Goal: Task Accomplishment & Management: Complete application form

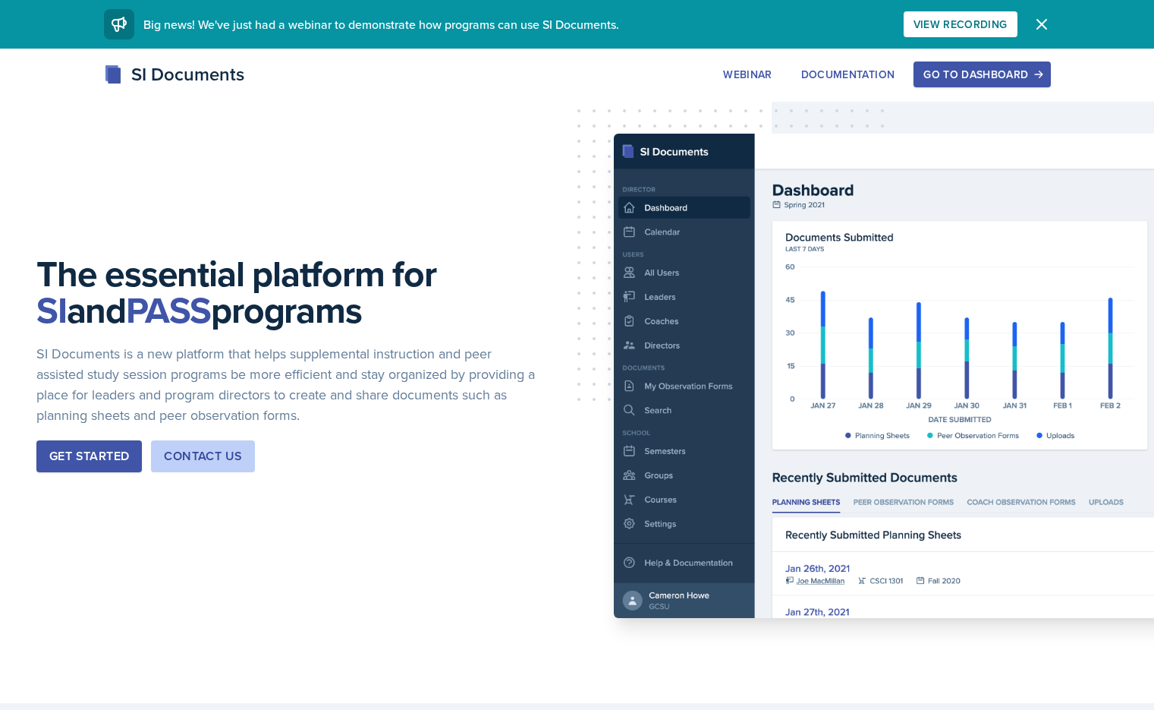
click at [581, 72] on div "Go to Dashboard" at bounding box center [982, 74] width 117 height 12
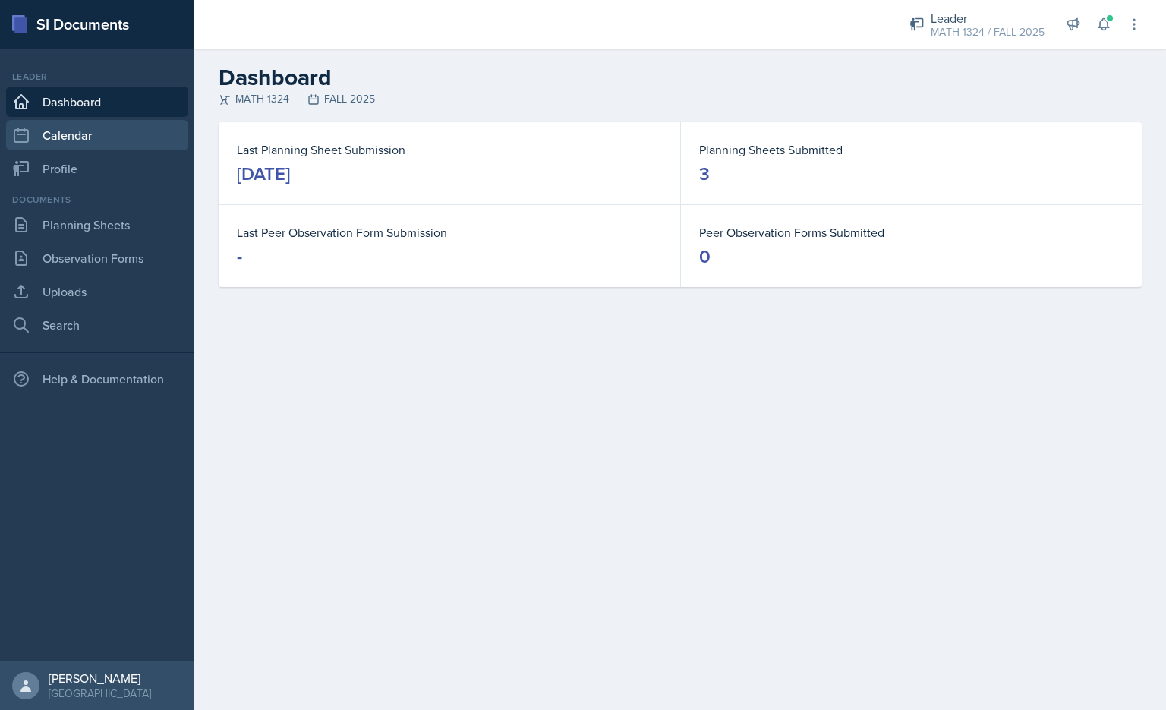
click at [93, 121] on link "Calendar" at bounding box center [97, 135] width 182 height 30
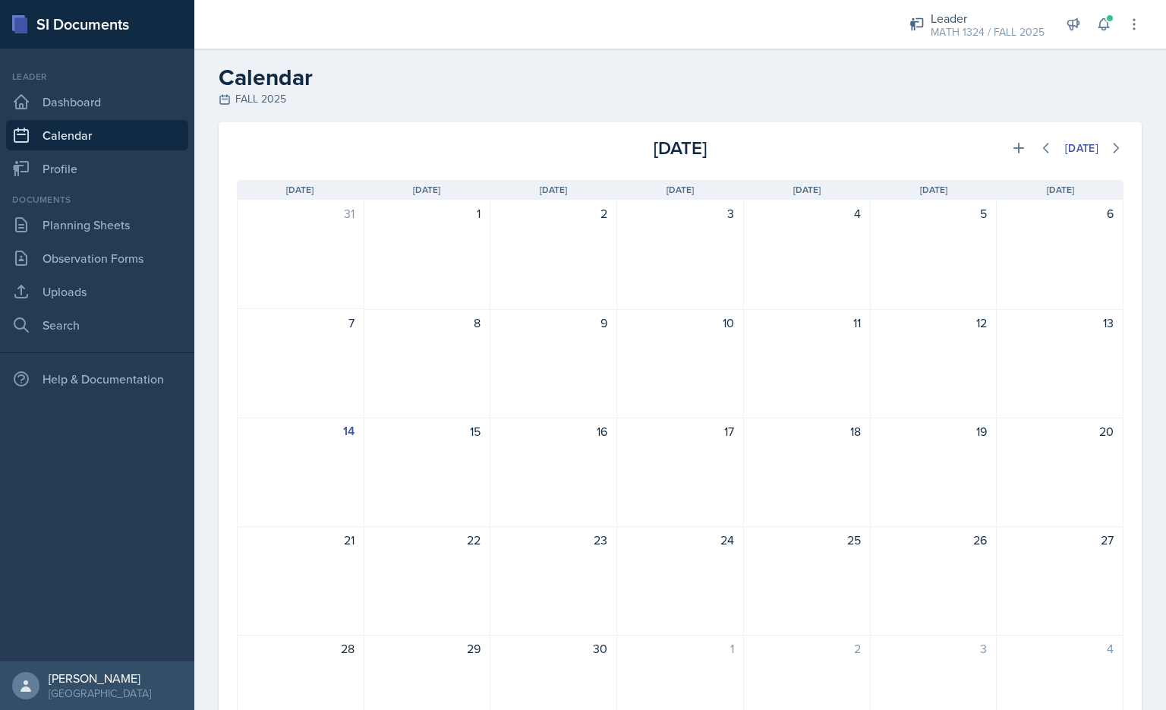
click at [112, 206] on div "Documents Planning Sheets Observation Forms Uploads Search" at bounding box center [97, 266] width 182 height 147
click at [124, 233] on link "Planning Sheets" at bounding box center [97, 224] width 182 height 30
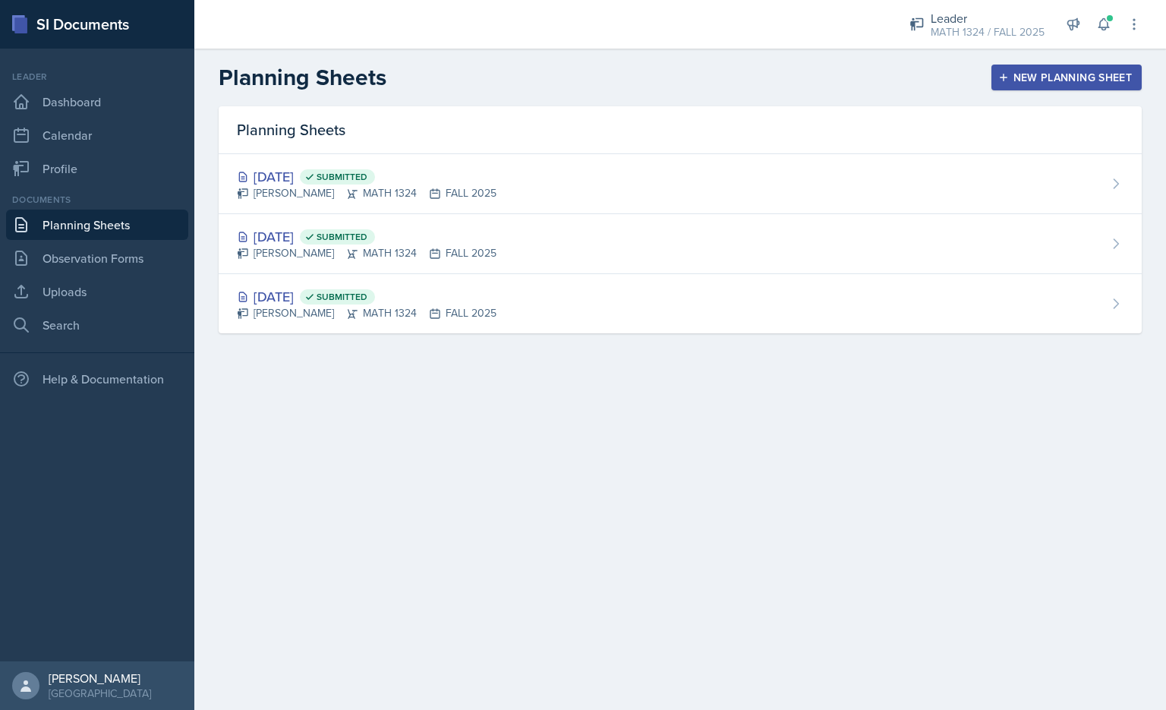
click at [581, 77] on div "New Planning Sheet" at bounding box center [1066, 77] width 131 height 12
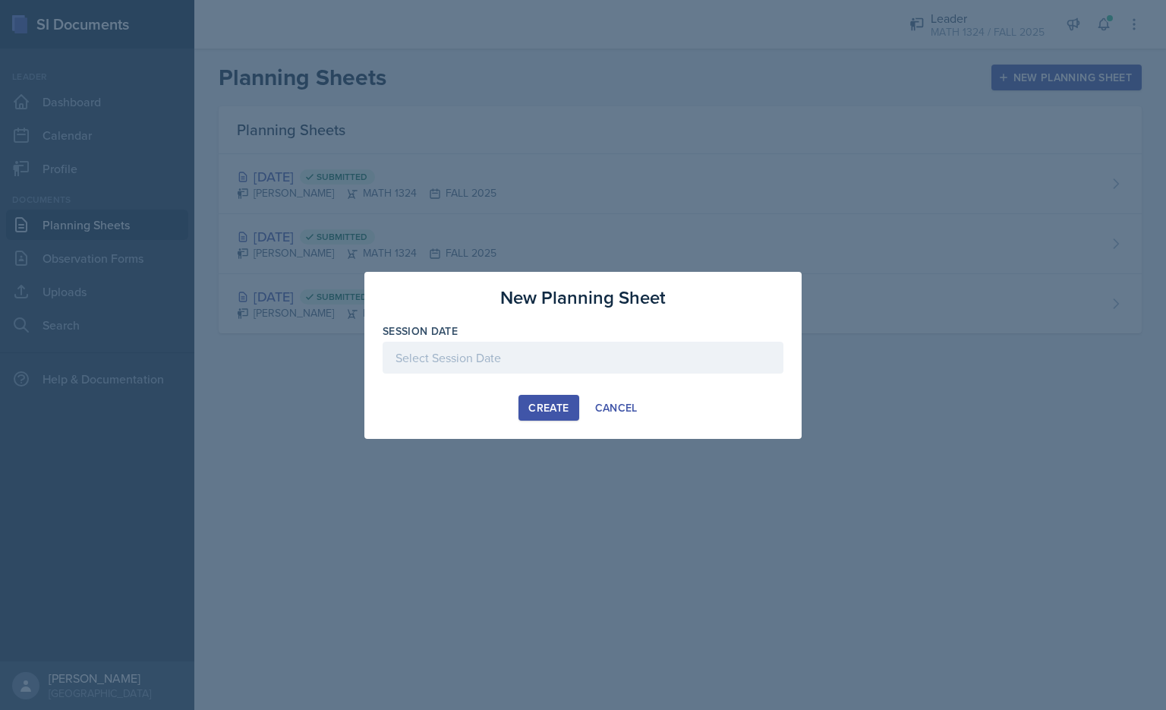
click at [518, 351] on div at bounding box center [582, 357] width 401 height 32
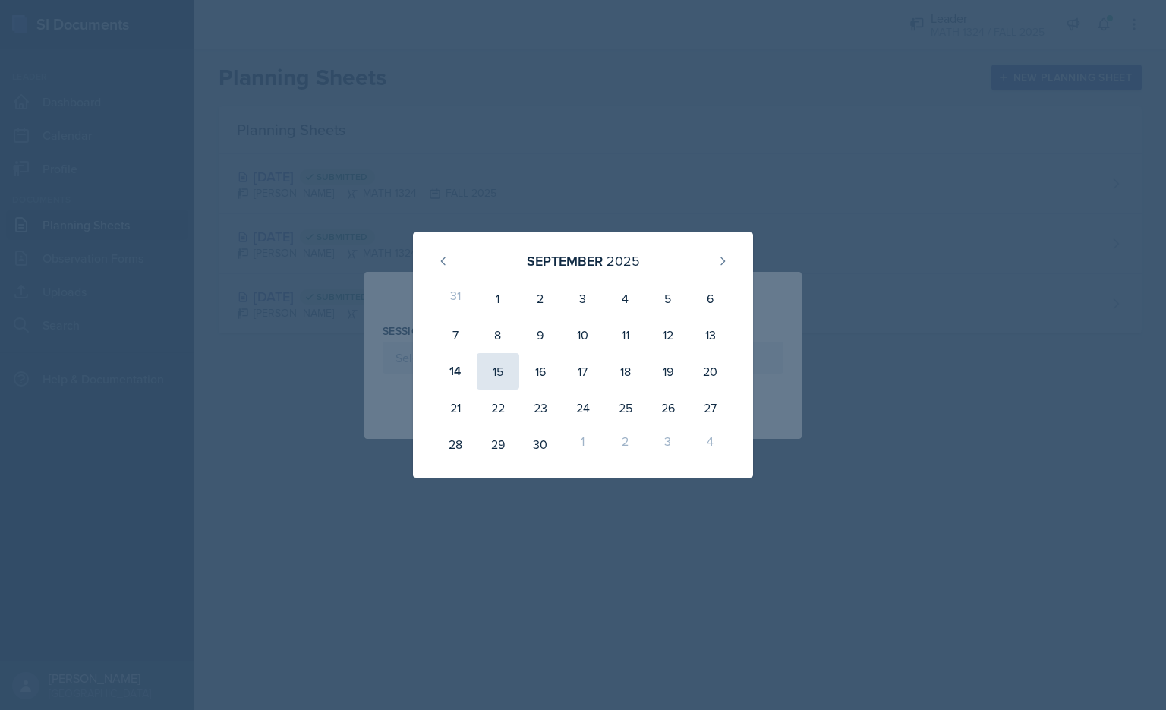
click at [496, 361] on div "15" at bounding box center [498, 371] width 42 height 36
type input "[DATE]"
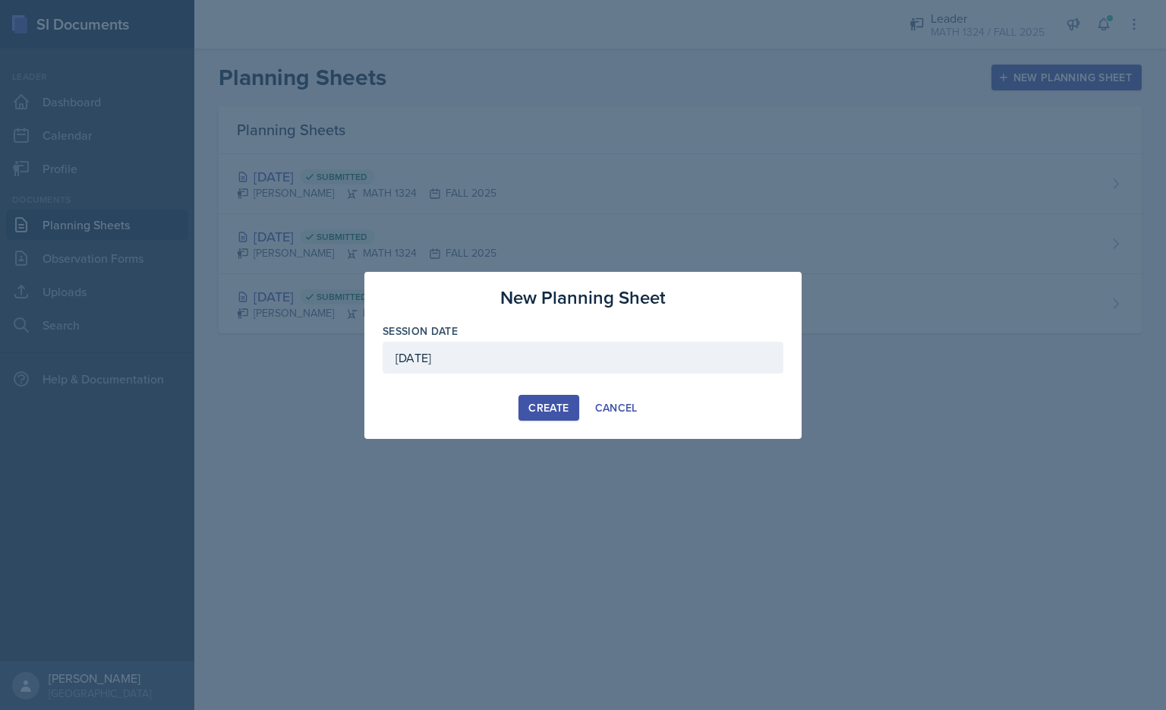
click at [544, 395] on button "Create" at bounding box center [548, 408] width 60 height 26
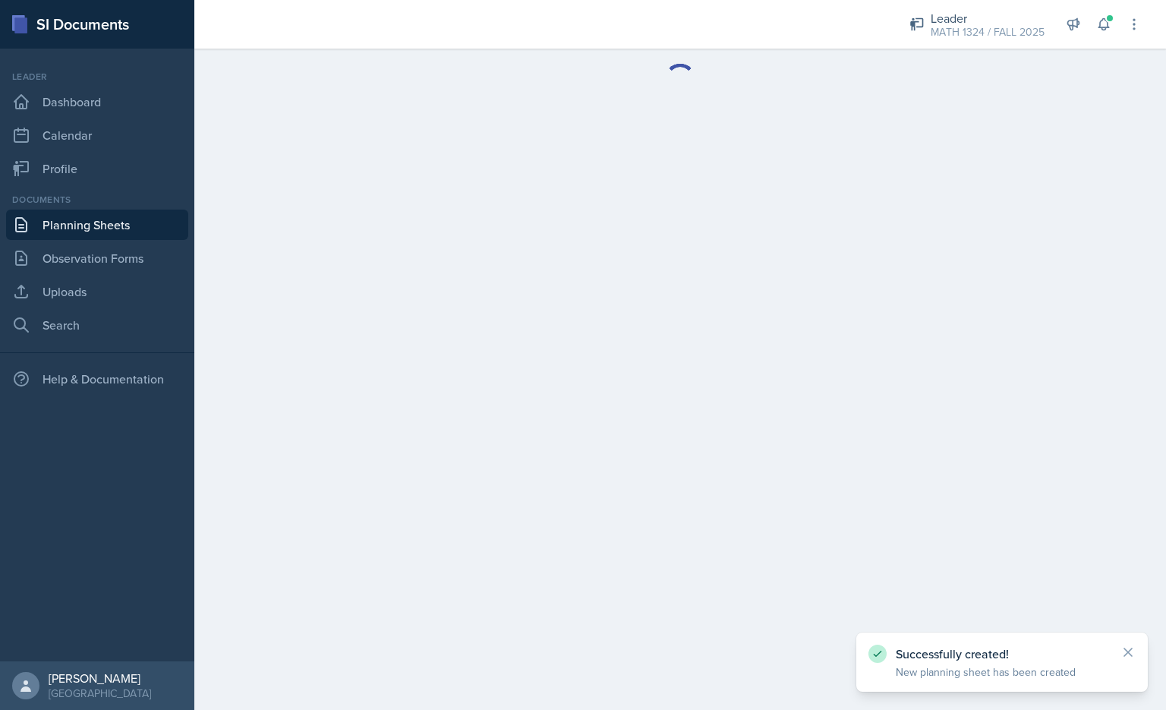
click at [472, 277] on main at bounding box center [679, 379] width 971 height 661
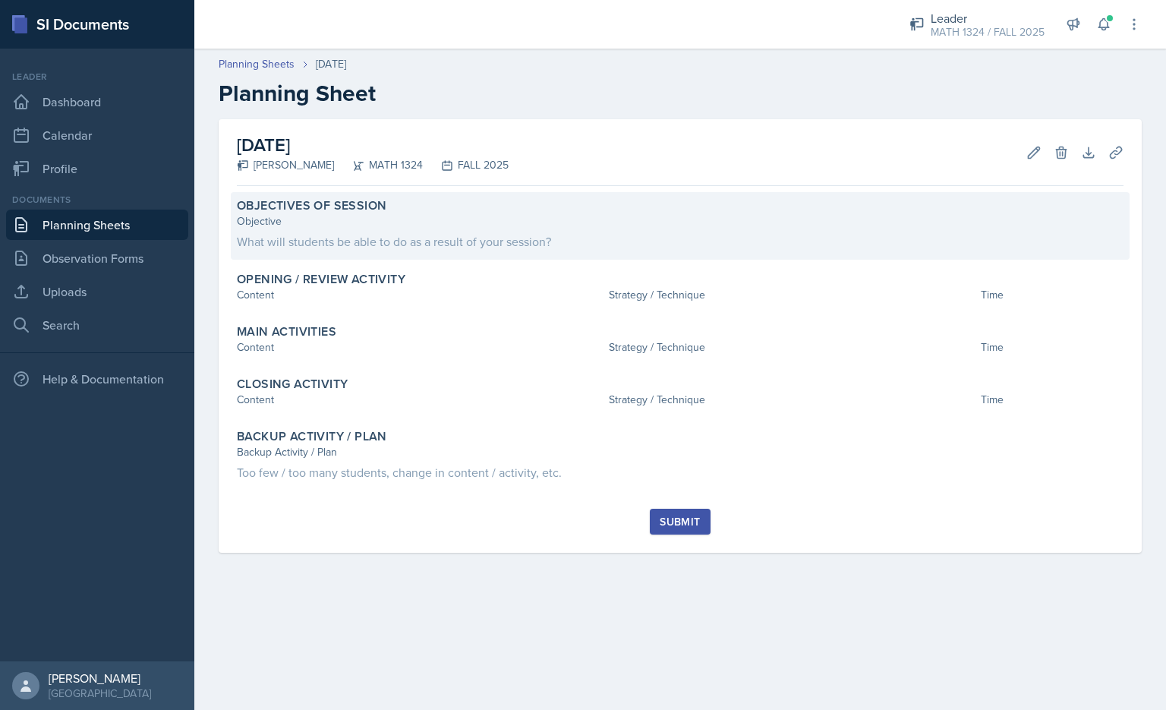
click at [489, 225] on div "Objective" at bounding box center [680, 221] width 886 height 16
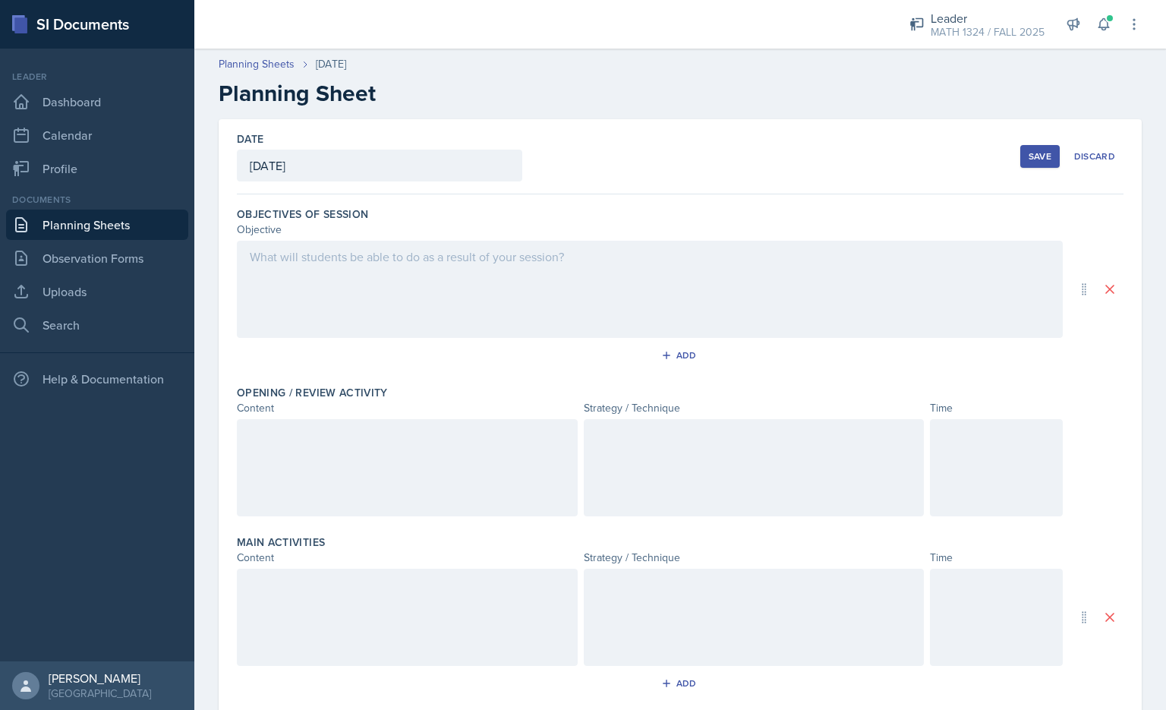
click at [461, 261] on div at bounding box center [650, 289] width 826 height 97
click at [42, 301] on link "Uploads" at bounding box center [97, 291] width 182 height 30
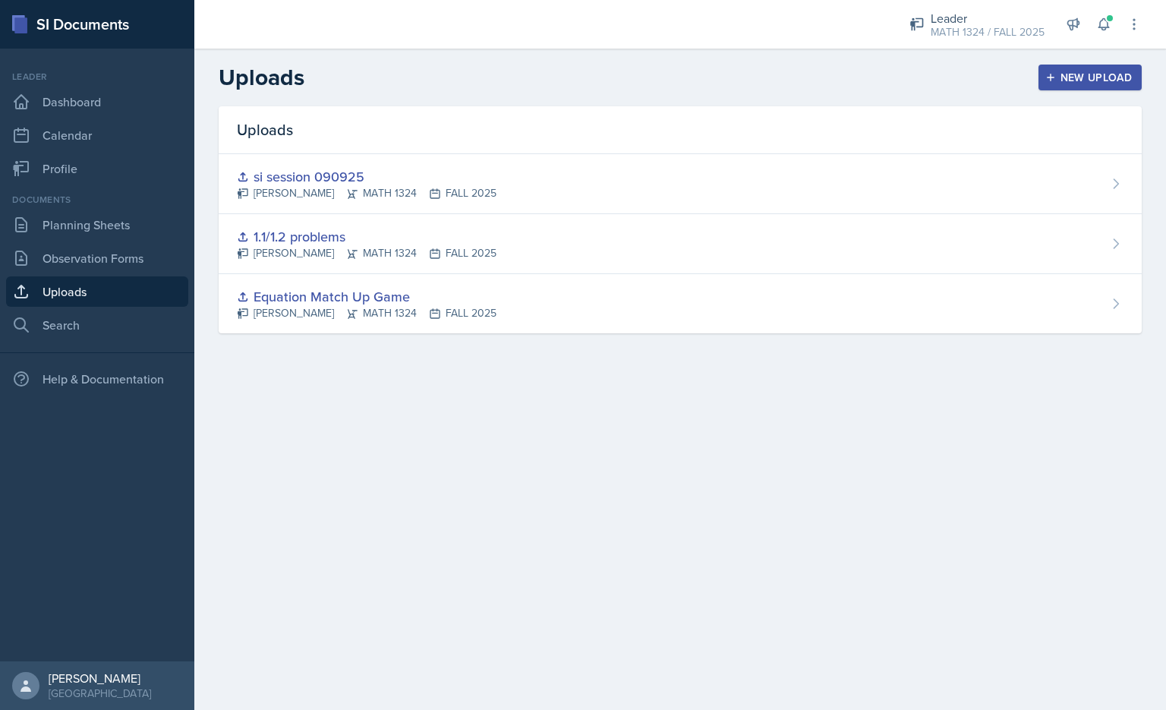
click at [581, 68] on button "New Upload" at bounding box center [1090, 78] width 104 height 26
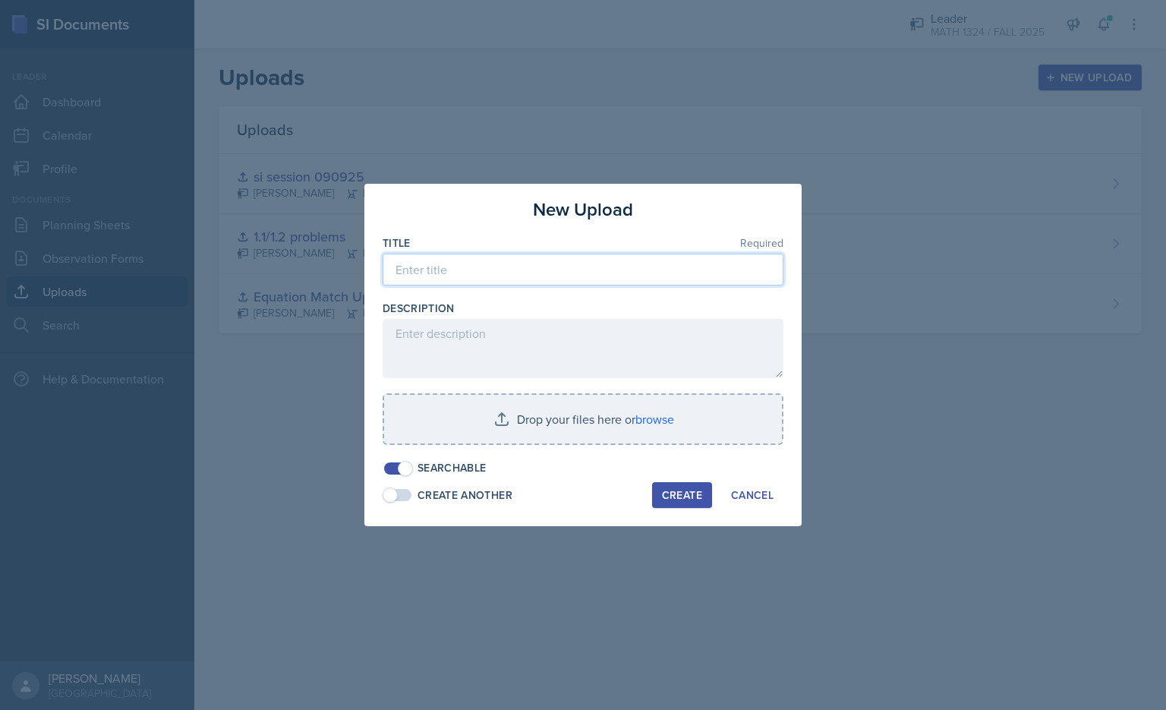
click at [455, 265] on input at bounding box center [582, 269] width 401 height 32
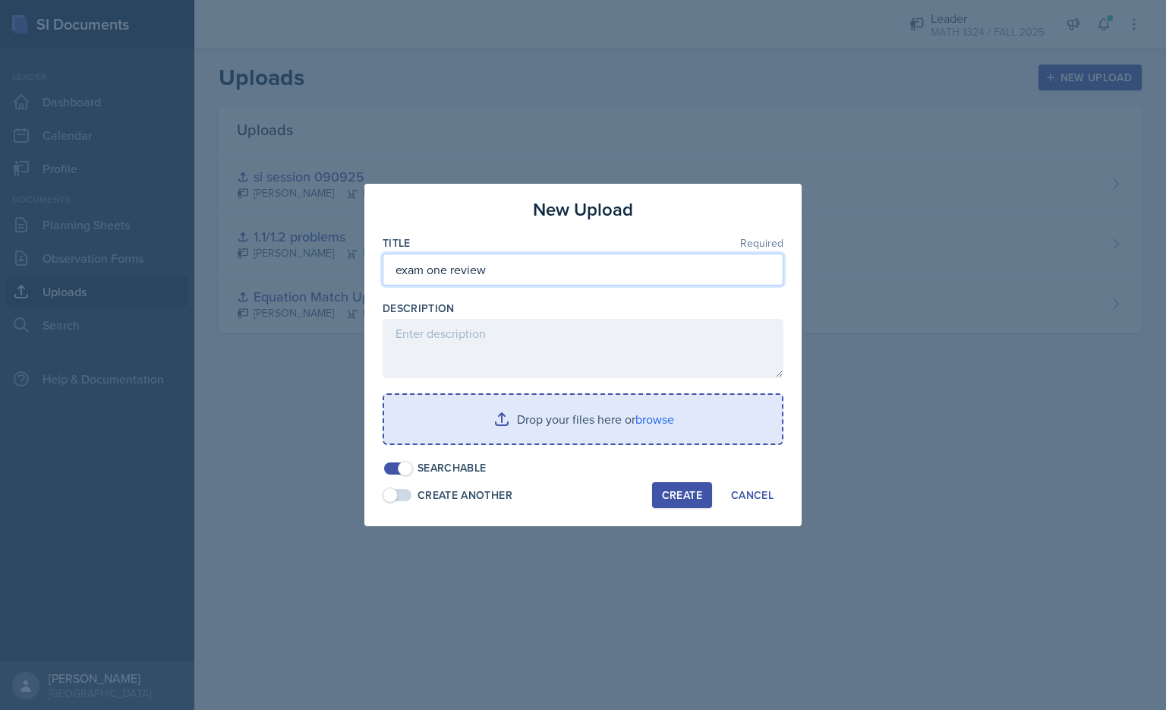
type input "exam one review"
click at [580, 425] on input "file" at bounding box center [583, 419] width 398 height 49
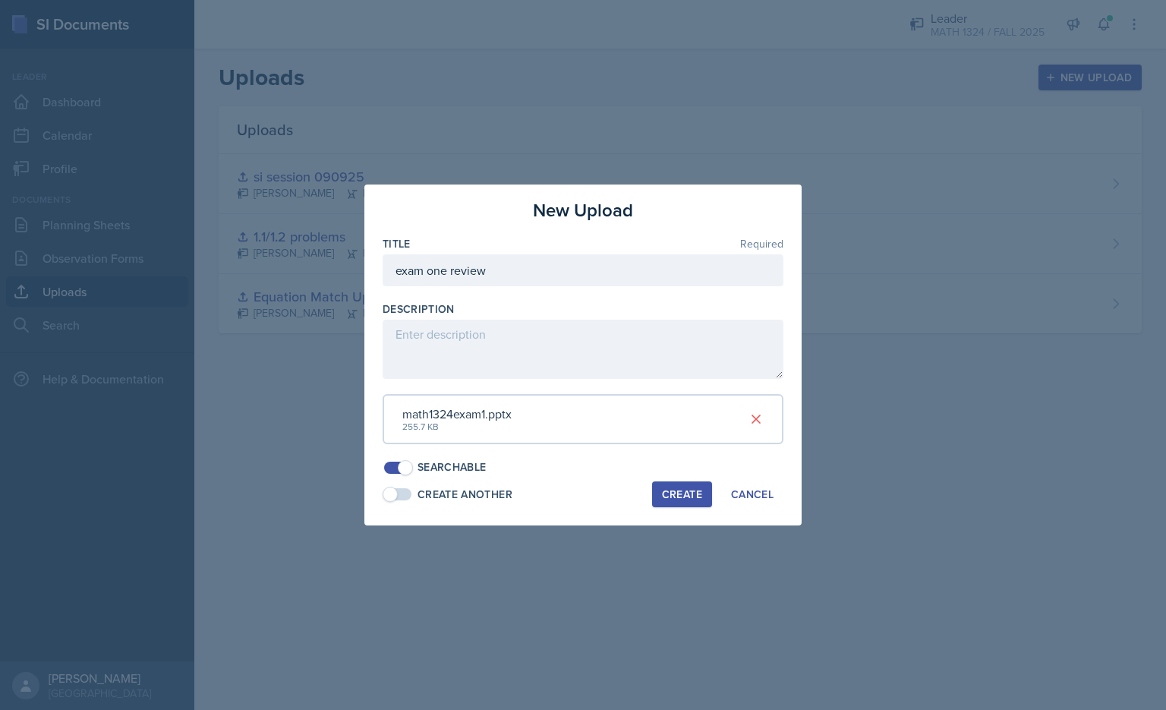
click at [581, 500] on div "Create" at bounding box center [682, 494] width 40 height 12
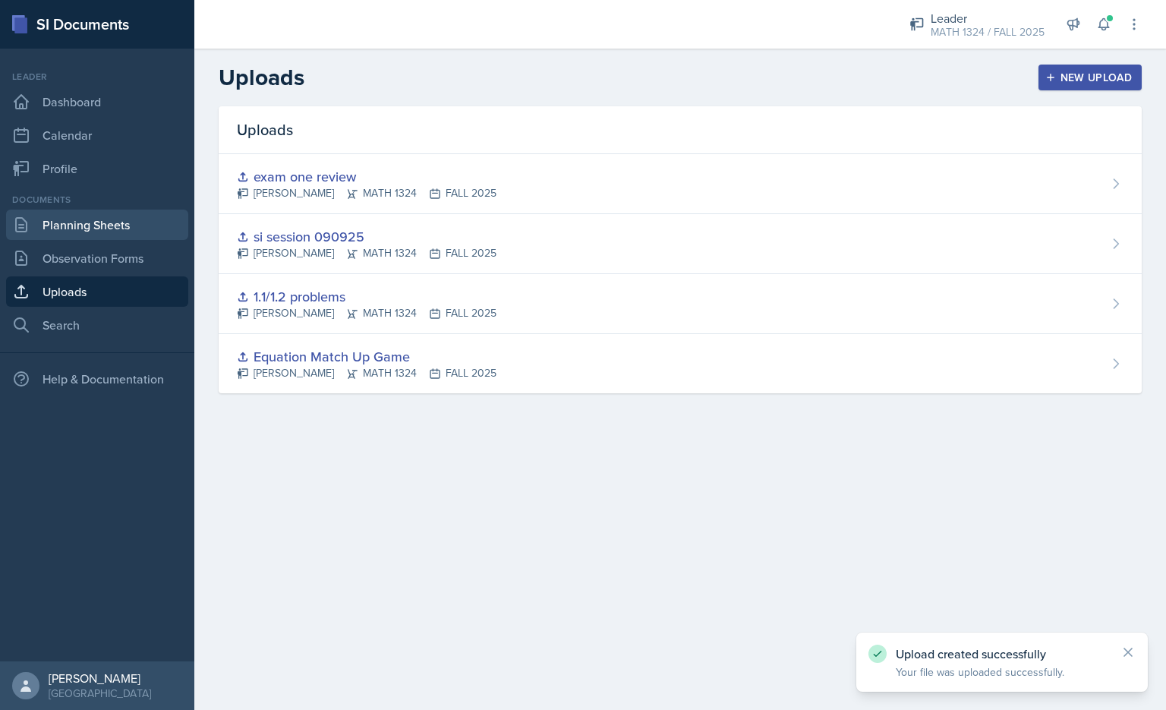
click at [95, 220] on link "Planning Sheets" at bounding box center [97, 224] width 182 height 30
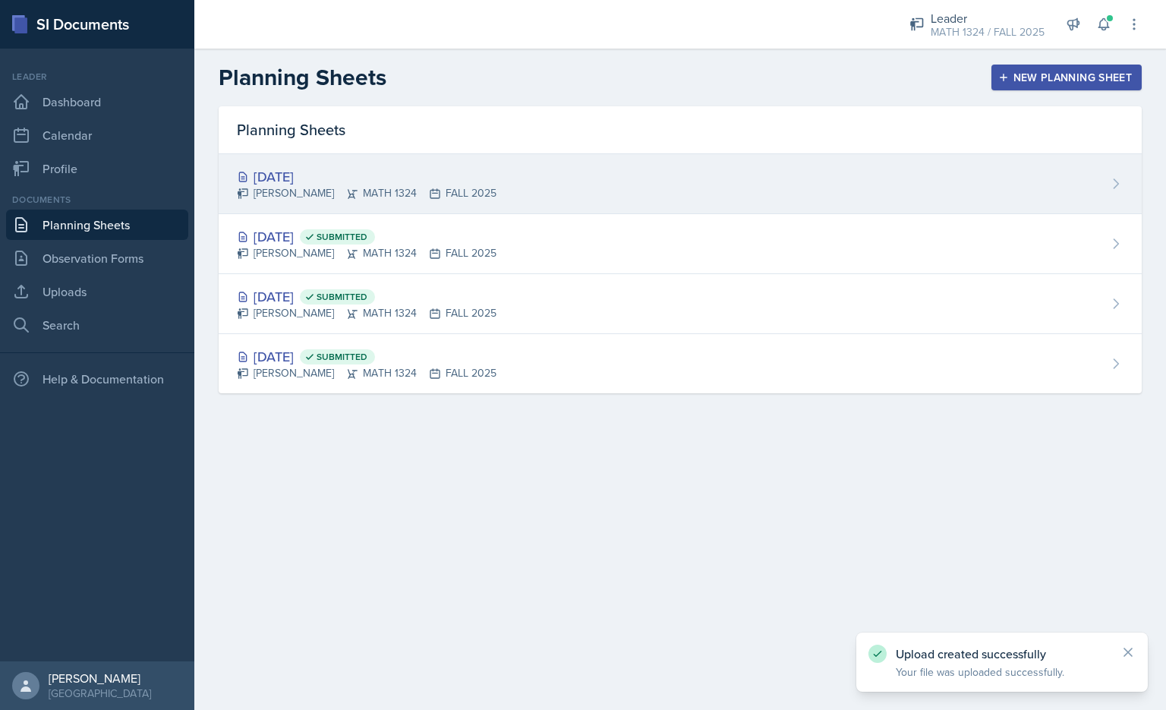
click at [364, 184] on div "[DATE]" at bounding box center [367, 176] width 260 height 20
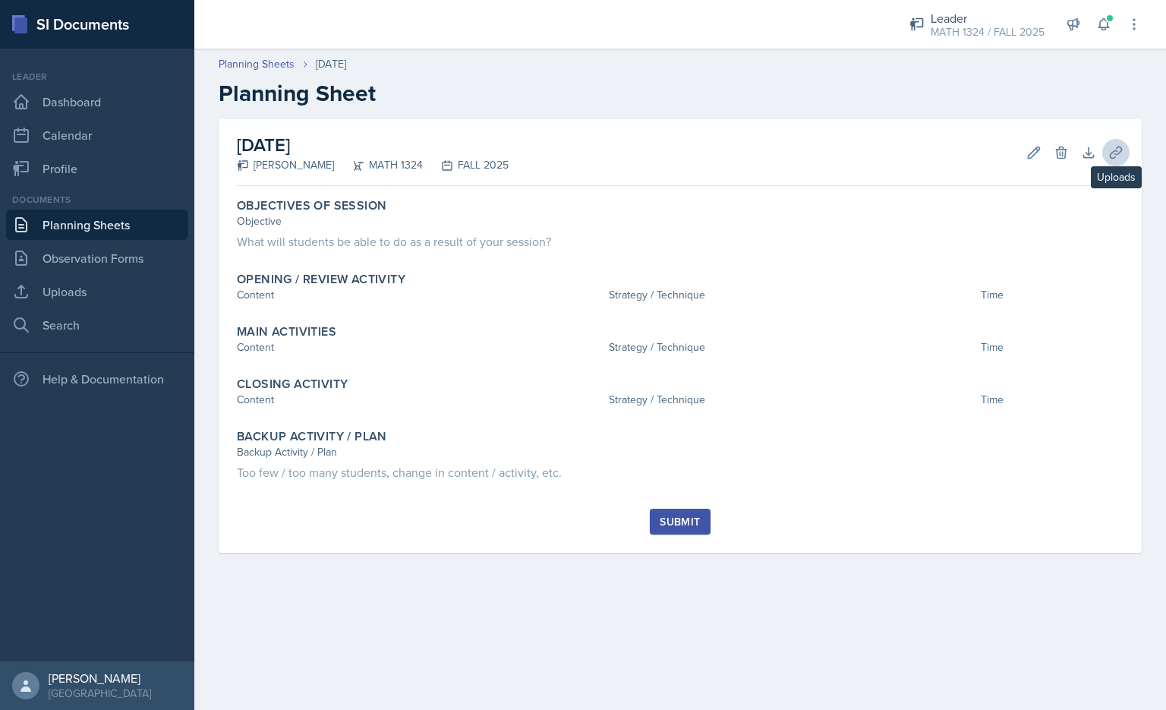
drag, startPoint x: 1103, startPoint y: 143, endPoint x: 1111, endPoint y: 150, distance: 10.7
click at [581, 150] on div "[DATE] [PERSON_NAME] MATH 1324 FALL 2025 Edit Delete Download Uploads Autosaving" at bounding box center [680, 152] width 886 height 67
click at [581, 150] on icon at bounding box center [1115, 152] width 15 height 15
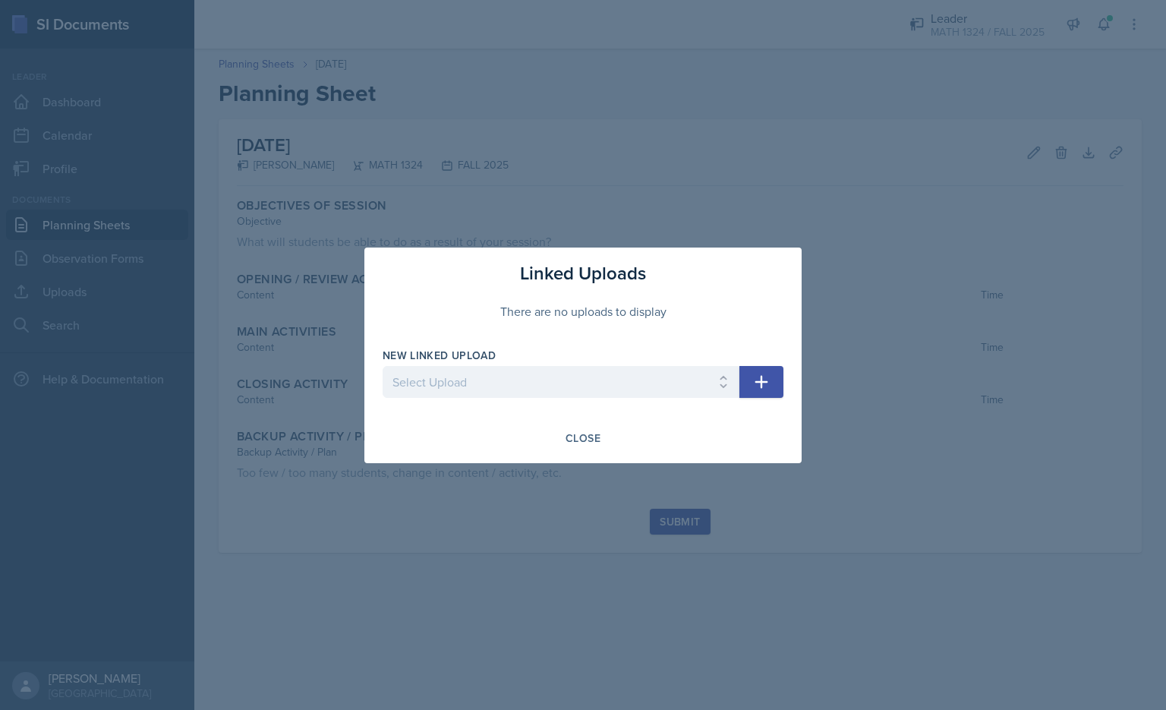
click at [563, 401] on div at bounding box center [560, 405] width 357 height 15
click at [581, 391] on select "Select Upload Equation Match Up Game 1.1/1.2 problems si session 090925 exam on…" at bounding box center [560, 382] width 357 height 32
select select "c30af50d-e90b-4de4-a8f6-3c83590cee3d"
click at [382, 366] on select "Select Upload Equation Match Up Game 1.1/1.2 problems si session 090925 exam on…" at bounding box center [560, 382] width 357 height 32
click at [581, 386] on button "button" at bounding box center [761, 382] width 44 height 32
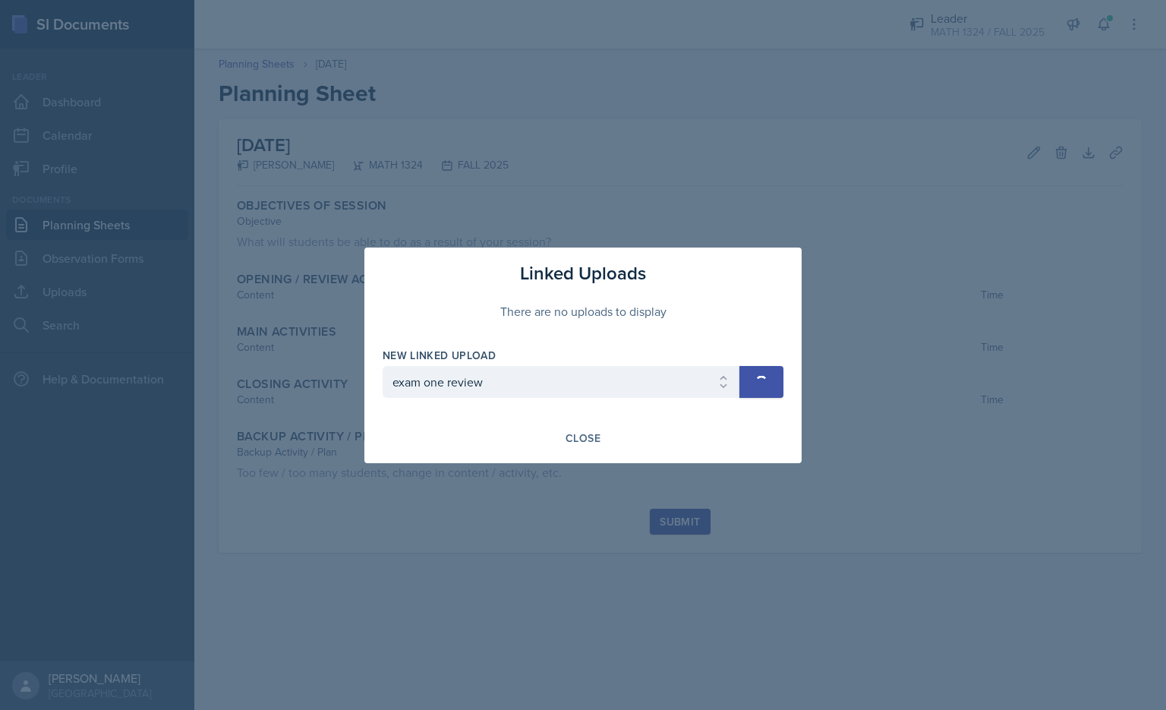
select select
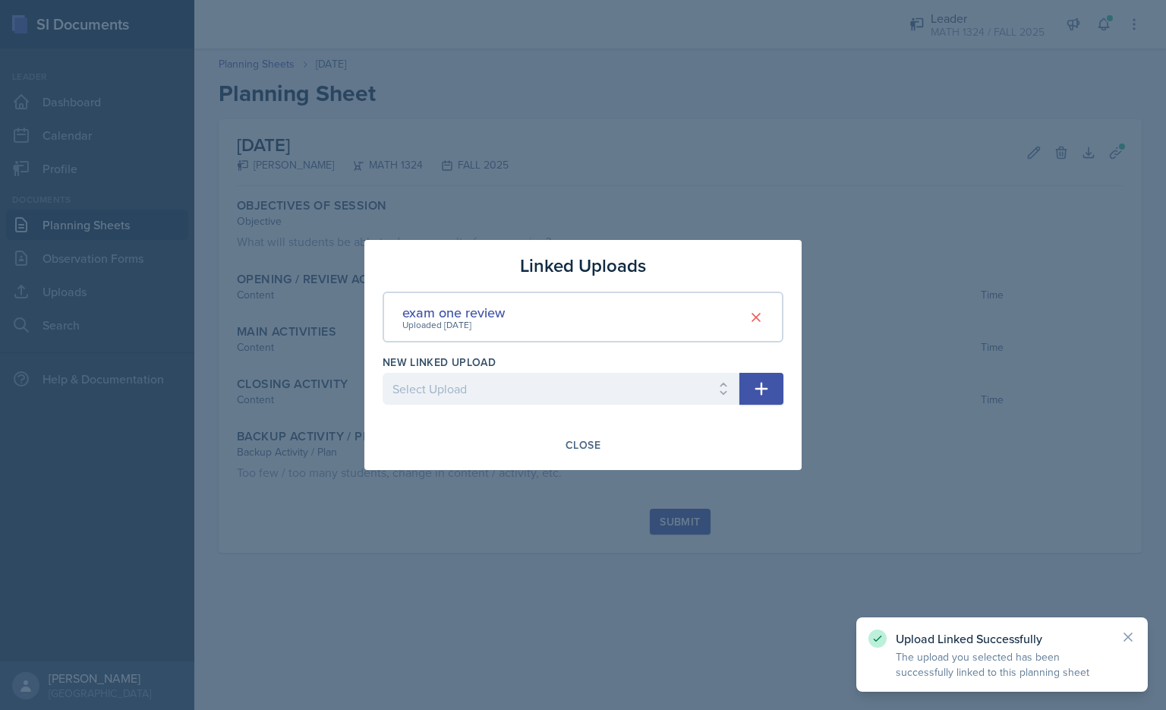
click at [581, 249] on div "Linked Uploads exam one review Uploaded [DATE] New Linked Upload Select Upload …" at bounding box center [582, 355] width 437 height 230
click at [581, 442] on div "Close" at bounding box center [582, 445] width 35 height 12
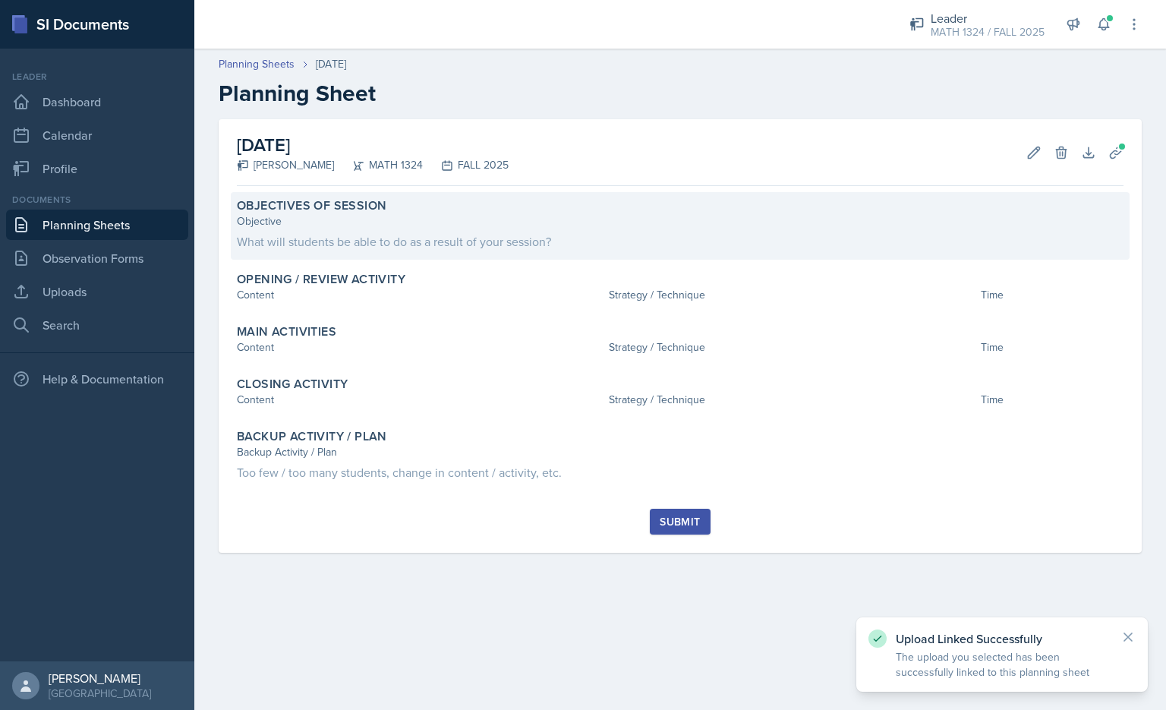
click at [342, 228] on div "Objective" at bounding box center [680, 221] width 886 height 16
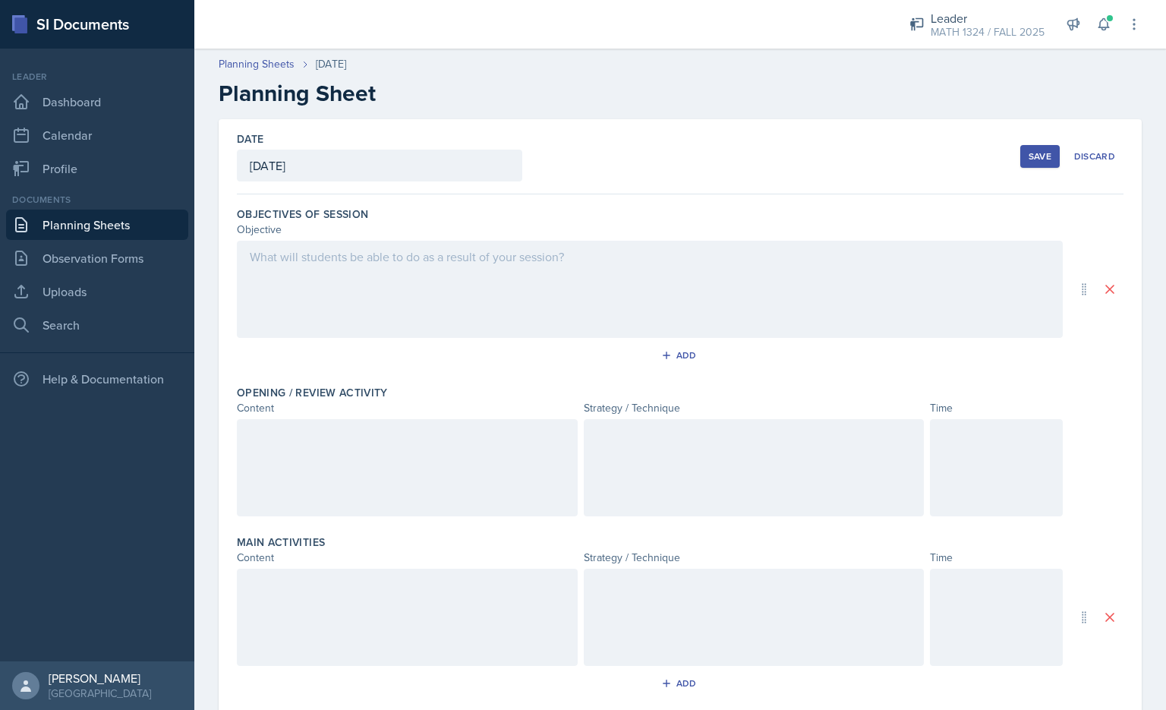
click at [581, 278] on div at bounding box center [650, 289] width 826 height 97
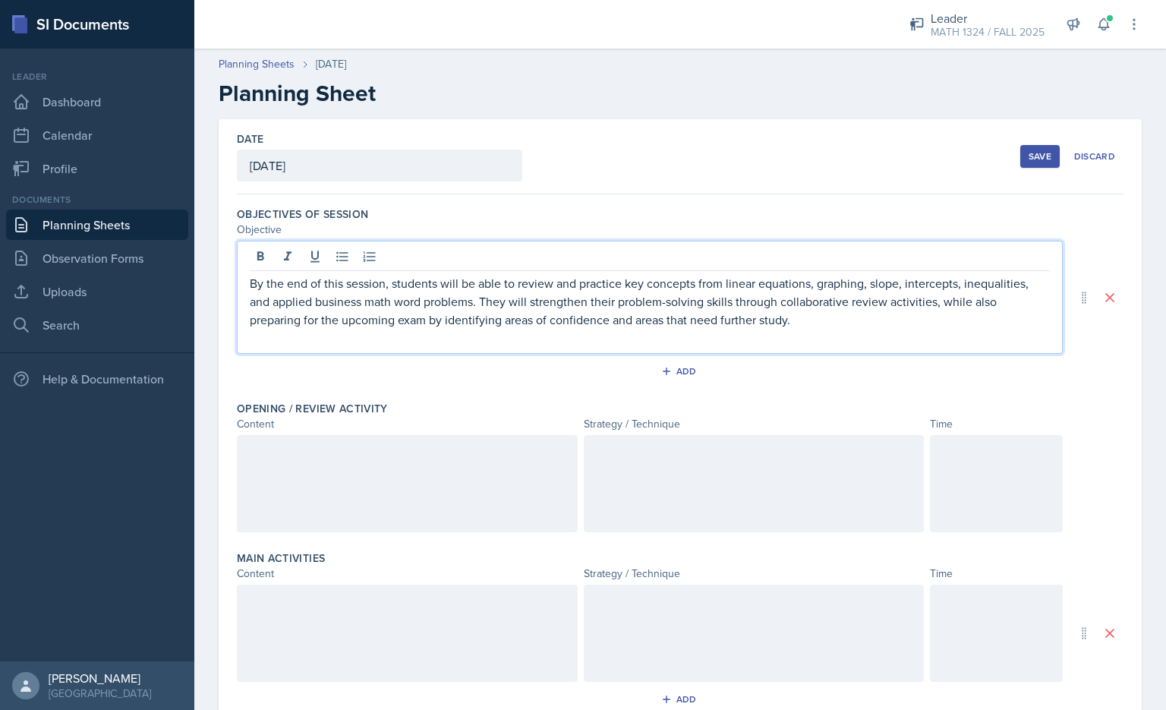
click at [385, 283] on p "By the end of this session, students will be able to review and practice key co…" at bounding box center [650, 301] width 800 height 55
click at [546, 291] on p "By the end of this session, students will be able to review and practice key co…" at bounding box center [650, 301] width 800 height 55
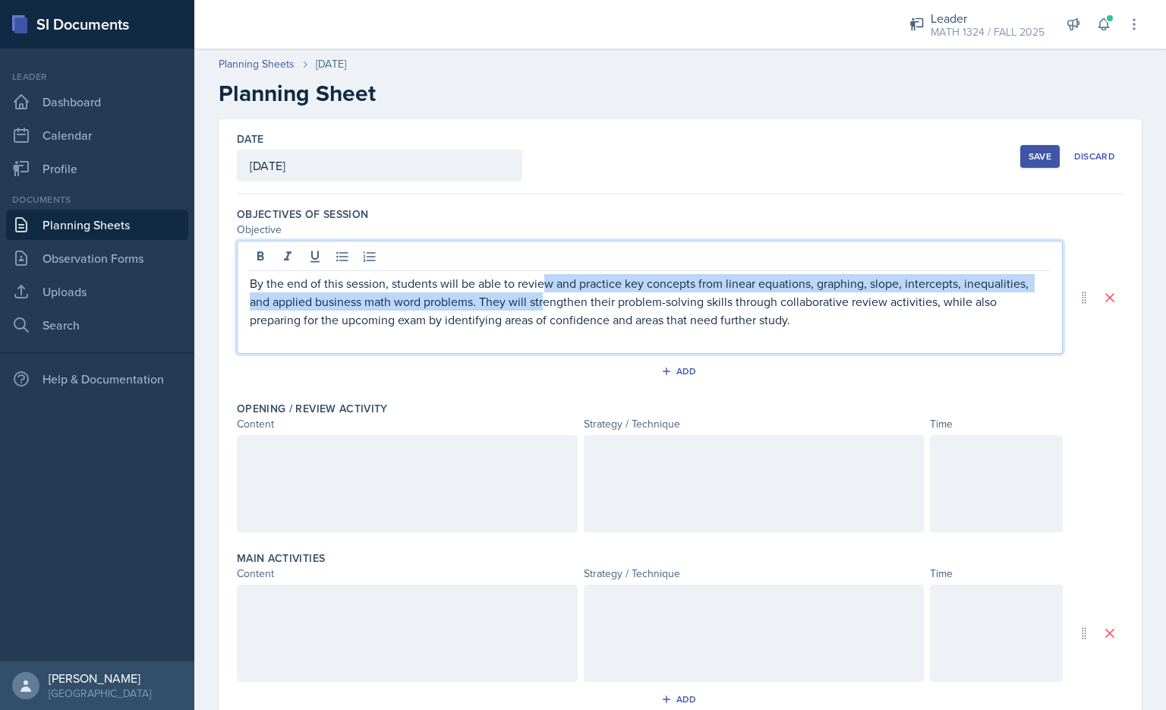
click at [581, 278] on p "By the end of this session, students will be able to review and practice key co…" at bounding box center [650, 301] width 800 height 55
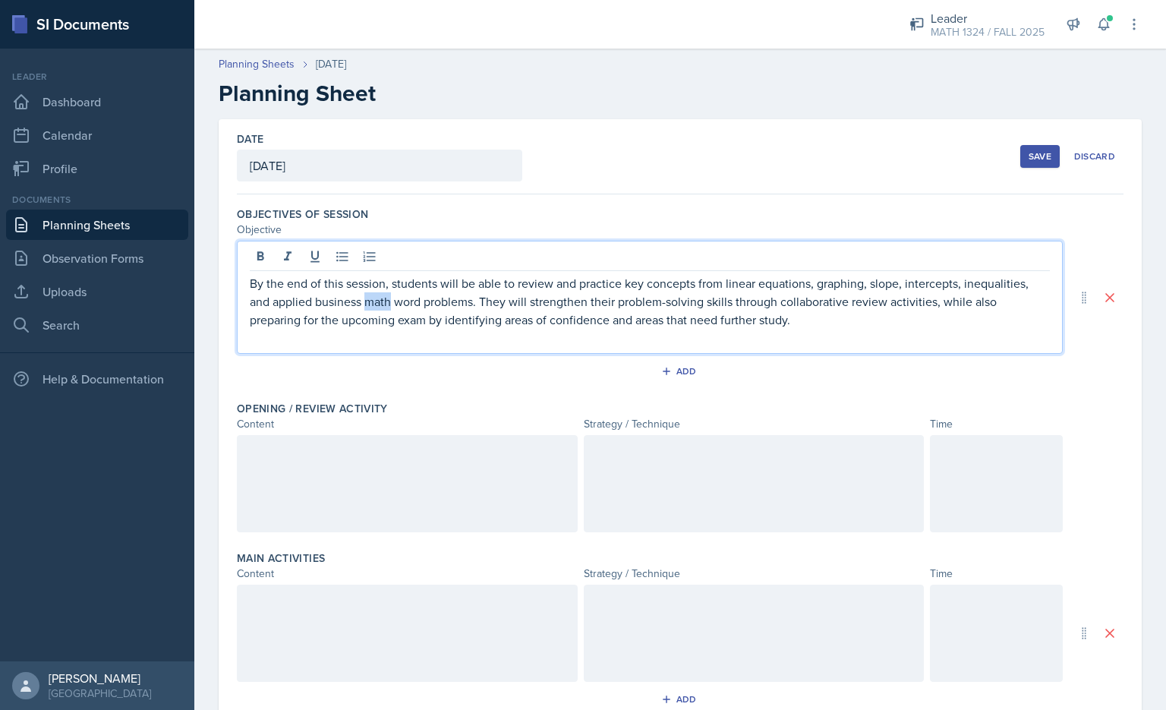
drag, startPoint x: 391, startPoint y: 299, endPoint x: 369, endPoint y: 299, distance: 22.0
click at [369, 299] on p "By the end of this session, students will be able to review and practice key co…" at bounding box center [650, 301] width 800 height 55
click at [427, 299] on p "By the end of this session, students will be able to review and practice key co…" at bounding box center [650, 301] width 800 height 55
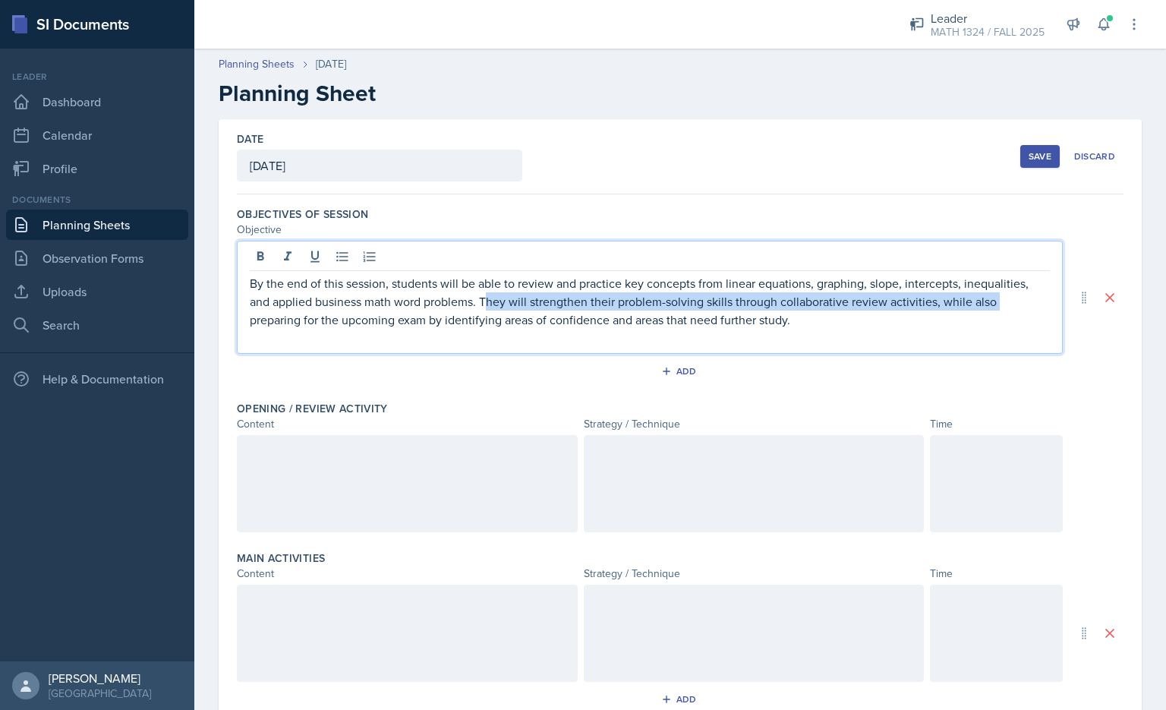
drag, startPoint x: 1002, startPoint y: 304, endPoint x: 489, endPoint y: 303, distance: 513.7
click at [489, 303] on p "By the end of this session, students will be able to review and practice key co…" at bounding box center [650, 301] width 800 height 55
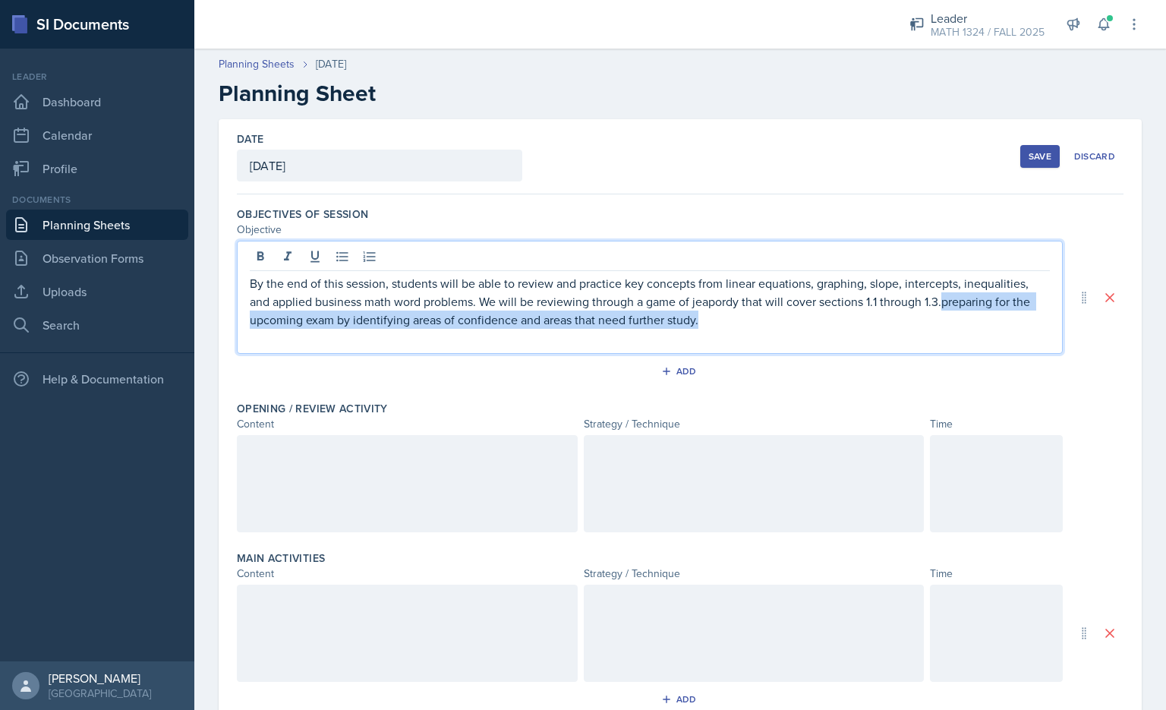
drag, startPoint x: 706, startPoint y: 328, endPoint x: 942, endPoint y: 301, distance: 238.3
click at [581, 301] on p "By the end of this session, students will be able to review and practice key co…" at bounding box center [650, 301] width 800 height 55
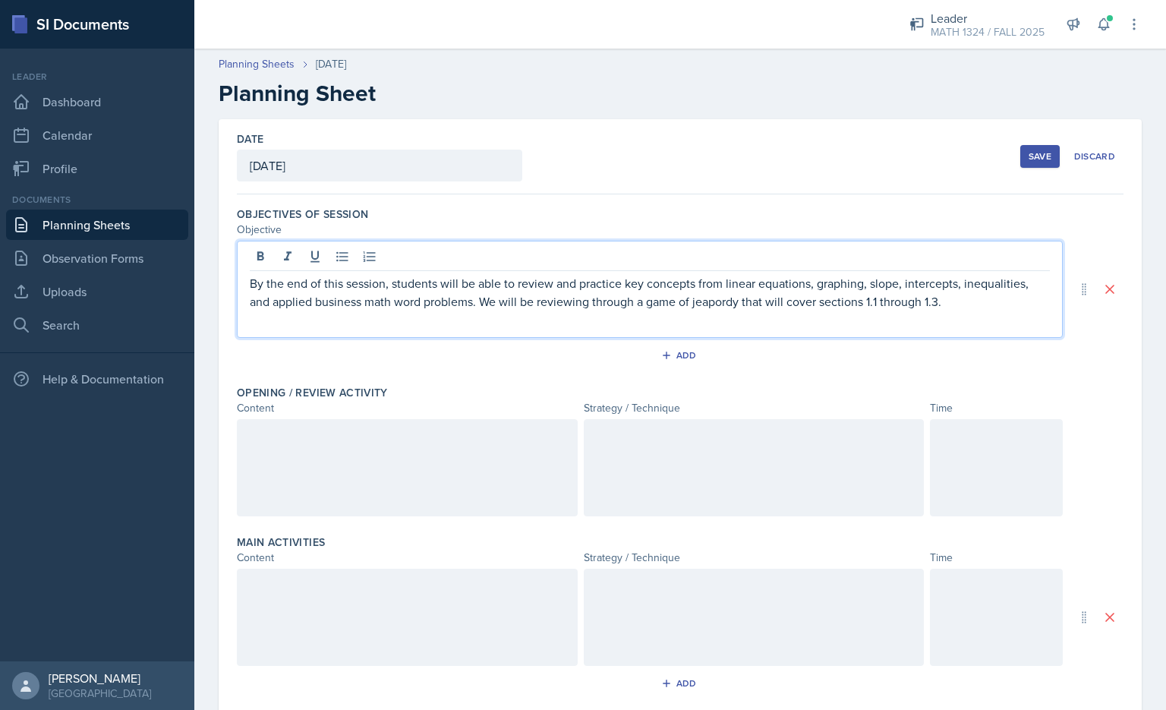
click at [542, 314] on p at bounding box center [650, 319] width 800 height 18
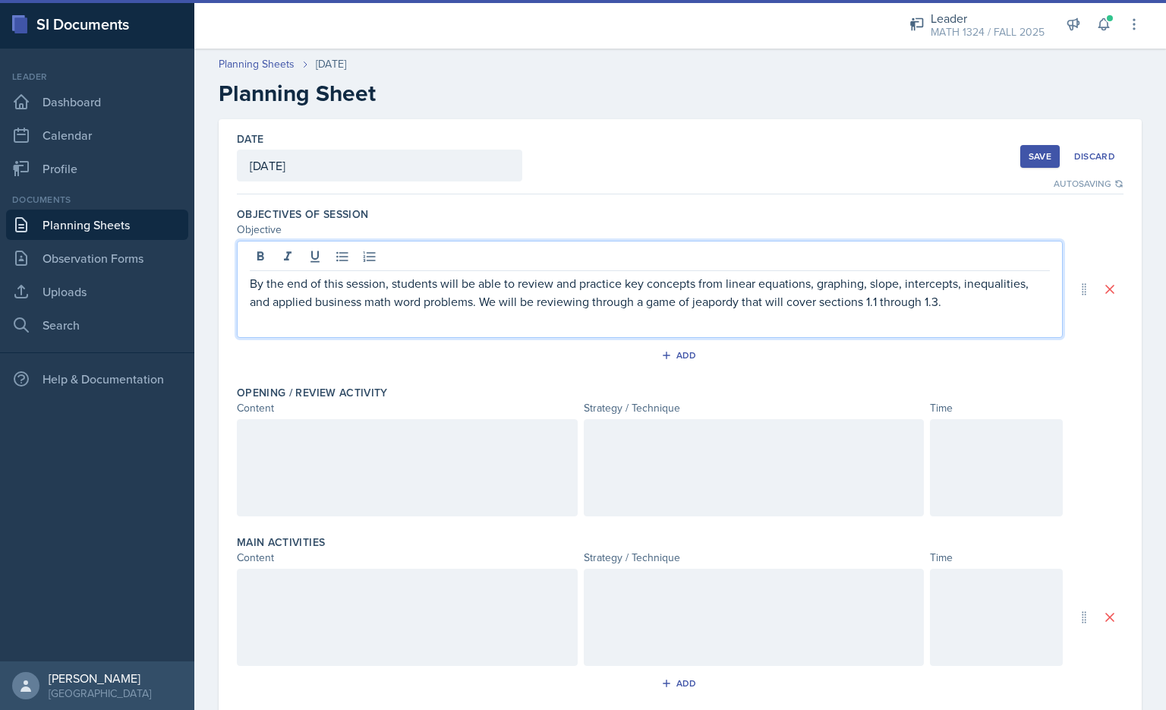
click at [581, 304] on p "By the end of this session, students will be able to review and practice key co…" at bounding box center [650, 292] width 800 height 36
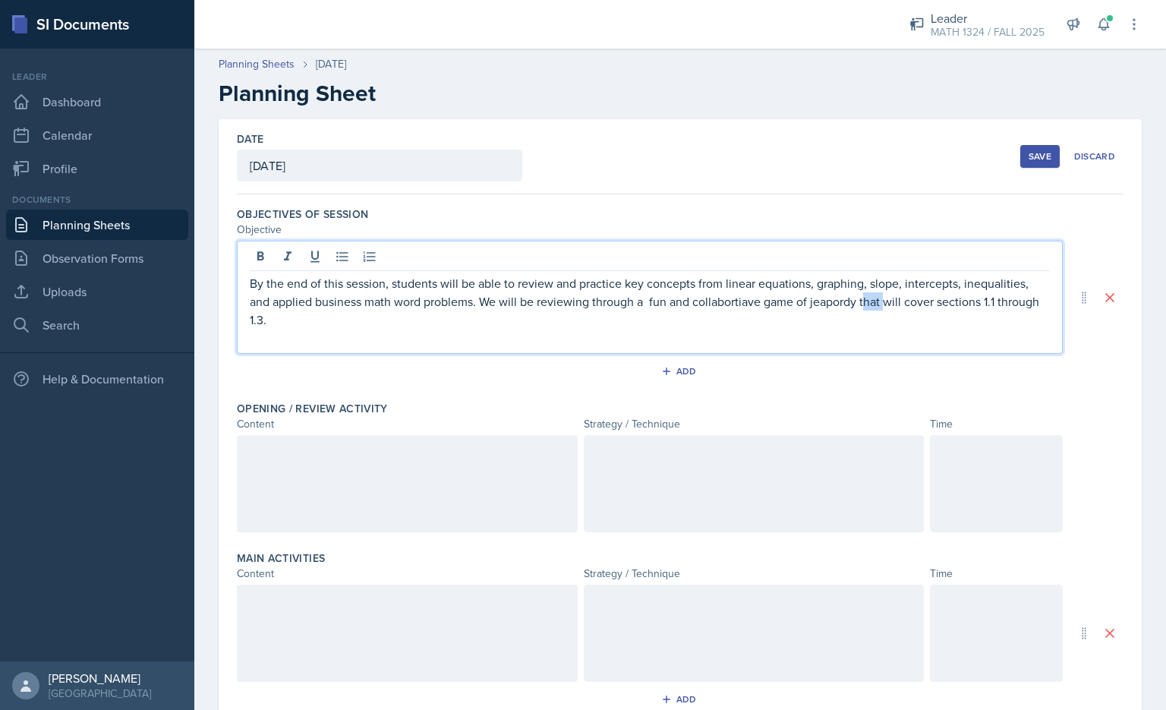
drag, startPoint x: 886, startPoint y: 307, endPoint x: 867, endPoint y: 307, distance: 19.0
click at [581, 307] on p "By the end of this session, students will be able to review and practice key co…" at bounding box center [650, 301] width 800 height 55
click at [581, 306] on p "By the end of this session, students will be able to review and practice key co…" at bounding box center [650, 301] width 800 height 55
click at [581, 310] on p "By the end of this session, students will be able to review and practice key co…" at bounding box center [650, 301] width 800 height 55
click at [581, 326] on p "By the end of this session, students will be able to review and practice key co…" at bounding box center [650, 301] width 800 height 55
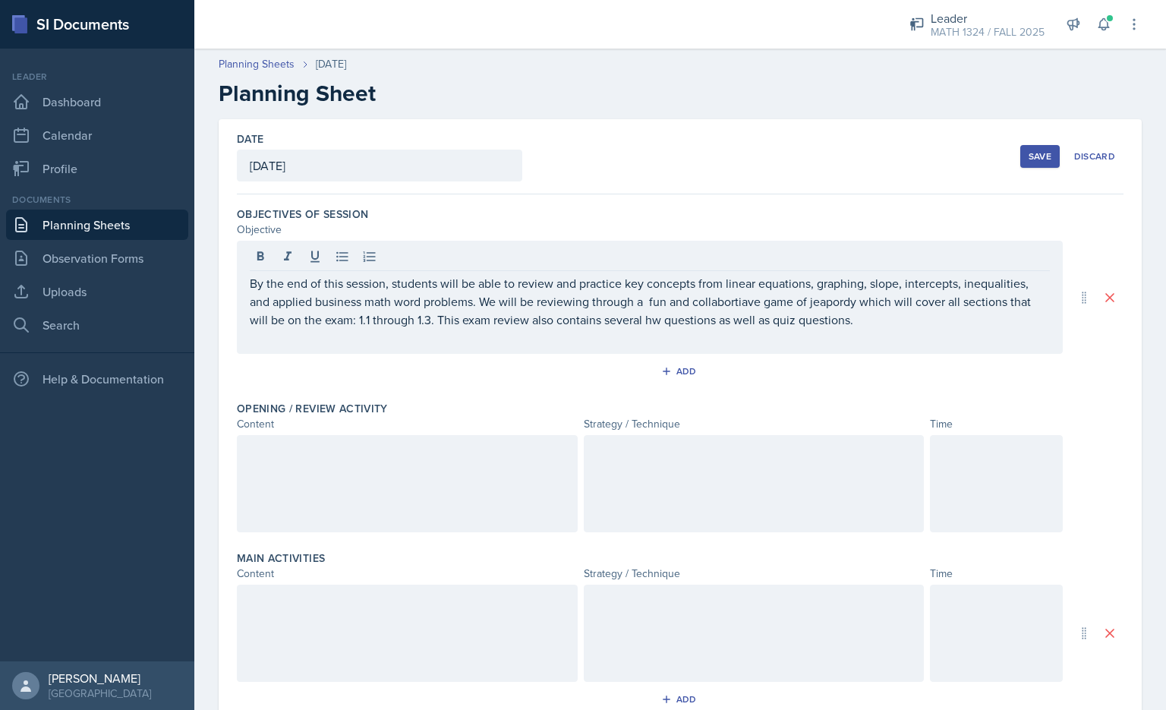
click at [324, 499] on div at bounding box center [407, 483] width 341 height 97
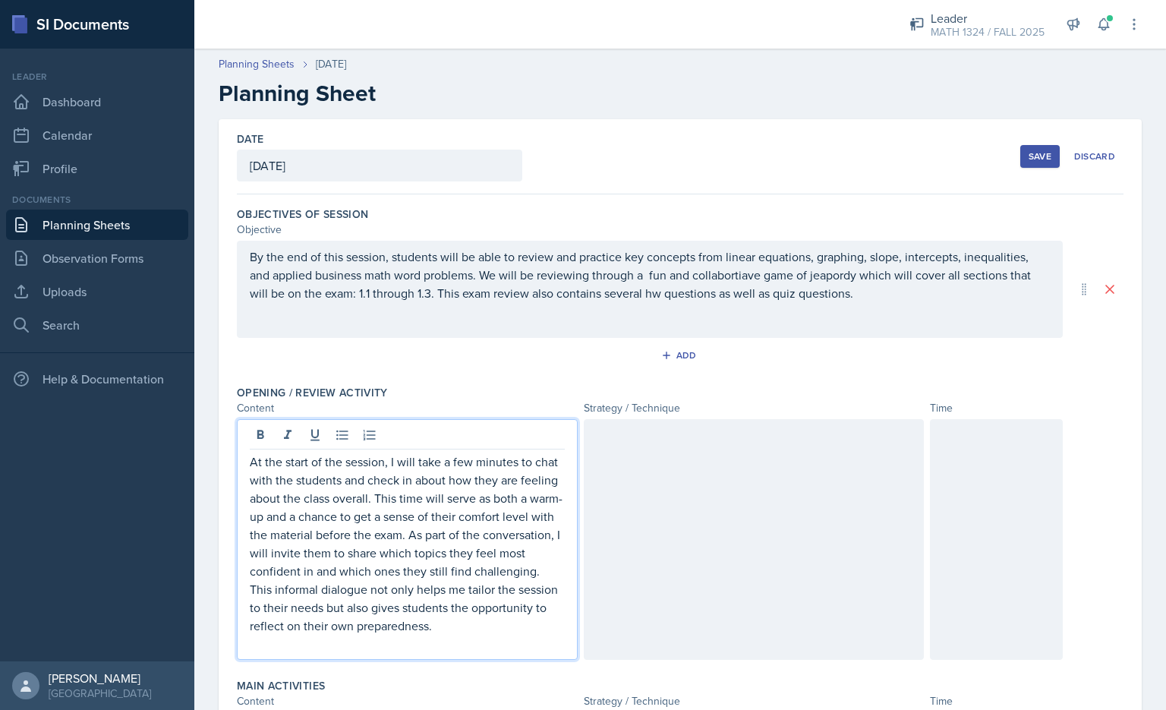
click at [329, 487] on p "At the start of the session, I will take a few minutes to chat with the student…" at bounding box center [407, 543] width 315 height 182
click at [410, 462] on p "At the start of the session, I will take a few minutes to chat with the student…" at bounding box center [407, 543] width 315 height 182
drag, startPoint x: 388, startPoint y: 464, endPoint x: 284, endPoint y: 467, distance: 104.0
click at [260, 467] on p "At the start of the session, I will take a few minutes to chat with the student…" at bounding box center [407, 543] width 315 height 182
click at [367, 477] on p "At the start of the session, I will take a few minutes to chat with the student…" at bounding box center [407, 543] width 315 height 182
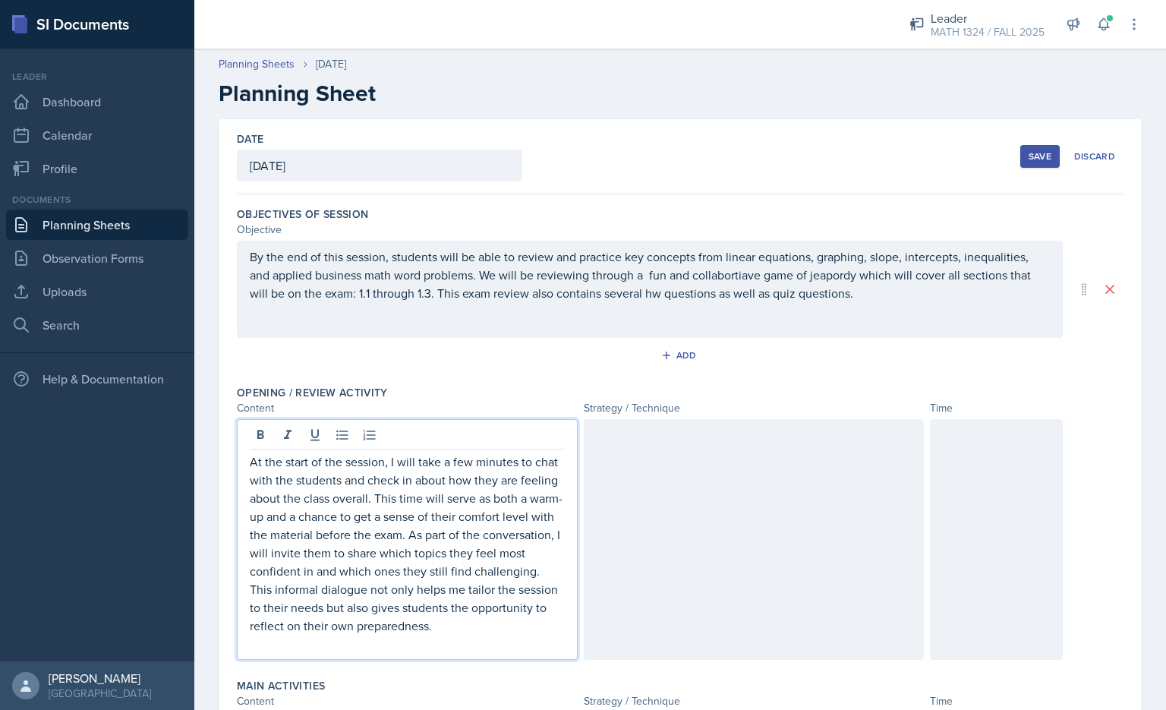
click at [376, 499] on p "At the start of the session, I will take a few minutes to chat with the student…" at bounding box center [407, 543] width 315 height 182
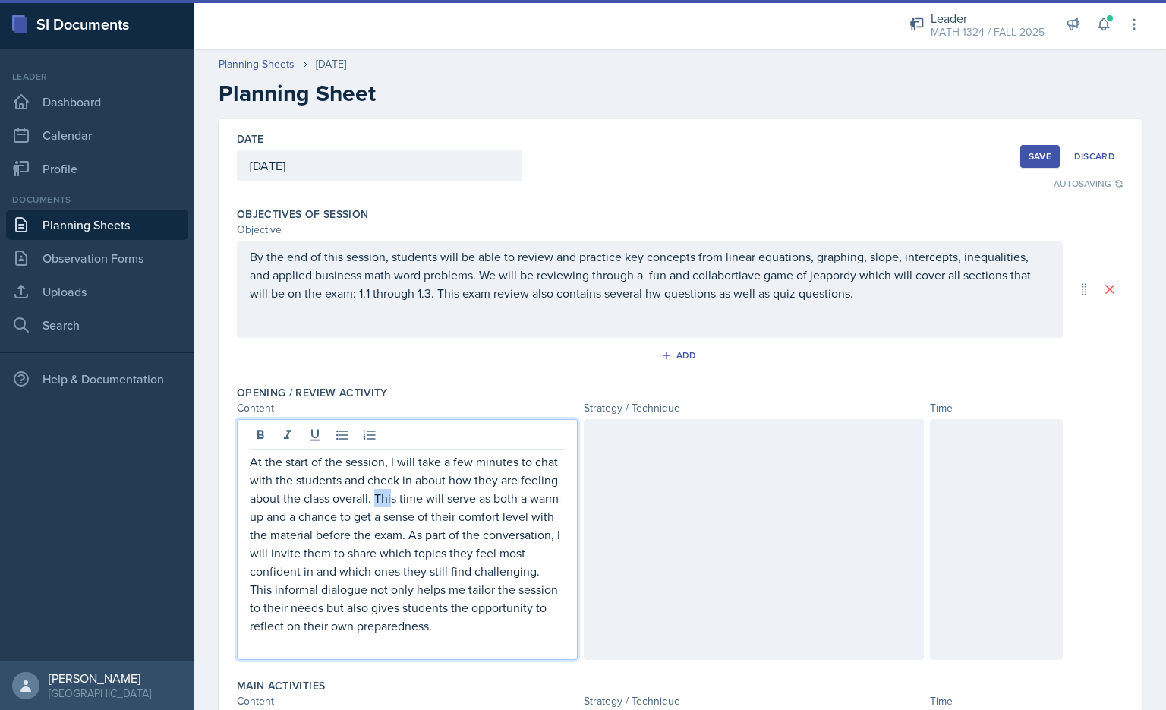
drag, startPoint x: 376, startPoint y: 499, endPoint x: 391, endPoint y: 504, distance: 16.1
click at [391, 504] on p "At the start of the session, I will take a few minutes to chat with the student…" at bounding box center [407, 543] width 315 height 182
click at [395, 506] on p "At the start of the session, I will take a few minutes to chat with the student…" at bounding box center [407, 543] width 315 height 182
click at [428, 533] on p "At the start of the session, I will take a few minutes to chat with the student…" at bounding box center [407, 543] width 315 height 182
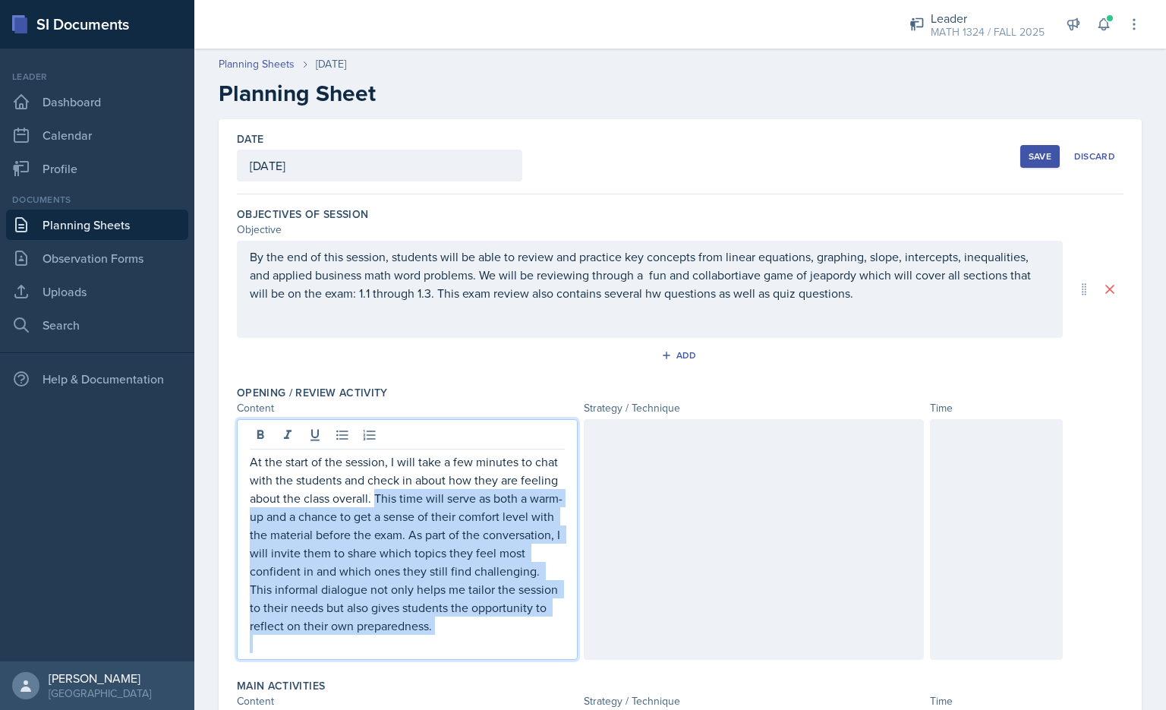
drag, startPoint x: 378, startPoint y: 496, endPoint x: 521, endPoint y: 647, distance: 207.7
click at [536, 635] on div "At the start of the session, I will take a few minutes to chat with the student…" at bounding box center [407, 552] width 315 height 200
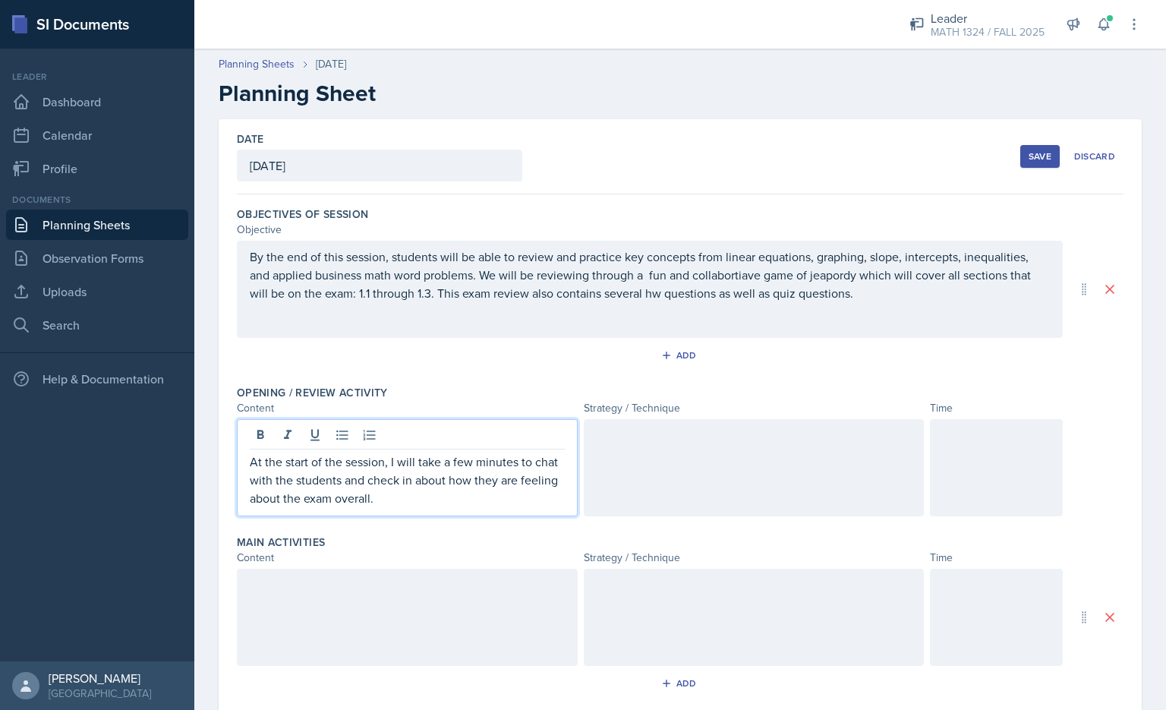
click at [581, 505] on div at bounding box center [754, 467] width 341 height 97
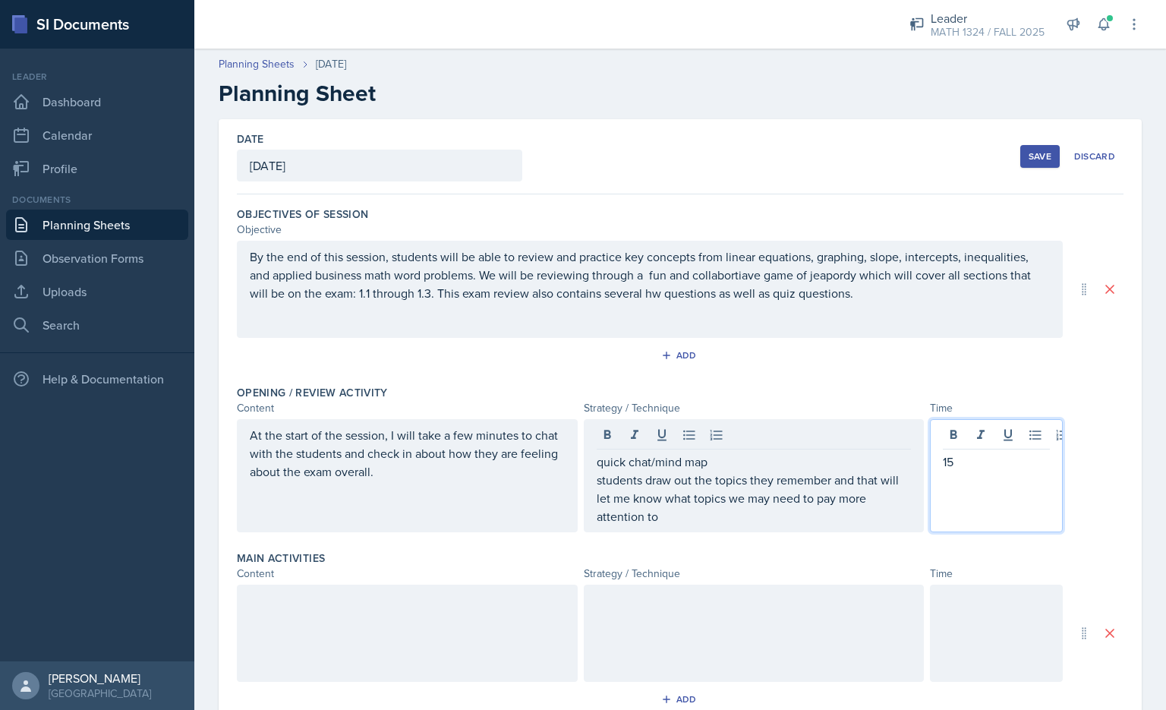
click at [371, 614] on div at bounding box center [407, 632] width 341 height 97
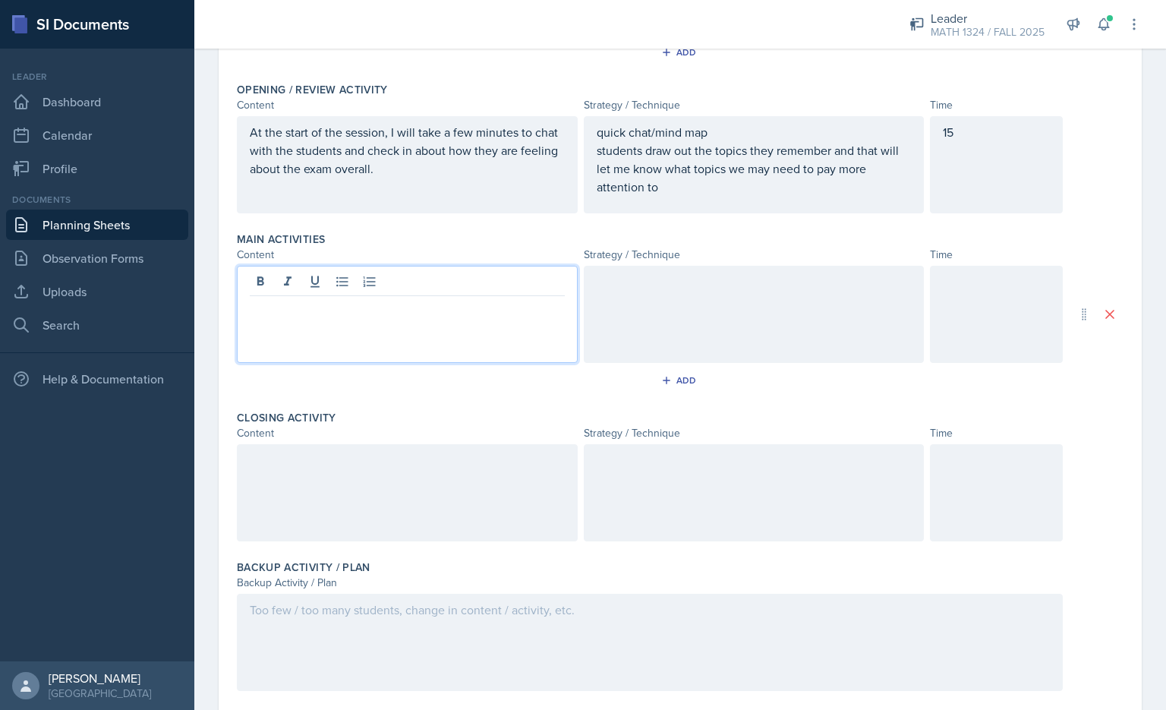
scroll to position [304, 0]
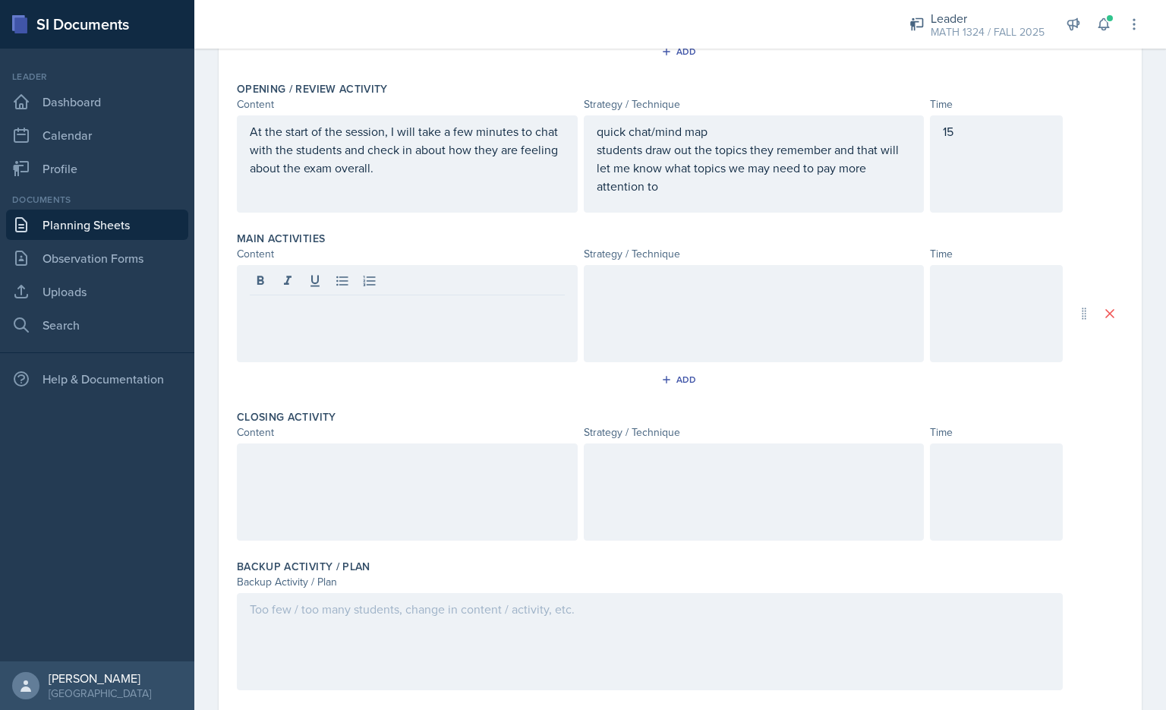
click at [440, 490] on div at bounding box center [407, 491] width 341 height 97
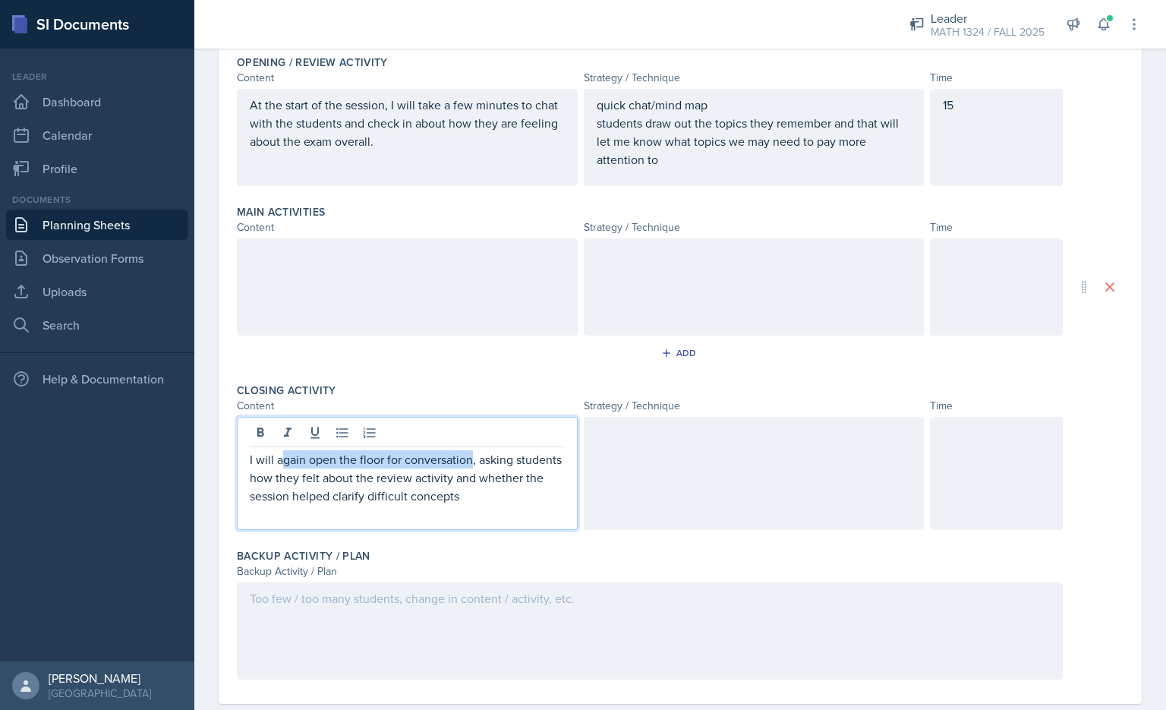
drag, startPoint x: 470, startPoint y: 458, endPoint x: 280, endPoint y: 457, distance: 190.5
click at [280, 457] on p "I will again open the floor for conversation, asking students how they felt abo…" at bounding box center [407, 477] width 315 height 55
click at [280, 466] on p "I will , asking students how they felt about the review activity and whether th…" at bounding box center [407, 477] width 315 height 55
click at [282, 463] on p "I will , asking students how they felt about the review activity and whether th…" at bounding box center [407, 477] width 315 height 55
click at [310, 457] on p "I will asking students how they felt about the review activity and whether the …" at bounding box center [407, 477] width 315 height 55
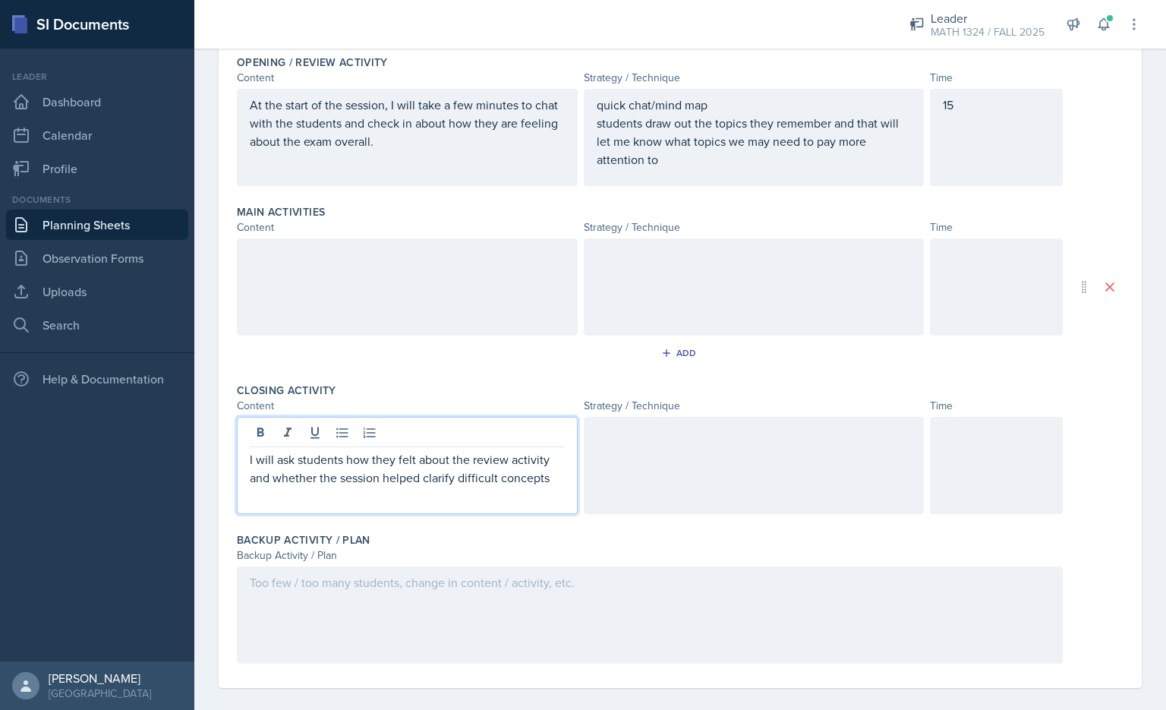
click at [480, 448] on div "I will ask students how they felt about the review activity and whether the ses…" at bounding box center [407, 465] width 341 height 97
click at [552, 479] on p "I will ask students how they felt about the review activity and whether the ses…" at bounding box center [407, 468] width 315 height 36
click at [456, 482] on p "I will ask students how they felt about the review activity and whether the ses…" at bounding box center [407, 468] width 315 height 36
click at [553, 479] on p "I will ask students how they felt about the review activity and whether the ses…" at bounding box center [407, 468] width 315 height 36
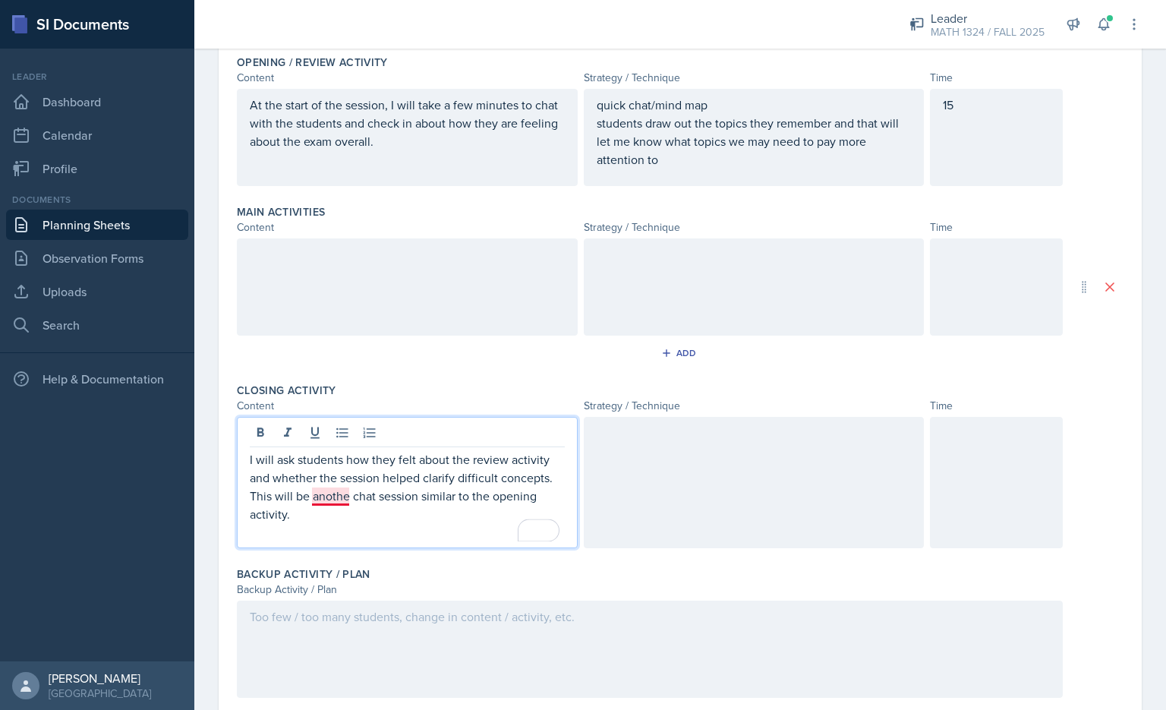
click at [348, 491] on p "I will ask students how they felt about the review activity and whether the ses…" at bounding box center [407, 486] width 315 height 73
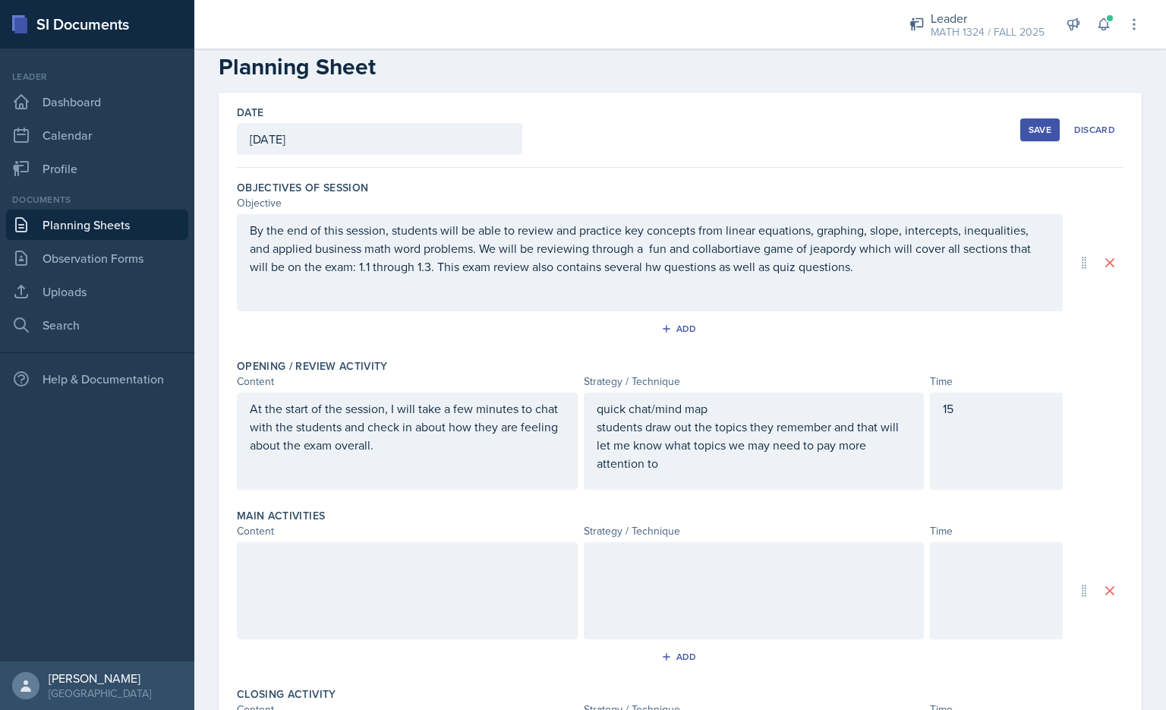
drag, startPoint x: 681, startPoint y: 302, endPoint x: 650, endPoint y: 433, distance: 134.4
click at [581, 305] on div "By the end of this session, students will be able to review and practice key co…" at bounding box center [650, 262] width 826 height 97
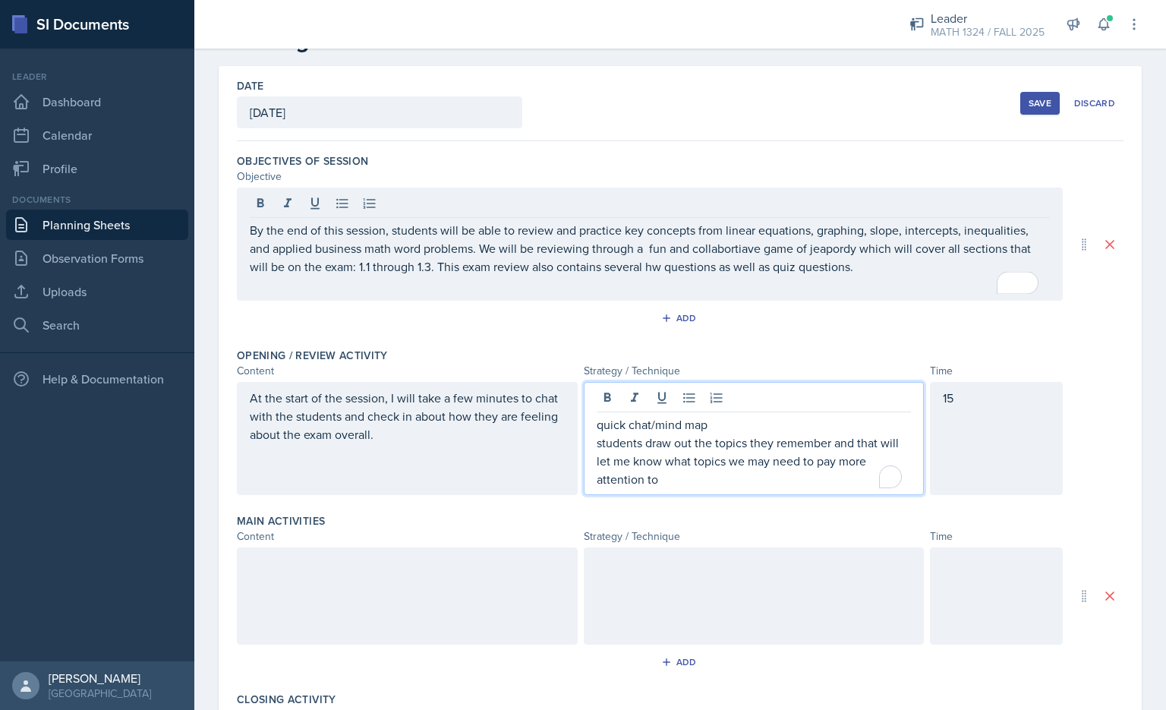
drag, startPoint x: 662, startPoint y: 457, endPoint x: 580, endPoint y: 421, distance: 89.4
click at [573, 417] on div "At the start of the session, I will take a few minutes to chat with the student…" at bounding box center [650, 438] width 826 height 113
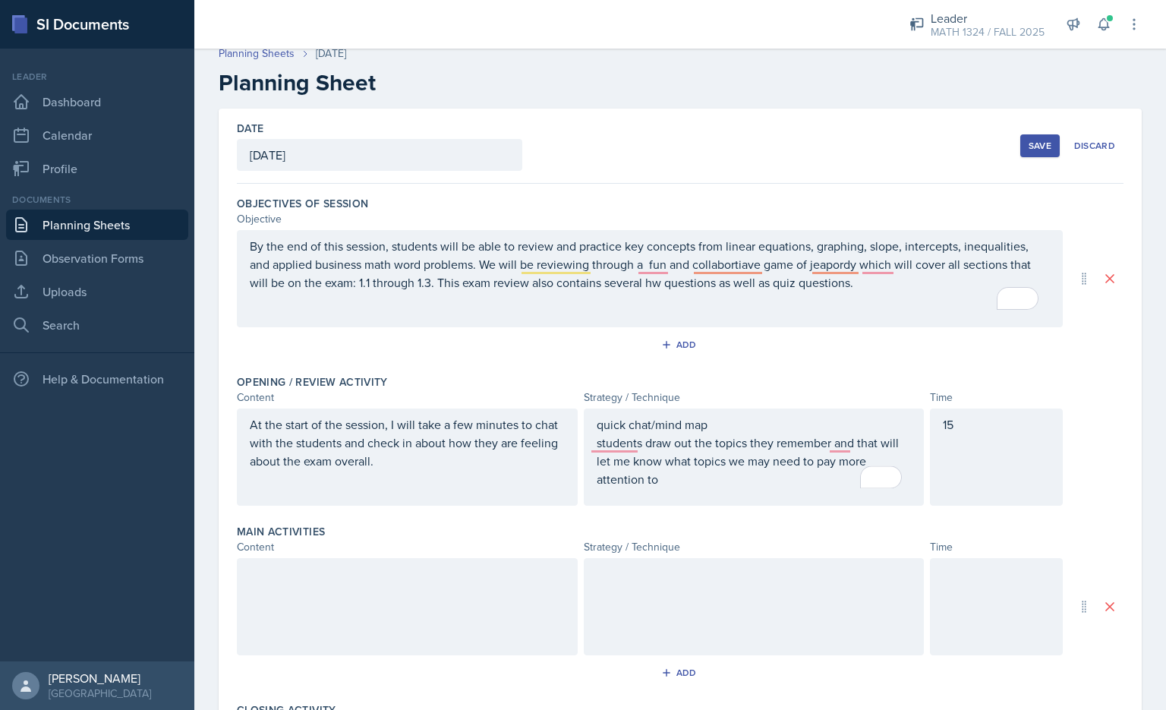
drag, startPoint x: 595, startPoint y: 431, endPoint x: 678, endPoint y: 473, distance: 93.3
click at [581, 473] on div "quick chat/mind map students draw out the topics they remember and that will le…" at bounding box center [754, 456] width 341 height 97
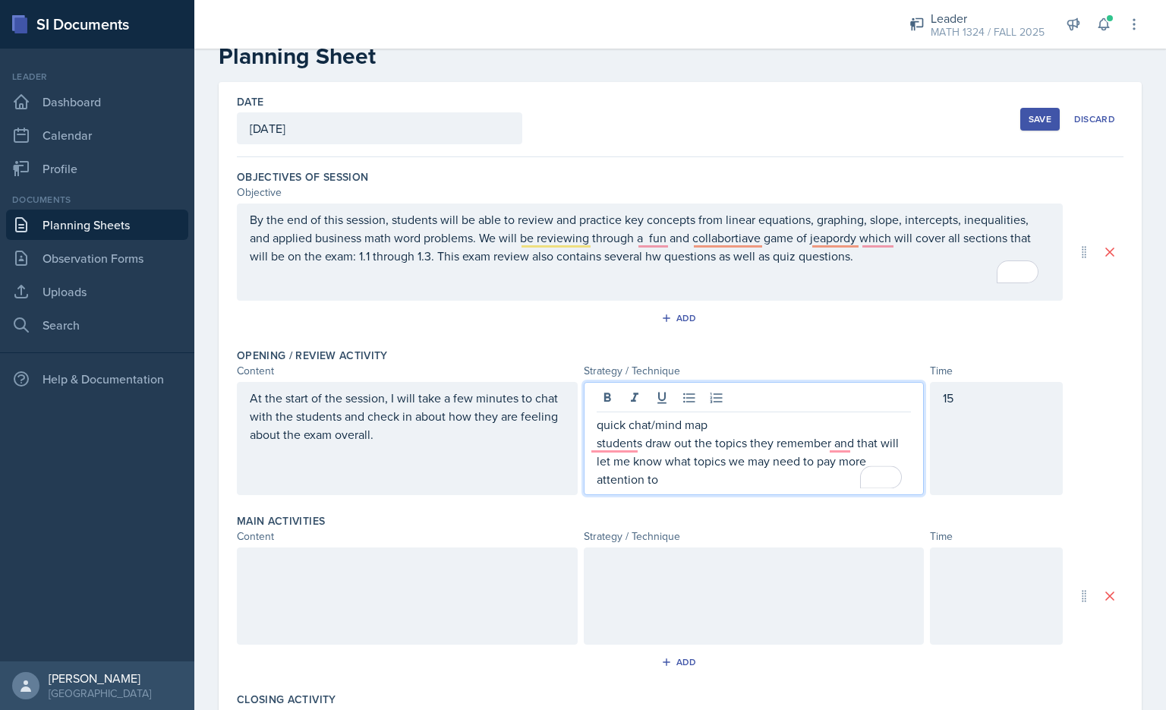
click at [581, 473] on p "students draw out the topics they remember and that will let me know what topic…" at bounding box center [753, 460] width 315 height 55
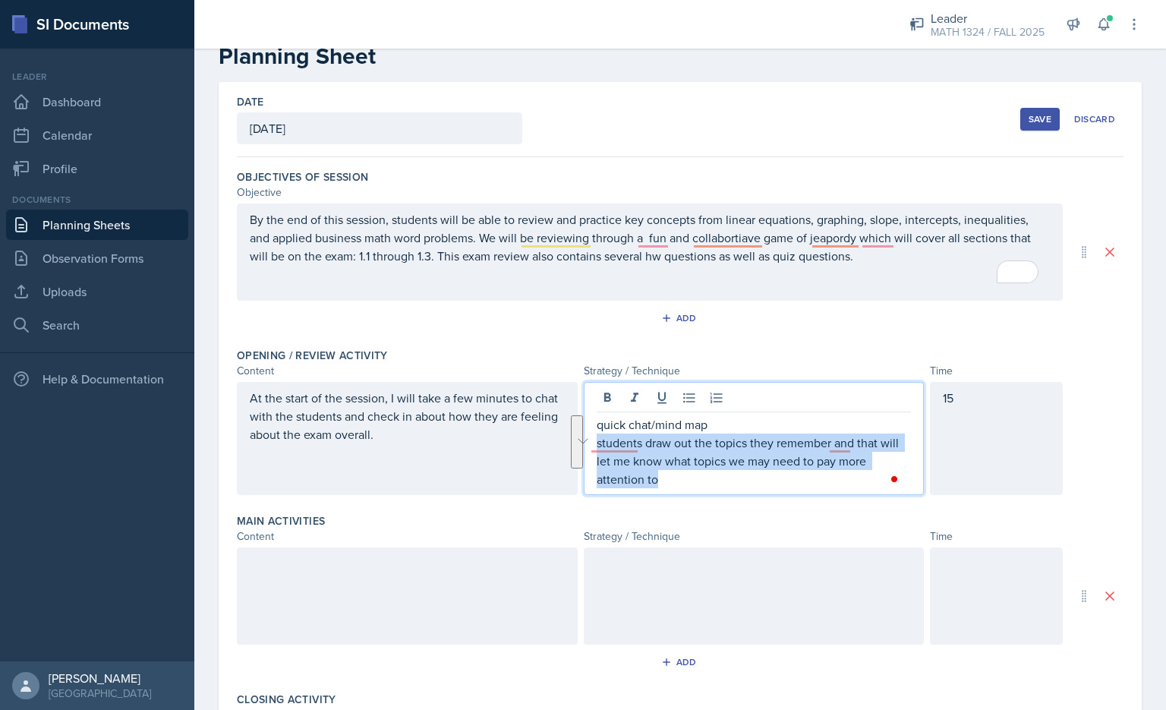
drag, startPoint x: 669, startPoint y: 478, endPoint x: 579, endPoint y: 434, distance: 100.5
click at [579, 434] on main "Planning Sheets [DATE] Planning Sheet Date [DATE] [DATE] 31 1 2 3 4 5 6 7 8 9 1…" at bounding box center [679, 379] width 971 height 661
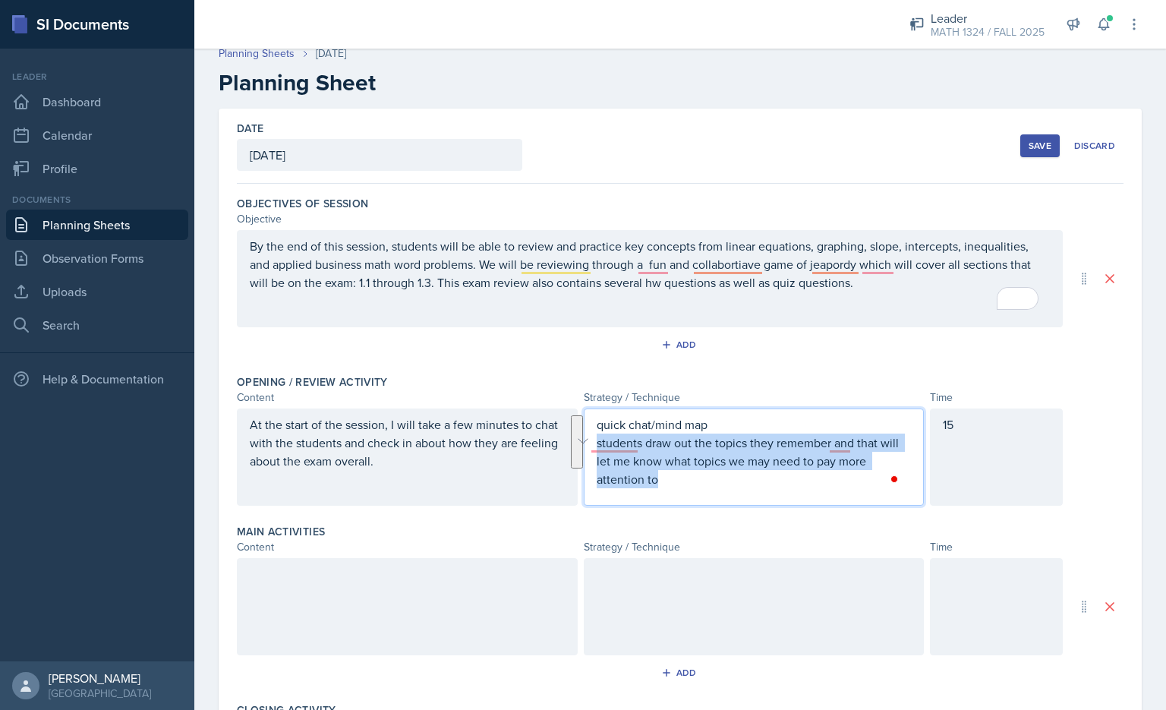
drag, startPoint x: 640, startPoint y: 448, endPoint x: 659, endPoint y: 449, distance: 18.2
click at [581, 448] on p "students draw out the topics they remember and that will let me know what topic…" at bounding box center [753, 460] width 315 height 55
drag, startPoint x: 664, startPoint y: 479, endPoint x: 672, endPoint y: 486, distance: 10.7
click at [581, 481] on p "students draw out the topics they remember and that will let me know what topic…" at bounding box center [753, 460] width 315 height 55
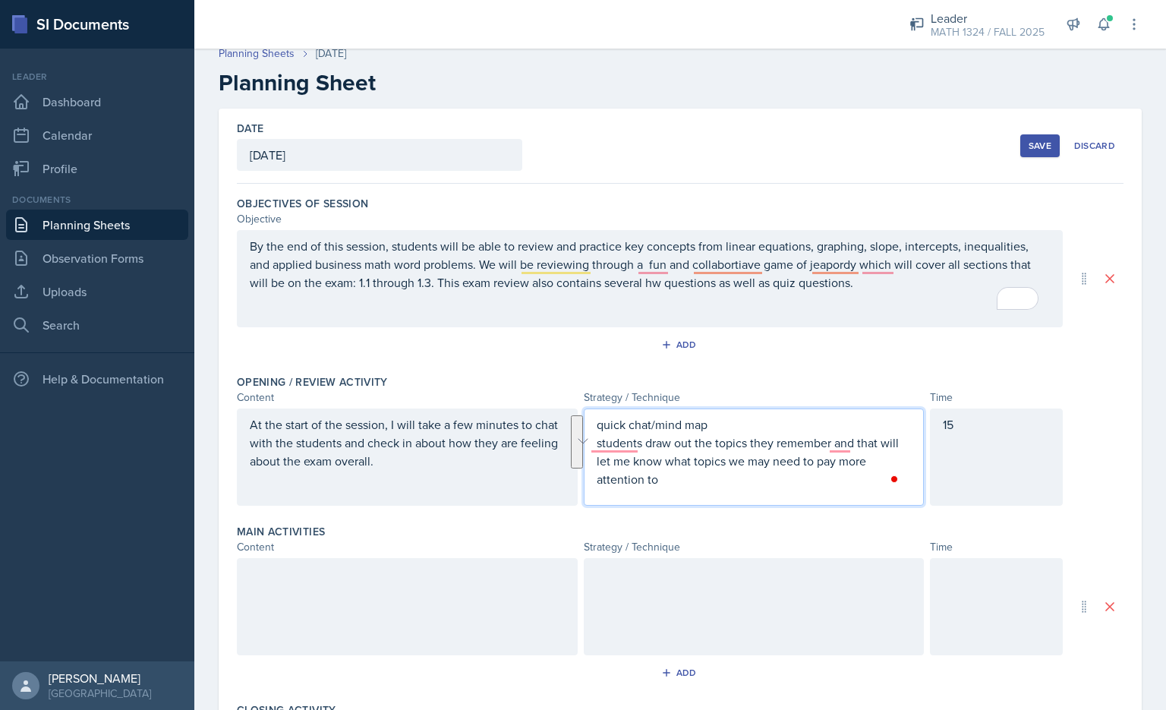
click at [581, 489] on div "quick chat/mind map students draw out the topics they remember and that will le…" at bounding box center [754, 456] width 341 height 97
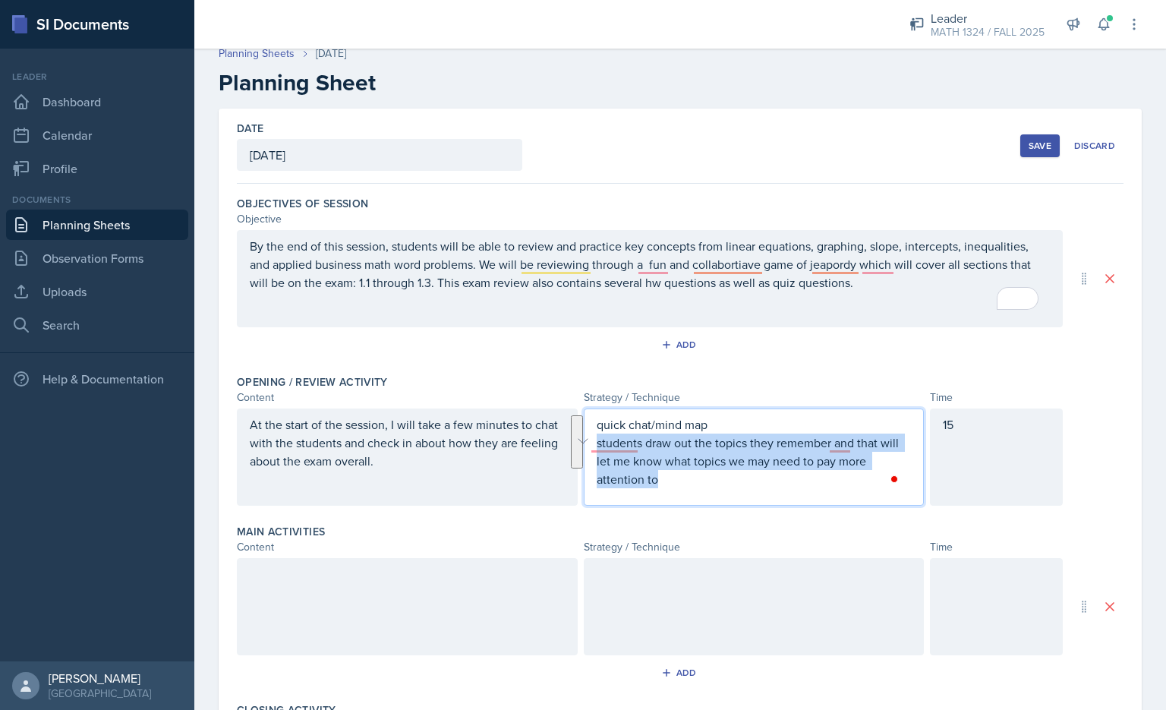
scroll to position [37, 0]
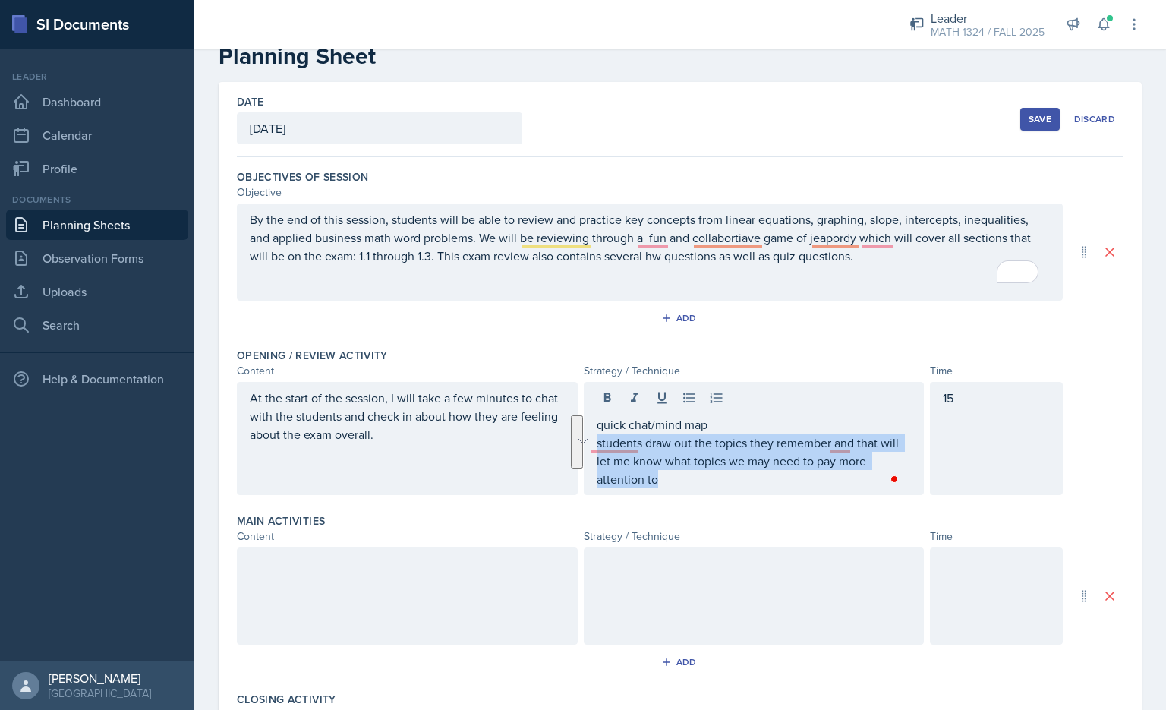
click at [581, 486] on div "quick chat/mind map students draw out the topics they remember and that will le…" at bounding box center [754, 438] width 341 height 113
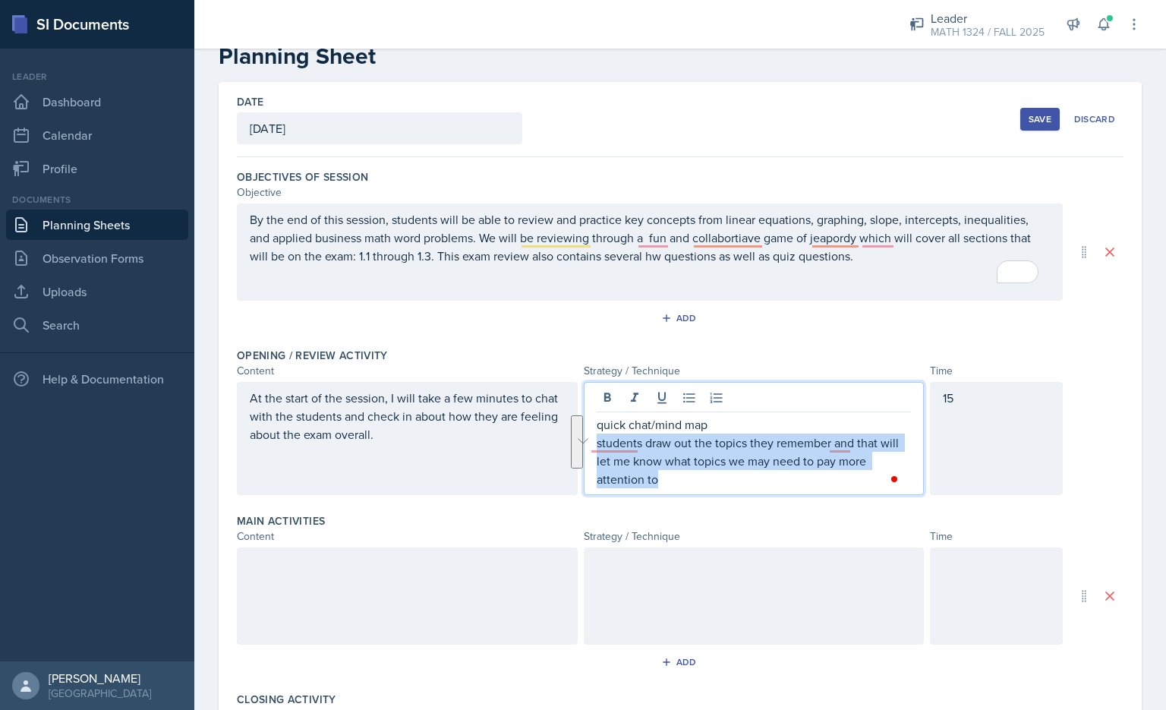
click at [581, 477] on p "students draw out the topics they remember and that will let me know what topic…" at bounding box center [753, 460] width 315 height 55
drag, startPoint x: 691, startPoint y: 482, endPoint x: 590, endPoint y: 426, distance: 115.1
click at [581, 426] on div "quick chat/mind map students draw out the topics they remember and that will le…" at bounding box center [754, 438] width 341 height 113
copy div "quick chat/mind map students draw out the topics they remember and that will le…"
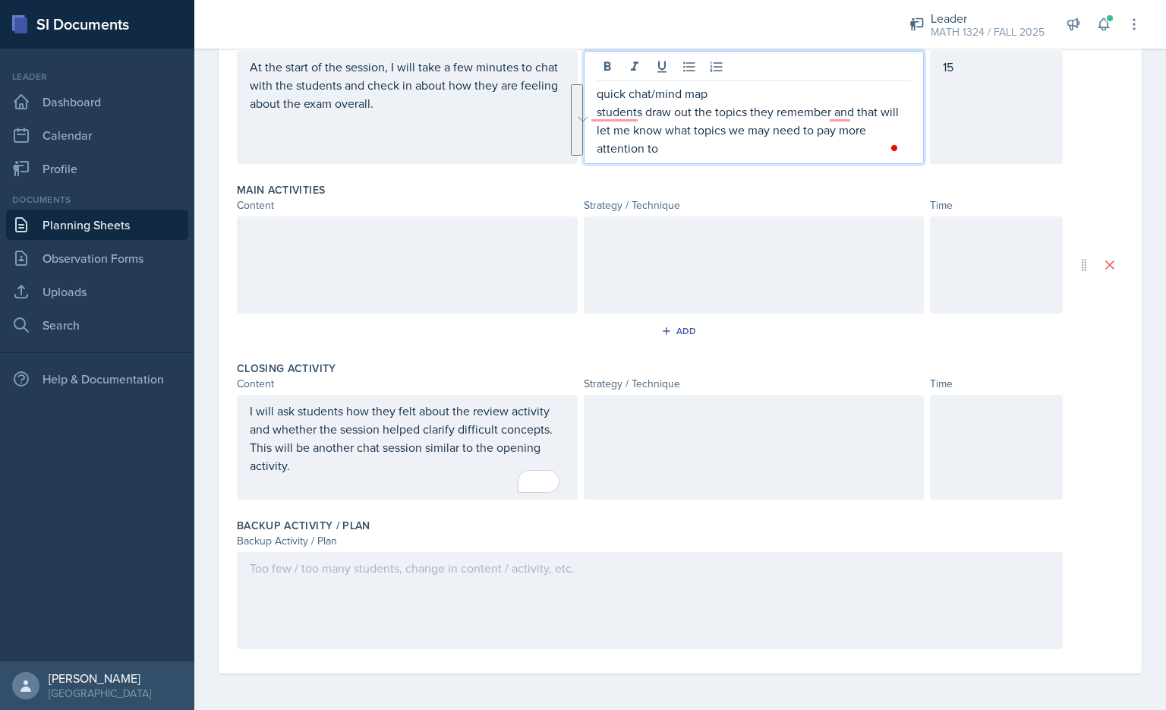
click at [581, 467] on div at bounding box center [754, 447] width 341 height 105
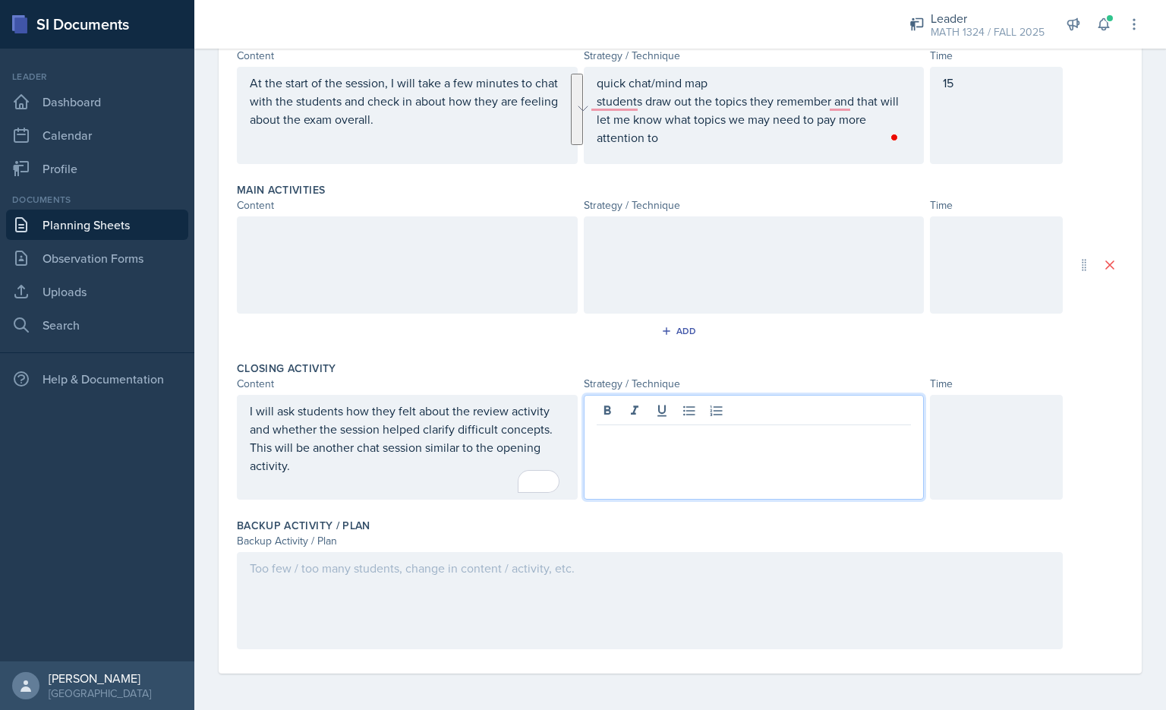
scroll to position [379, 0]
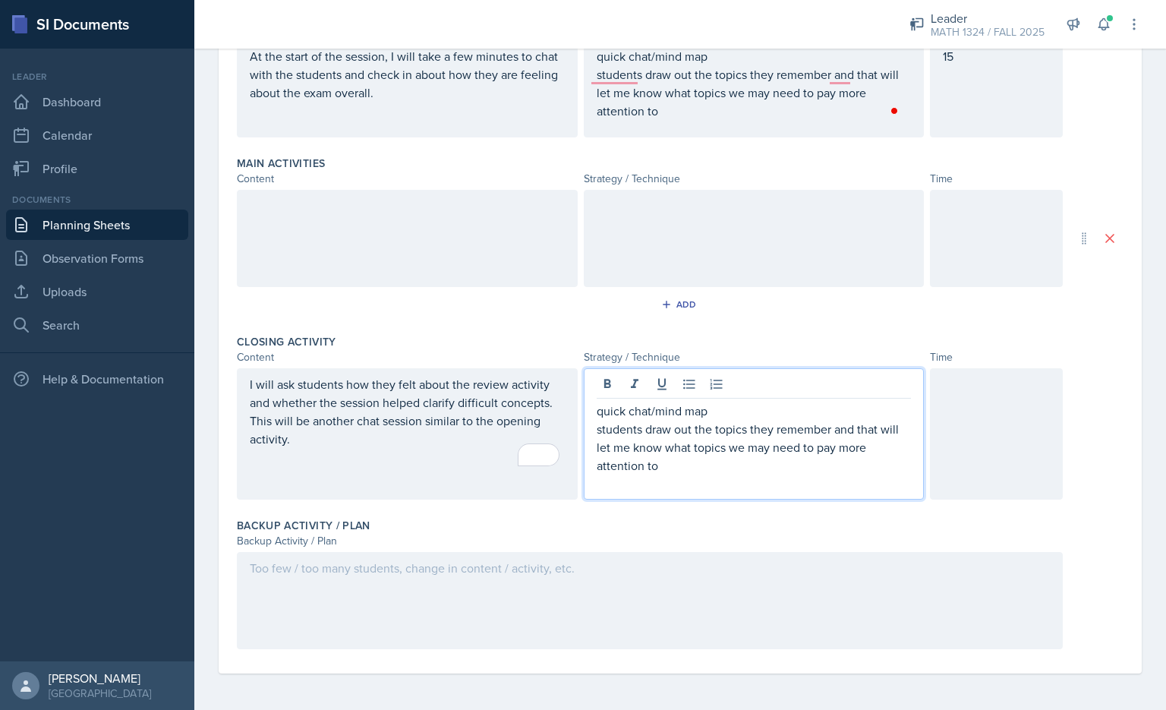
click at [581, 449] on p "students draw out the topics they remember and that will let me know what topic…" at bounding box center [753, 447] width 315 height 55
drag, startPoint x: 831, startPoint y: 430, endPoint x: 642, endPoint y: 436, distance: 189.1
click at [581, 436] on p "students draw out the topics they remember and that will let me know what topic…" at bounding box center [753, 447] width 315 height 55
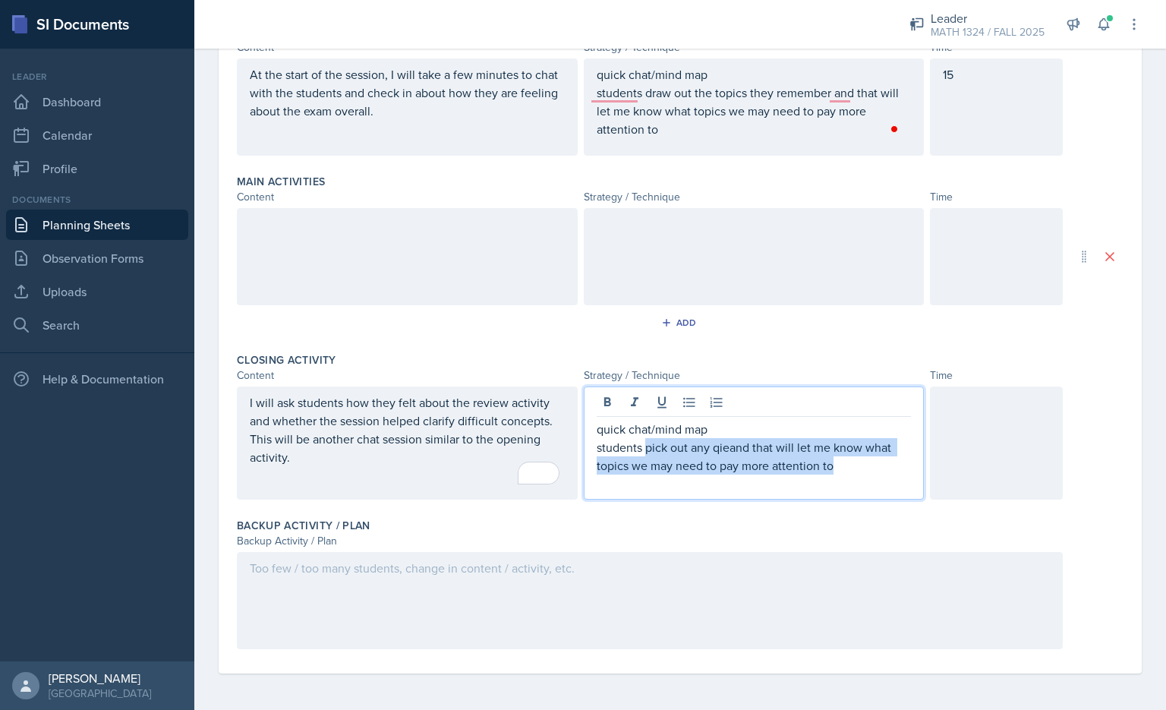
drag, startPoint x: 851, startPoint y: 466, endPoint x: 640, endPoint y: 453, distance: 210.6
click at [581, 453] on p "students pick out any qieand that will let me know what topics we may need to p…" at bounding box center [753, 456] width 315 height 36
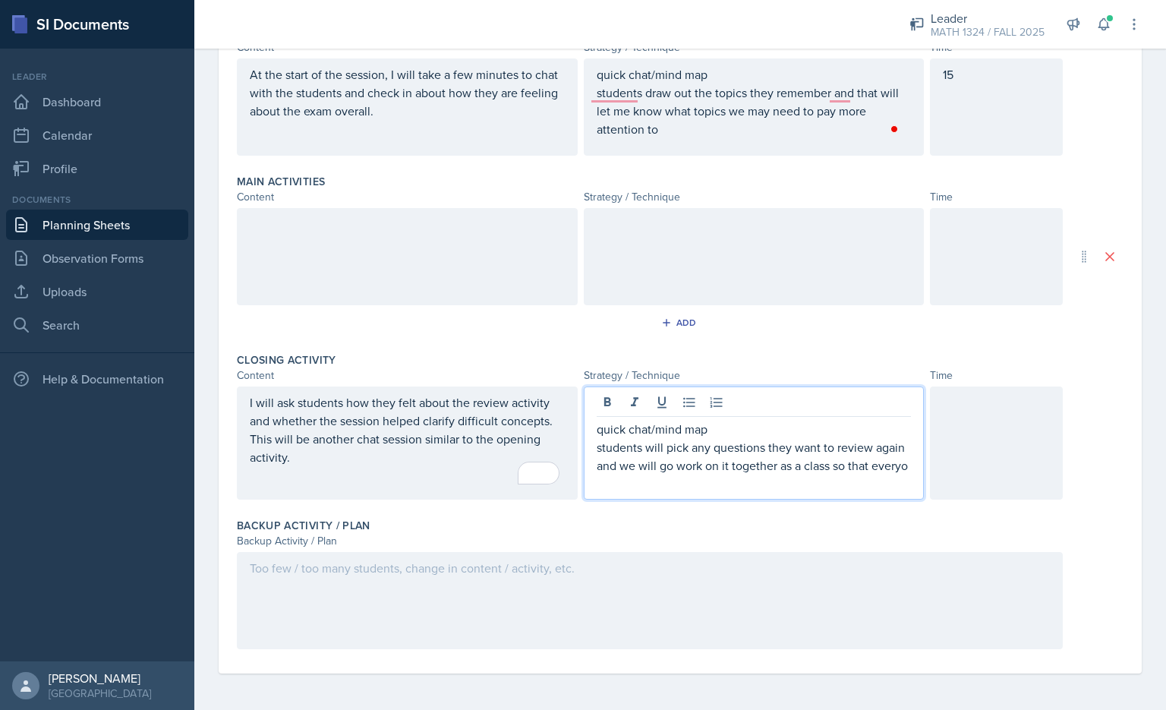
scroll to position [379, 0]
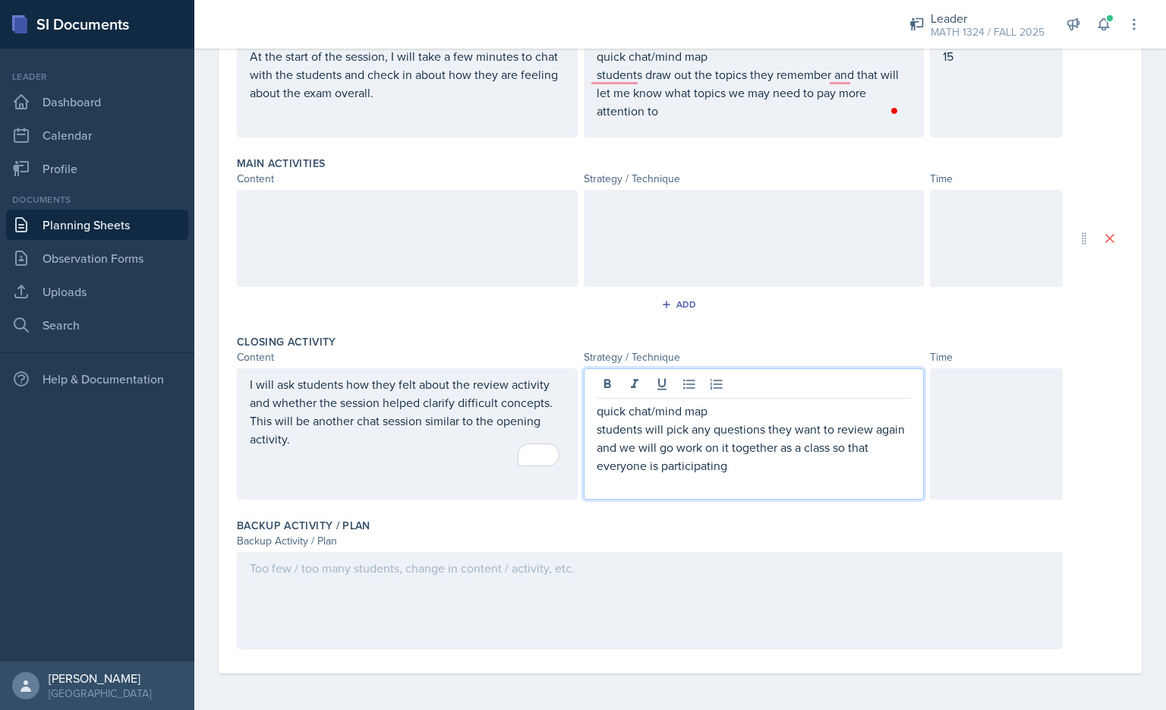
click at [581, 401] on div "quick chat/mind map students will pick any questions they want to review again …" at bounding box center [754, 433] width 341 height 131
click at [581, 457] on div at bounding box center [996, 433] width 133 height 131
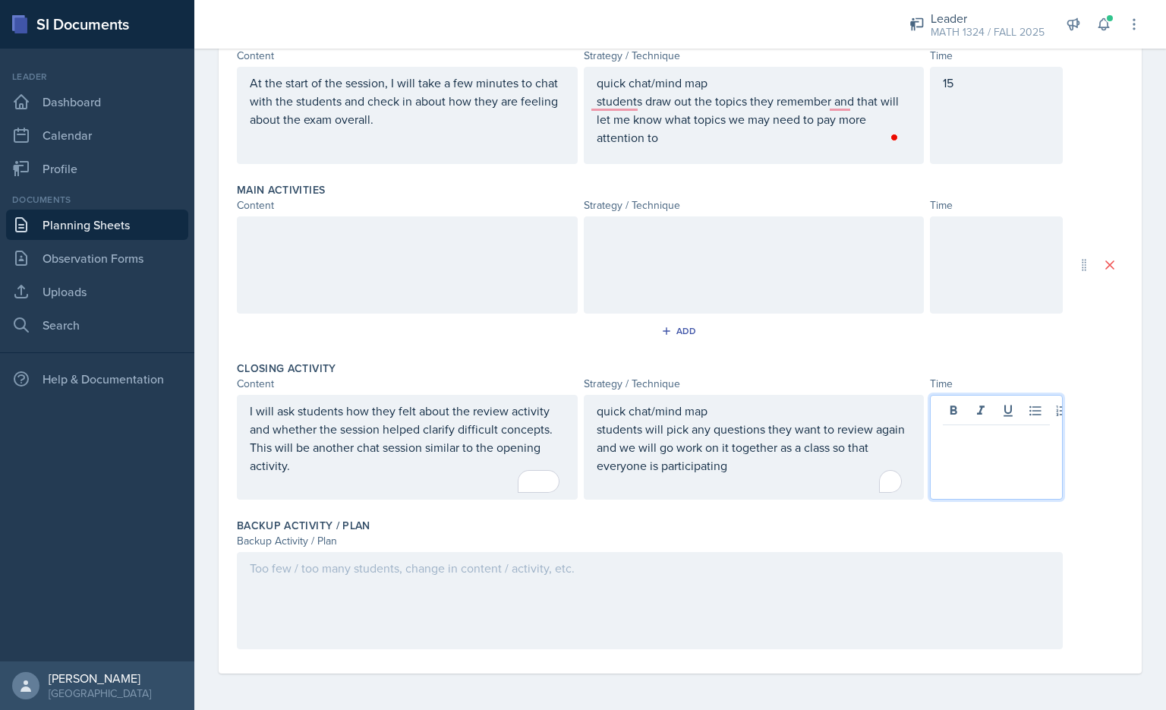
scroll to position [352, 0]
click at [581, 82] on div "15" at bounding box center [996, 115] width 133 height 97
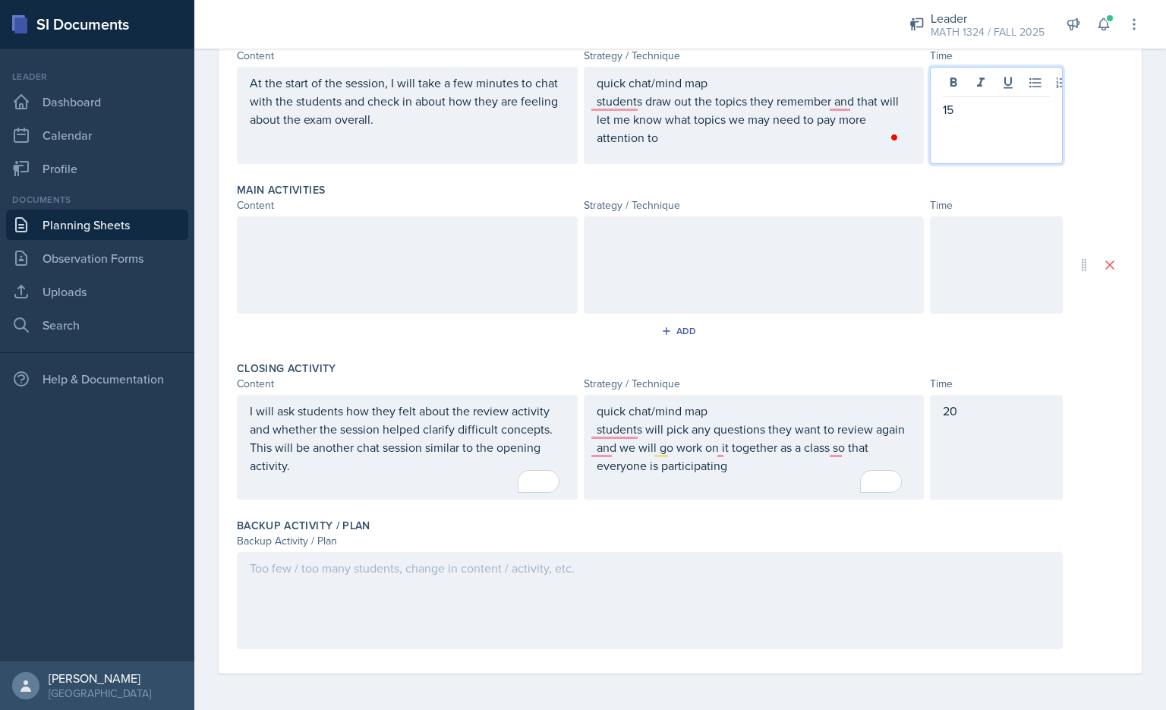
click at [581, 169] on div "Opening / Review Activity Content Strategy / Technique Time At the start of the…" at bounding box center [680, 101] width 886 height 149
click at [581, 104] on div "15" at bounding box center [996, 115] width 133 height 97
click at [581, 442] on div "20" at bounding box center [996, 447] width 133 height 105
click at [581, 261] on div at bounding box center [996, 264] width 133 height 97
drag, startPoint x: 534, startPoint y: 317, endPoint x: 552, endPoint y: 319, distance: 18.4
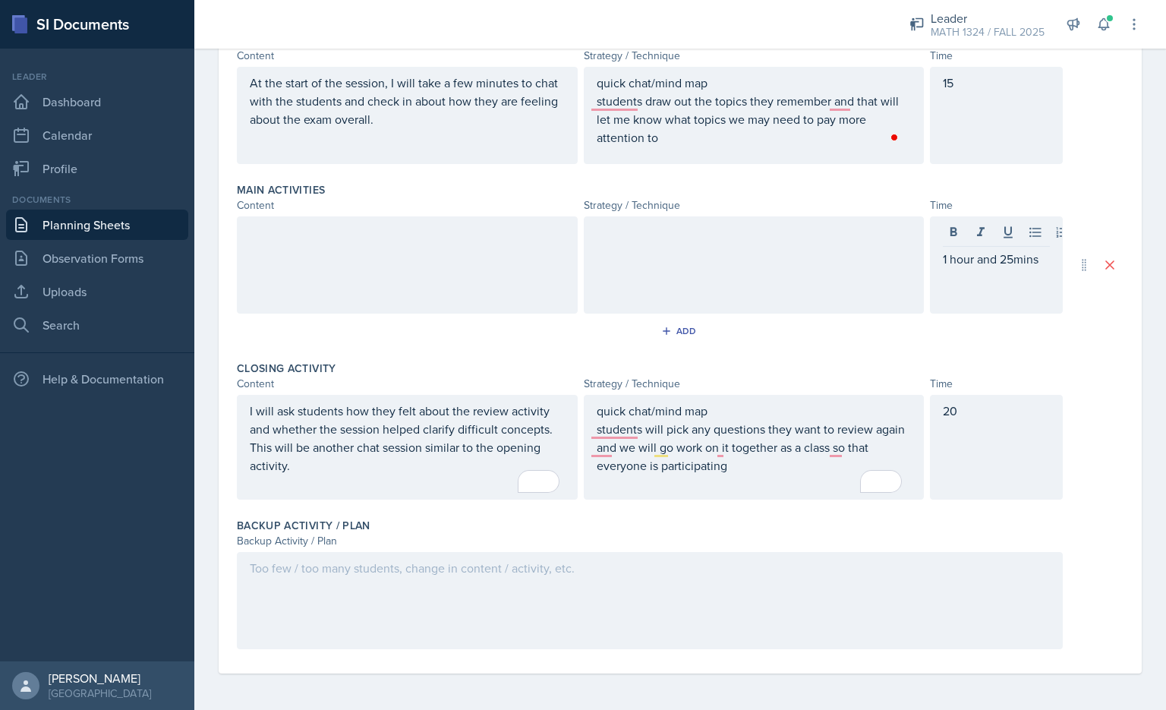
click at [535, 316] on div "Main Activities Content Strategy / Technique Time 1 hour and 25mins Add" at bounding box center [680, 265] width 886 height 178
click at [552, 593] on div at bounding box center [650, 600] width 826 height 97
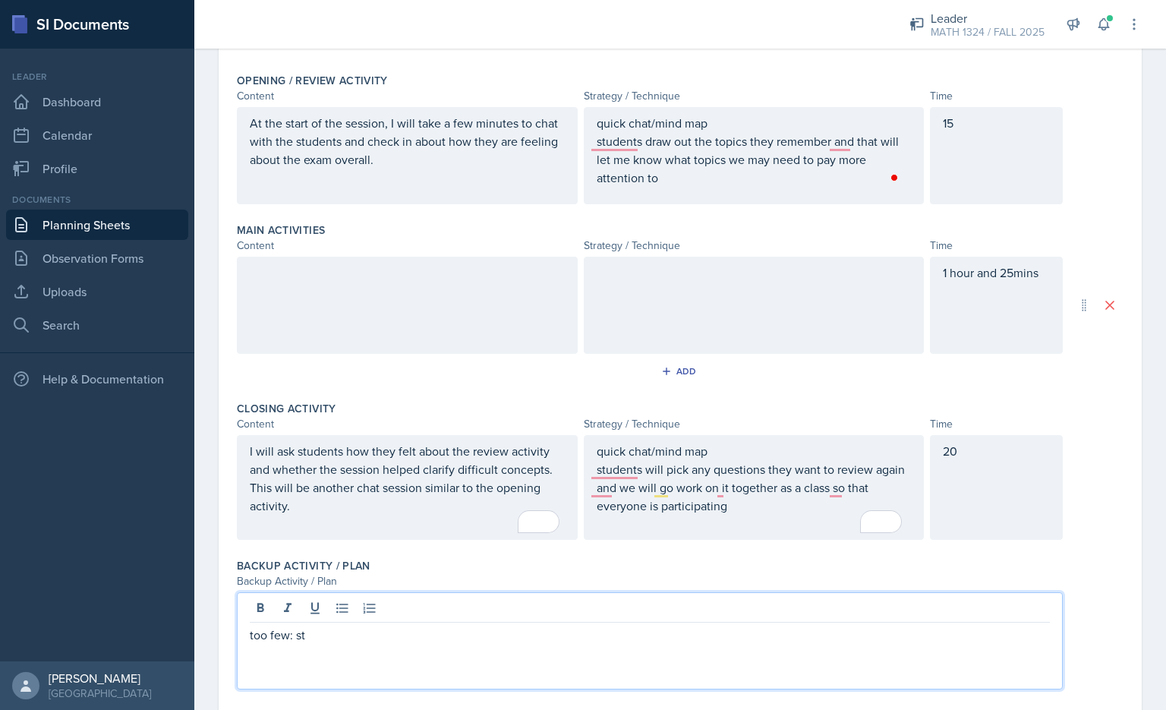
scroll to position [276, 0]
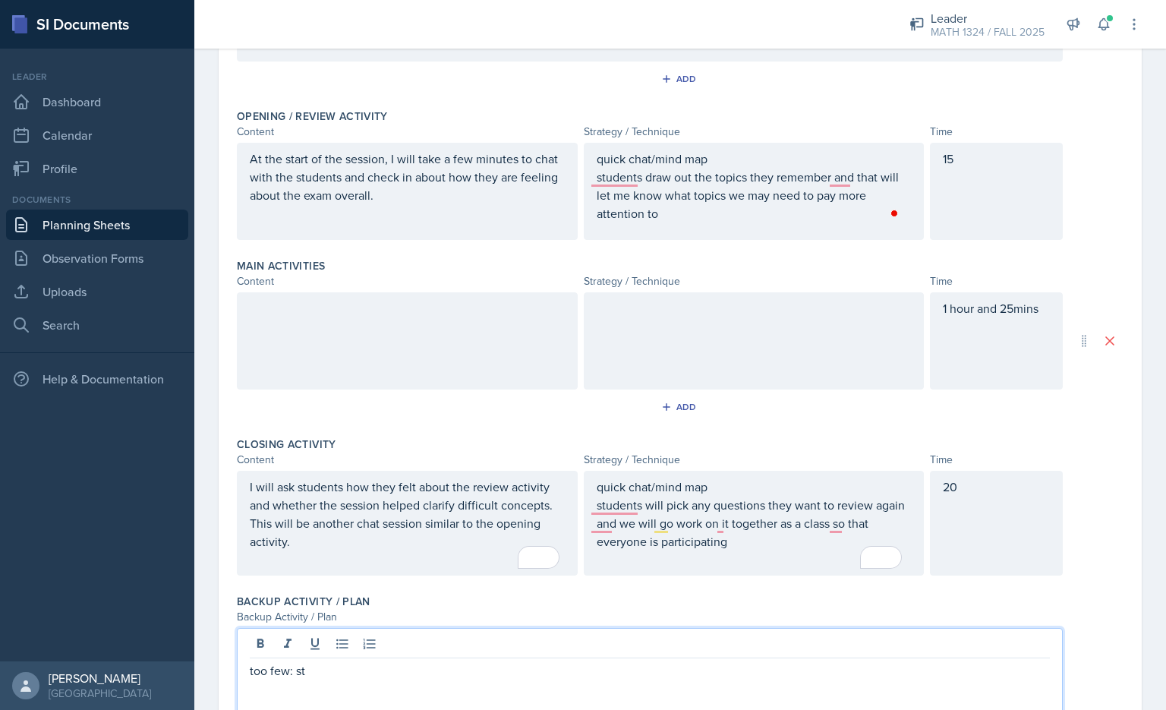
click at [489, 321] on div at bounding box center [407, 340] width 341 height 97
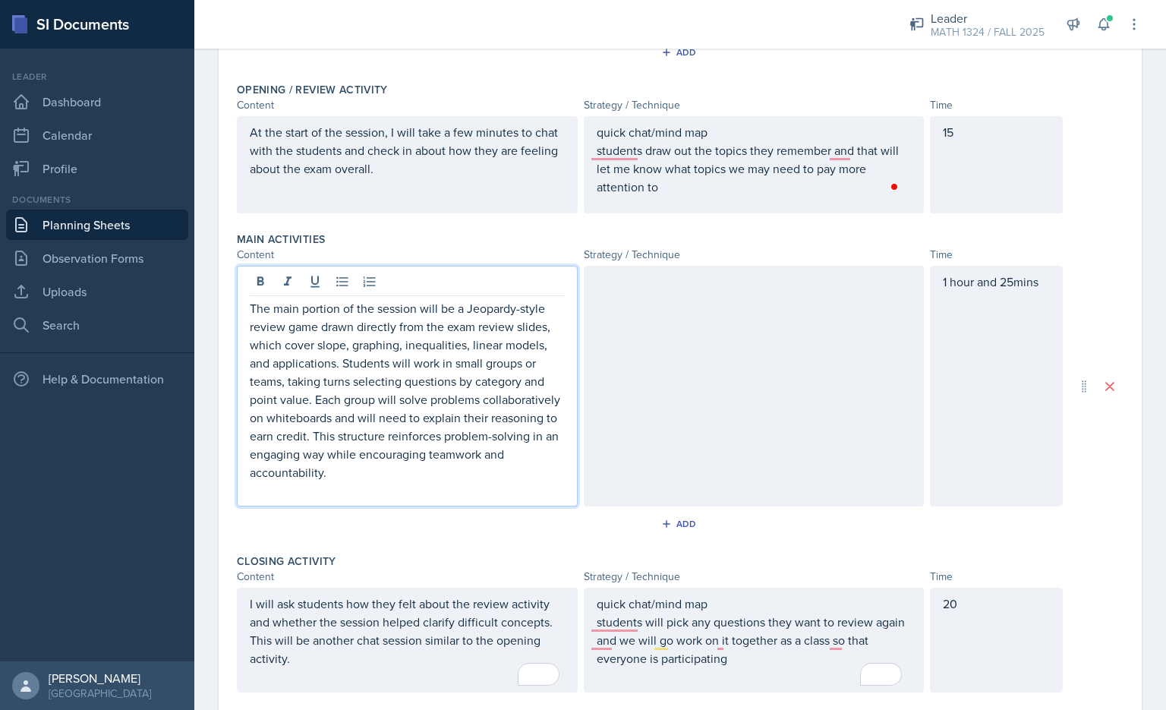
click at [446, 349] on p "The main portion of the session will be a Jeopardy-style review game drawn dire…" at bounding box center [407, 390] width 315 height 182
click at [373, 307] on p "The main portion of the session will be a Jeopardy-style review game drawn dire…" at bounding box center [407, 390] width 315 height 182
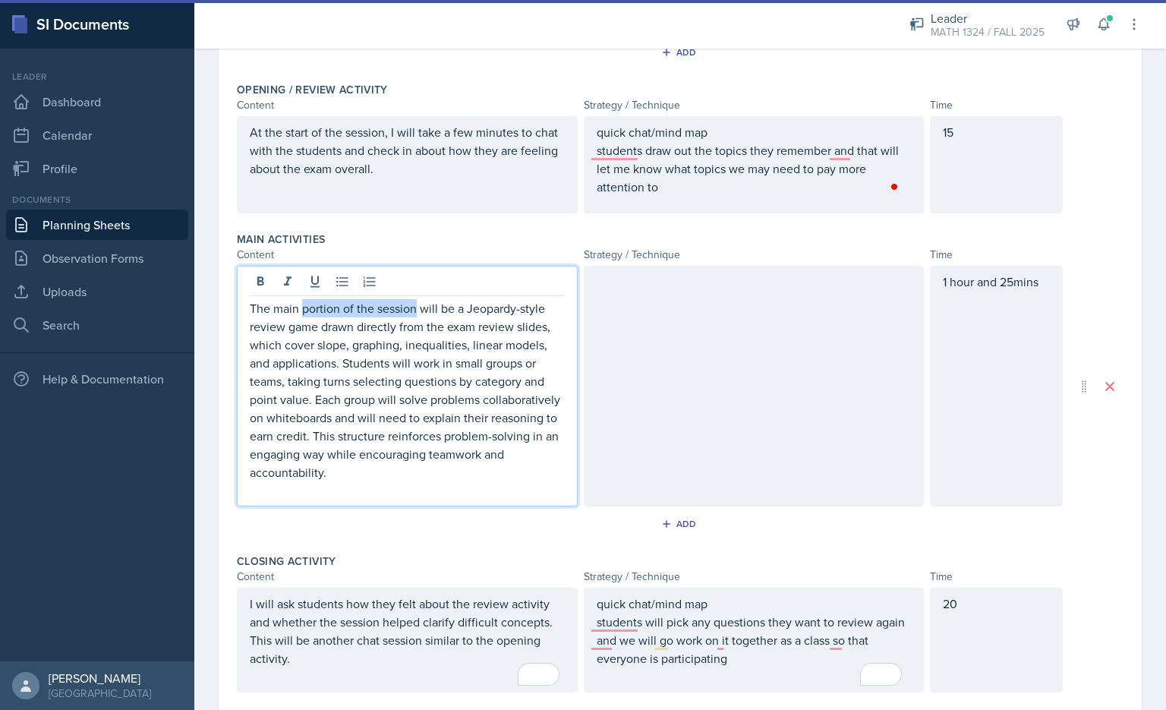
drag, startPoint x: 411, startPoint y: 309, endPoint x: 301, endPoint y: 304, distance: 110.2
click at [301, 304] on p "The main portion of the session will be a Jeopardy-style review game drawn dire…" at bounding box center [407, 390] width 315 height 182
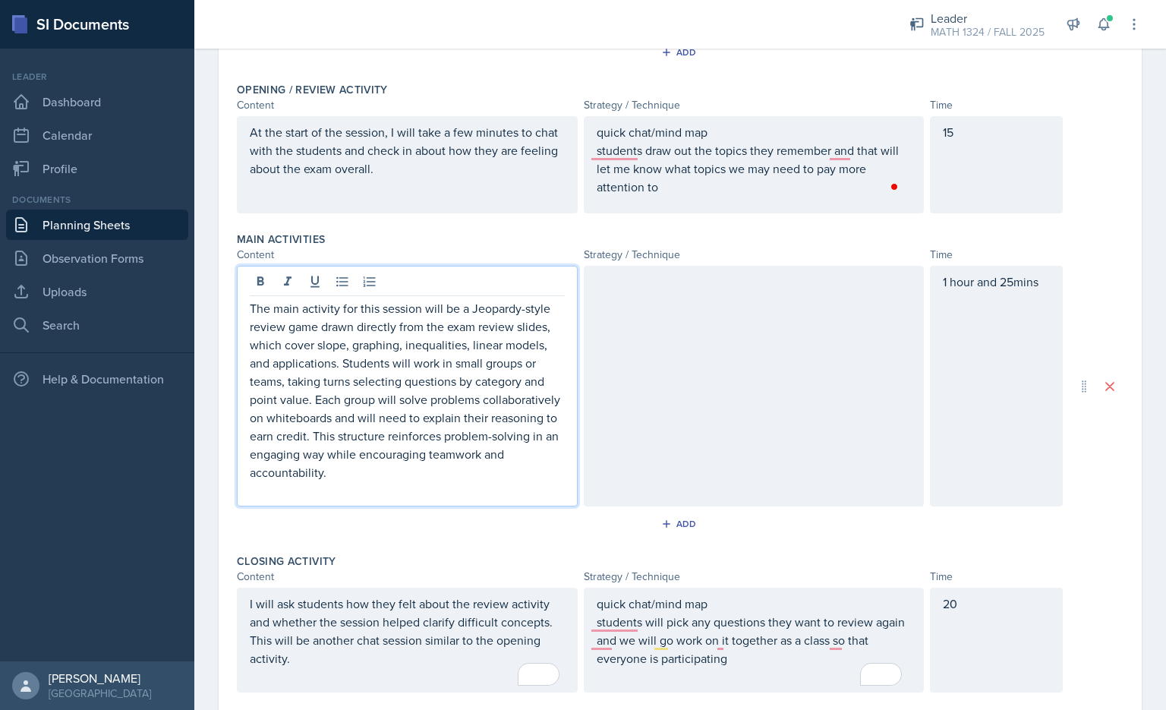
click at [393, 323] on p "The main activity for this session will be a Jeopardy-style review game drawn d…" at bounding box center [407, 390] width 315 height 182
drag, startPoint x: 546, startPoint y: 327, endPoint x: 472, endPoint y: 332, distance: 74.5
click at [472, 332] on p "The main activity for this session will be a Jeopardy-style review game drawn d…" at bounding box center [407, 390] width 315 height 182
click at [389, 331] on p "The main activity for this session will be a Jeopardy-style review game drawn d…" at bounding box center [407, 390] width 315 height 182
drag, startPoint x: 545, startPoint y: 326, endPoint x: 433, endPoint y: 330, distance: 111.6
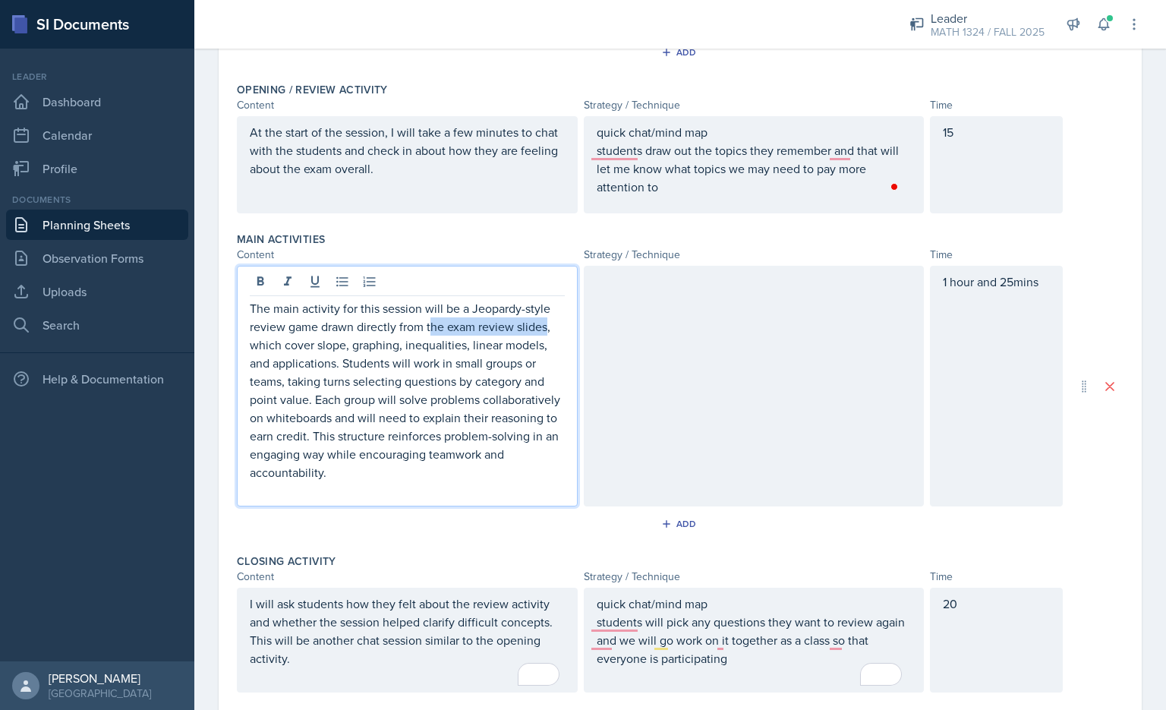
click at [433, 330] on p "The main activity for this session will be a Jeopardy-style review game drawn d…" at bounding box center [407, 390] width 315 height 182
click at [448, 371] on p "The main activity for this session will be a Jeopardy-style review game drawn d…" at bounding box center [407, 390] width 315 height 182
click at [510, 366] on p "The main activity for this session will be a Jeopardy-style review game drawn d…" at bounding box center [407, 390] width 315 height 182
click at [530, 362] on p "The main activity for this session will be a Jeopardy-style review game drawn d…" at bounding box center [407, 390] width 315 height 182
click at [543, 365] on p "The main activity for this session will be a Jeopardy-style review game drawn d…" at bounding box center [407, 390] width 315 height 182
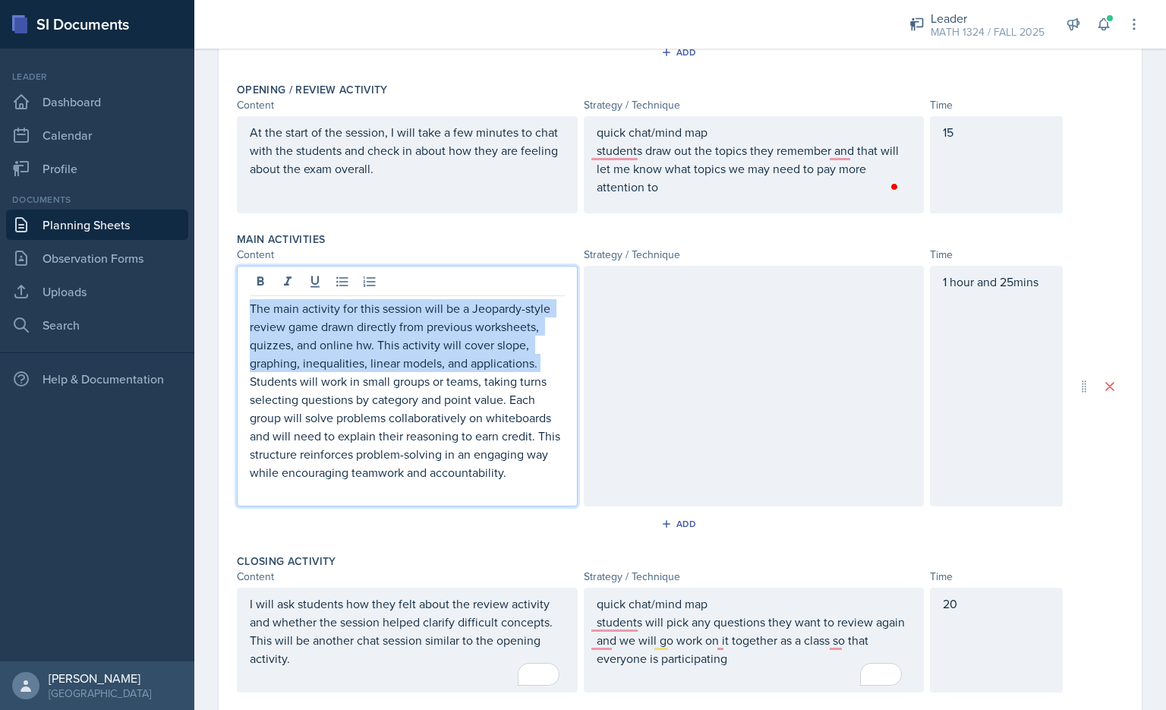
drag, startPoint x: 542, startPoint y: 368, endPoint x: 238, endPoint y: 311, distance: 309.6
click at [238, 311] on div "The main activity for this session will be a Jeopardy-style review game drawn d…" at bounding box center [407, 386] width 341 height 241
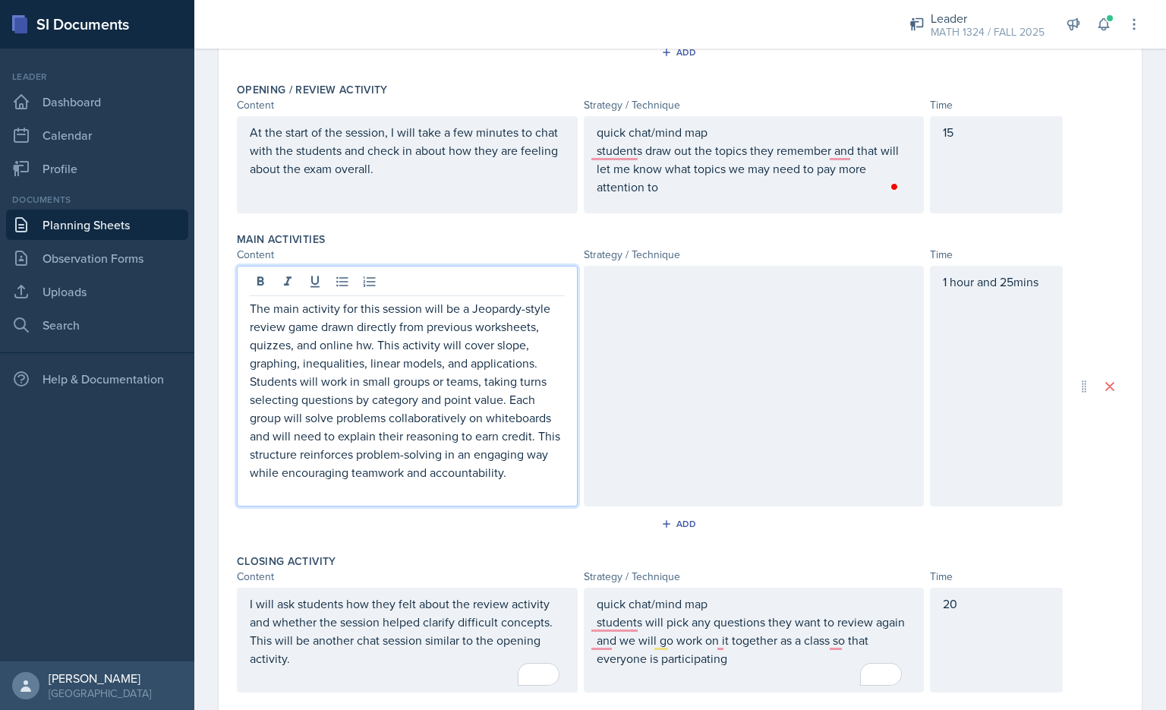
drag, startPoint x: 238, startPoint y: 358, endPoint x: 252, endPoint y: 371, distance: 18.8
click at [238, 359] on div "The main activity for this session will be a Jeopardy-style review game drawn d…" at bounding box center [407, 386] width 341 height 241
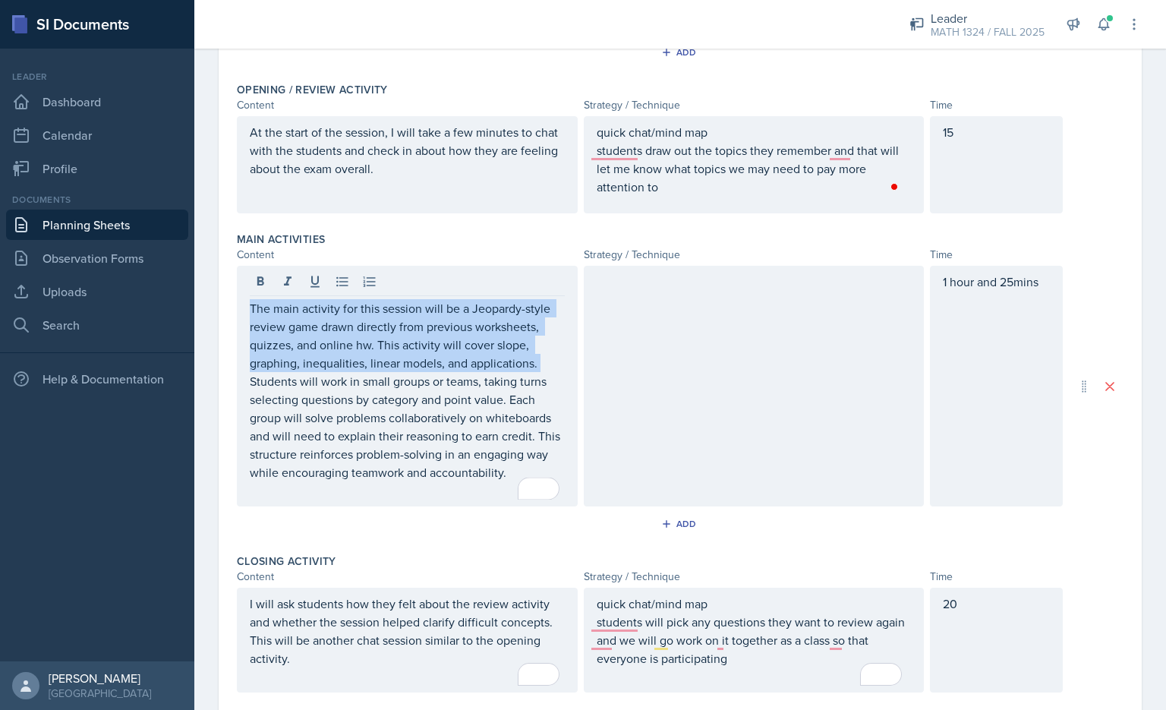
drag, startPoint x: 247, startPoint y: 381, endPoint x: 494, endPoint y: 473, distance: 263.2
click at [490, 473] on div "The main activity for this session will be a Jeopardy-style review game drawn d…" at bounding box center [407, 386] width 341 height 241
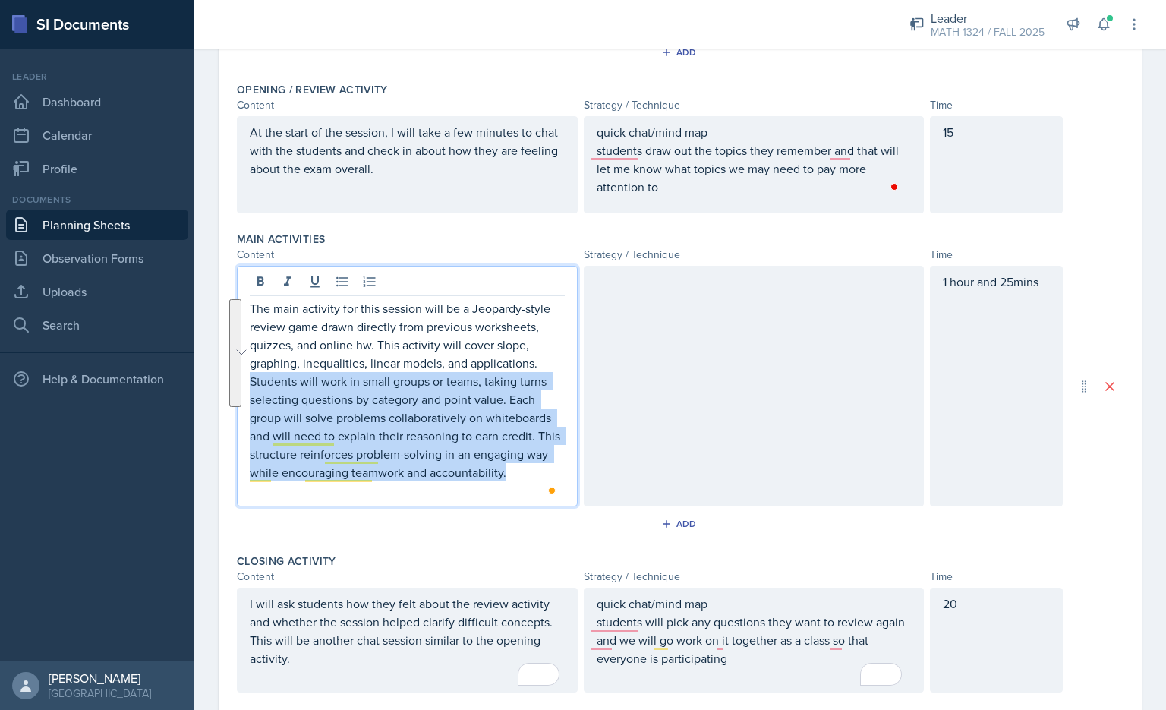
drag, startPoint x: 540, startPoint y: 473, endPoint x: 234, endPoint y: 378, distance: 320.2
click at [234, 378] on div "Date [DATE] [DATE] 31 1 2 3 4 5 6 7 8 9 10 11 12 13 14 15 16 17 18 19 20 21 22 …" at bounding box center [680, 340] width 923 height 1049
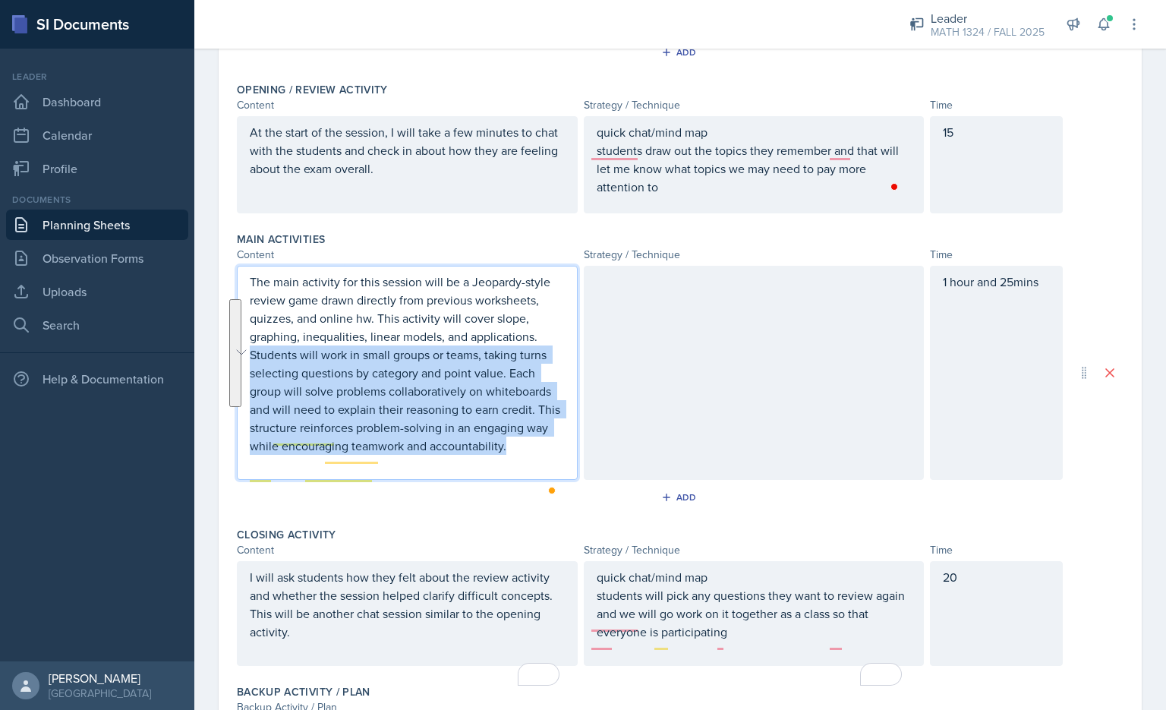
scroll to position [276, 0]
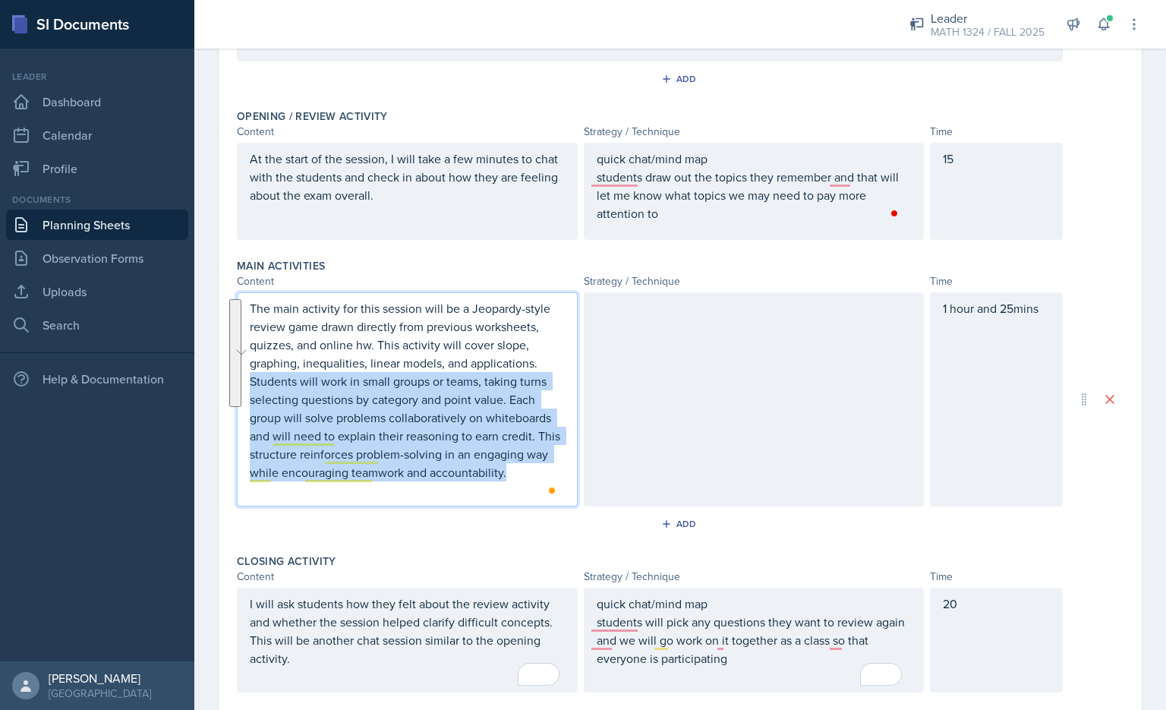
copy p "Students will work in small groups or teams, taking turns selecting questions b…"
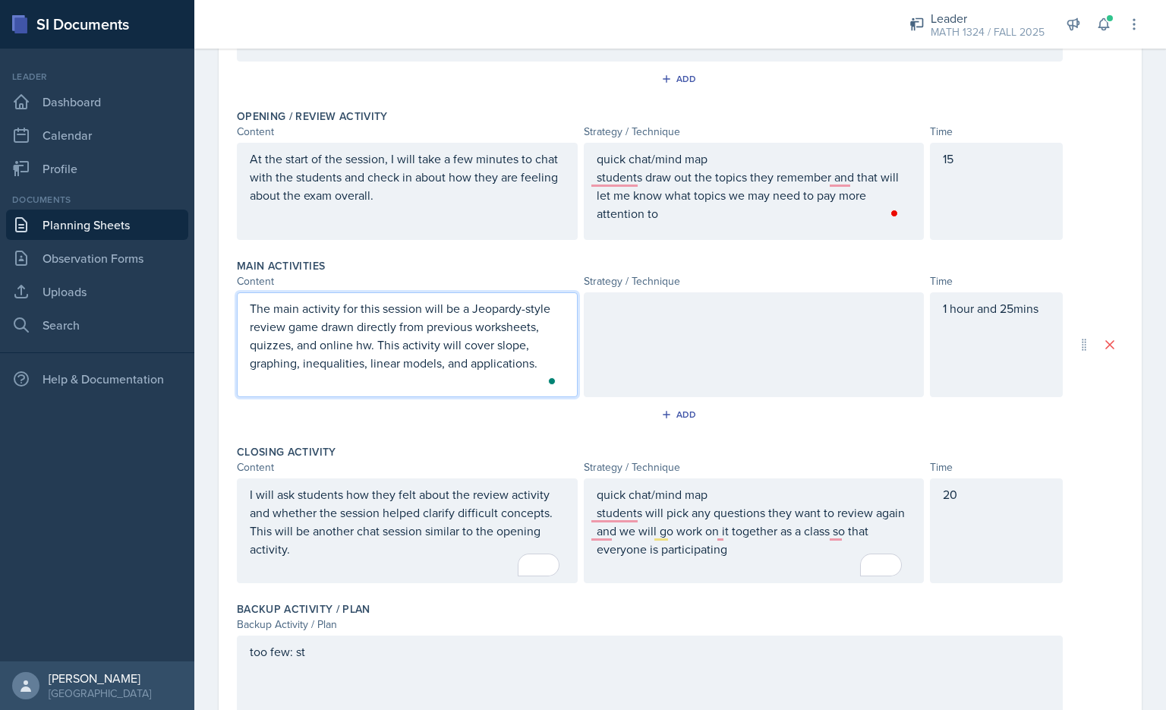
click at [581, 296] on div at bounding box center [754, 344] width 341 height 105
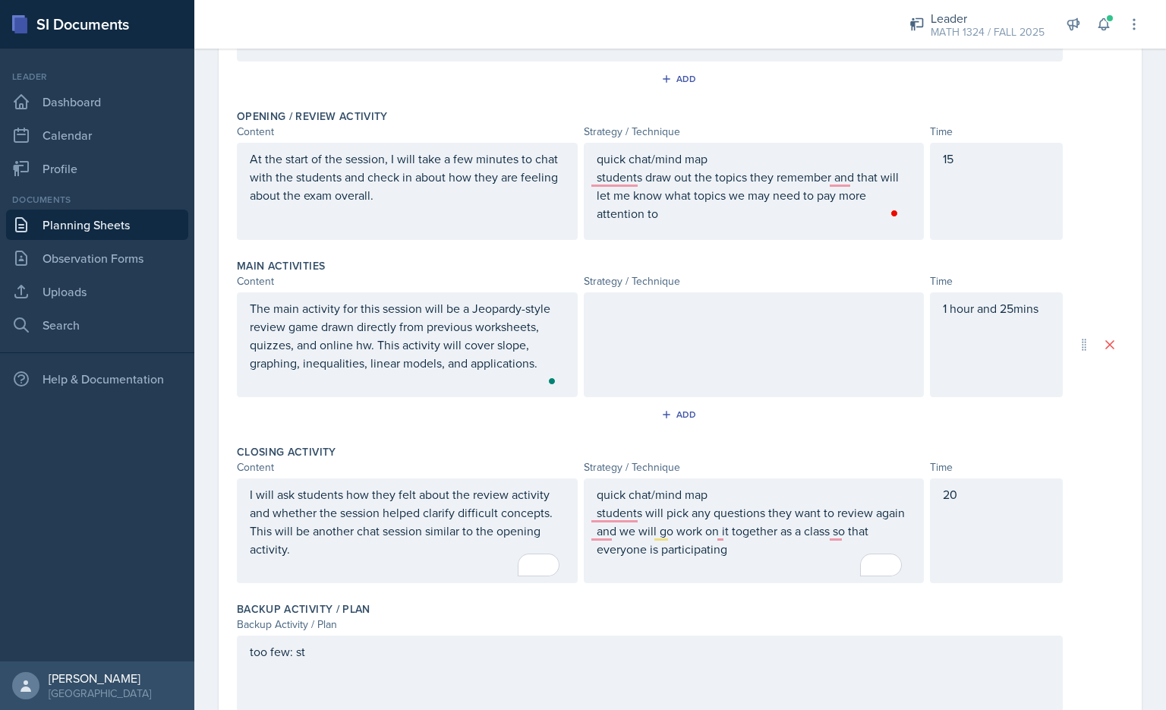
scroll to position [303, 0]
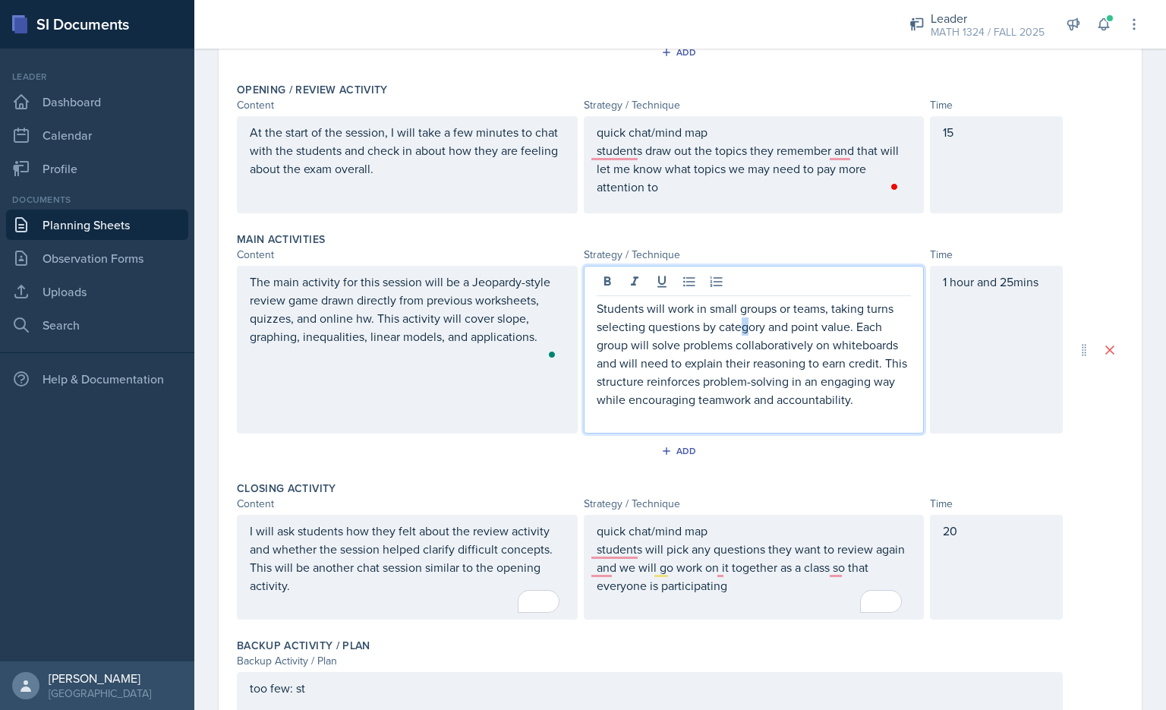
click at [581, 325] on p "Students will work in small groups or teams, taking turns selecting questions b…" at bounding box center [753, 353] width 315 height 109
click at [581, 328] on p "Students will work in small groups or teams, taking turns selecting questions b…" at bounding box center [753, 353] width 315 height 109
click at [581, 326] on p "Students will work in small groups or teams, taking turns selecting questions b…" at bounding box center [753, 353] width 315 height 109
click at [581, 345] on p "Students will work in small groups or teams, taking turns selecting questions b…" at bounding box center [753, 353] width 315 height 109
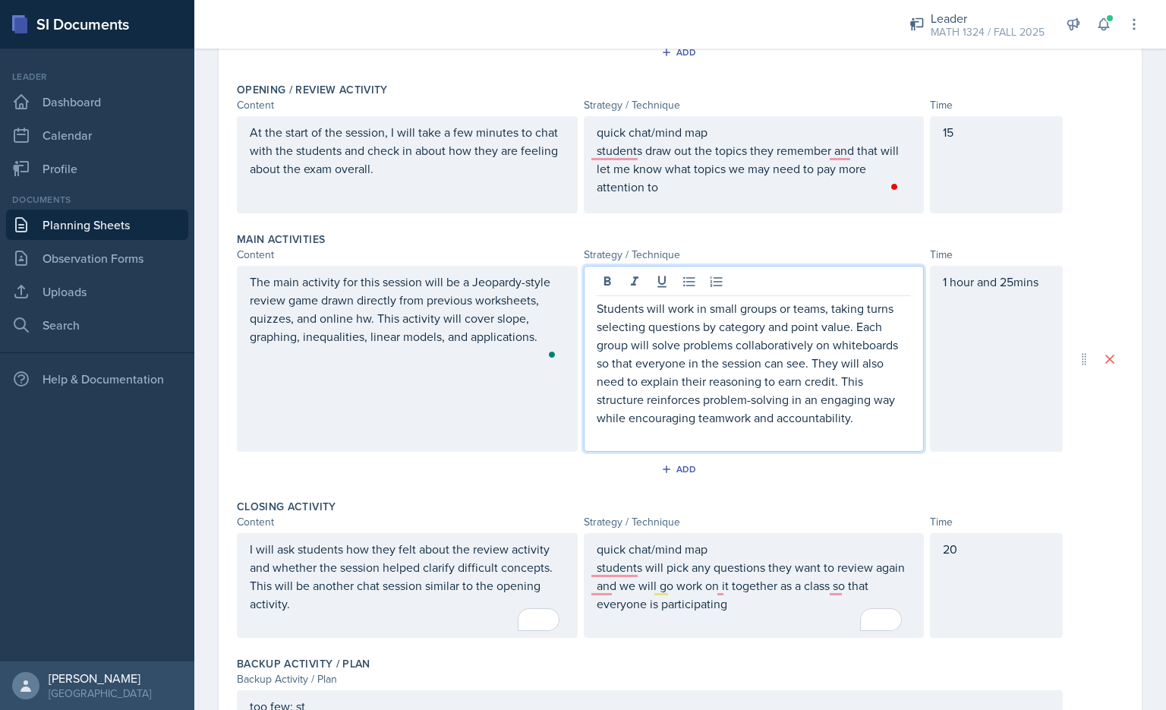
click at [581, 397] on p "Students will work in small groups or teams, taking turns selecting questions b…" at bounding box center [753, 362] width 315 height 127
click at [581, 395] on p "Students will work in small groups or teams, taking turns selecting questions b…" at bounding box center [753, 362] width 315 height 127
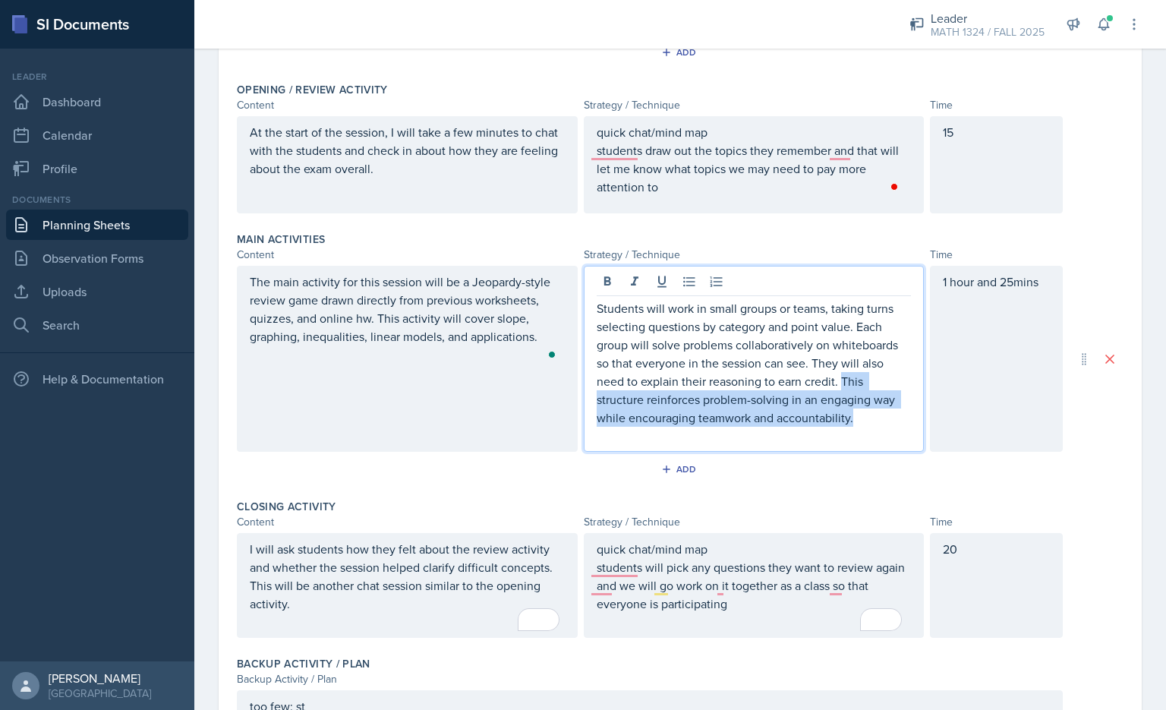
drag, startPoint x: 839, startPoint y: 382, endPoint x: 860, endPoint y: 422, distance: 44.5
click at [581, 422] on p "Students will work in small groups or teams, taking turns selecting questions b…" at bounding box center [753, 362] width 315 height 127
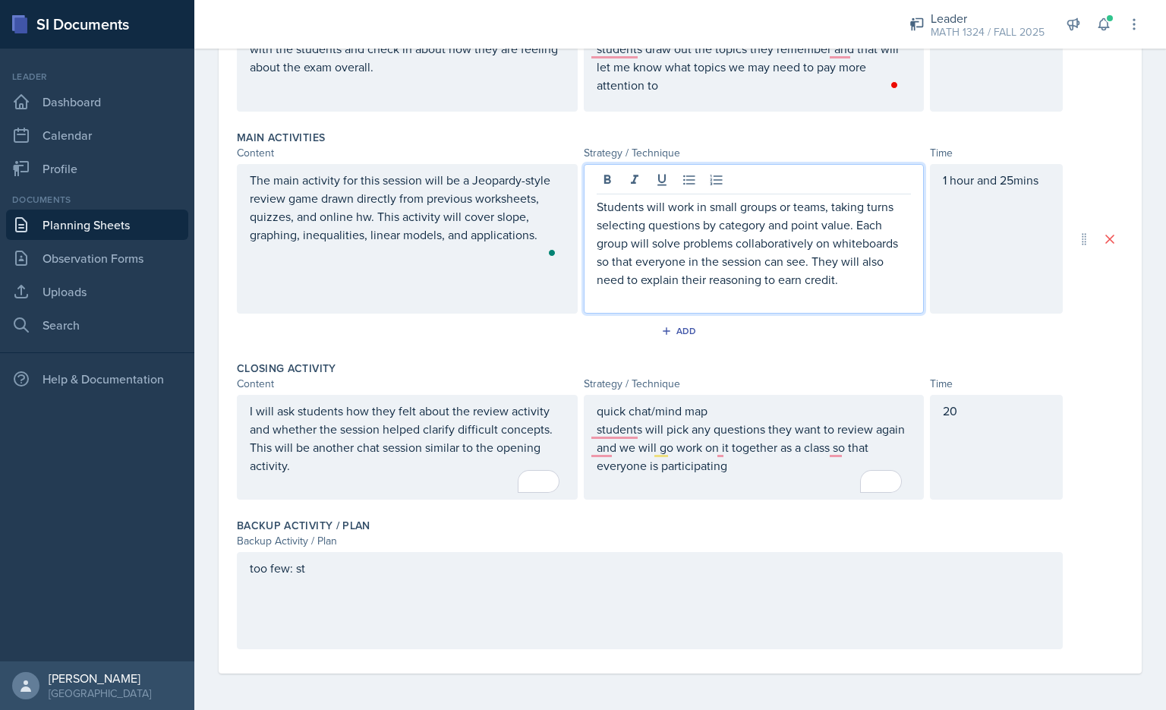
click at [359, 562] on div "too few: st" at bounding box center [650, 600] width 826 height 97
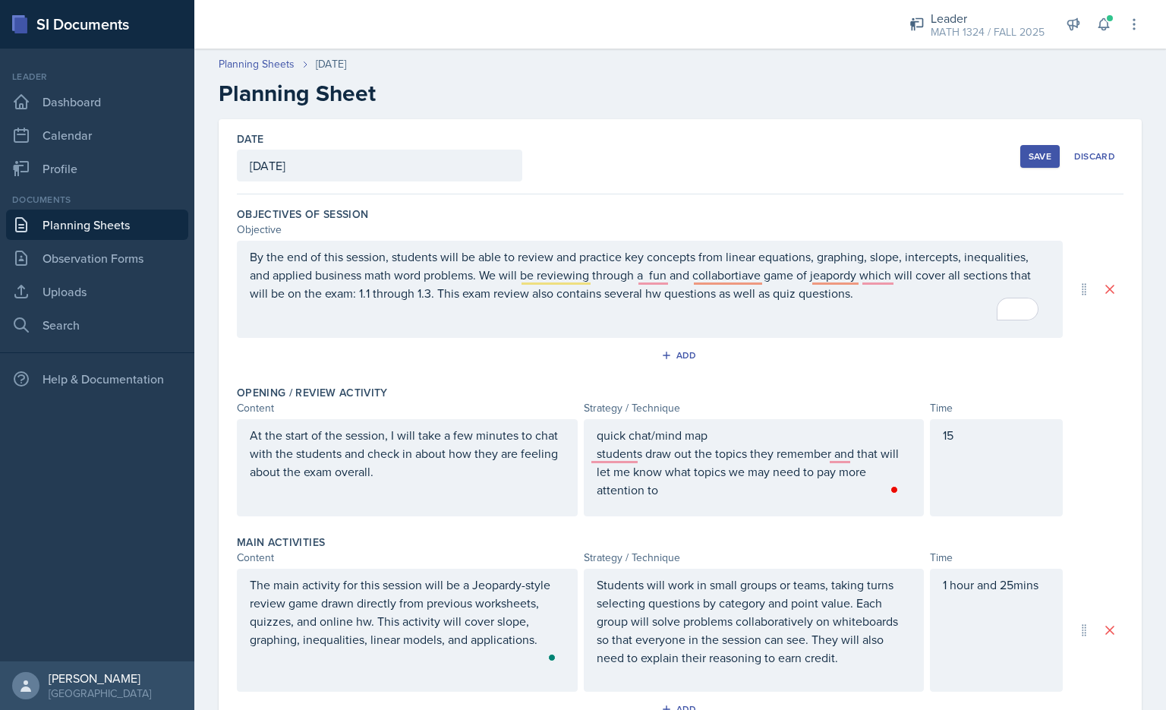
scroll to position [378, 0]
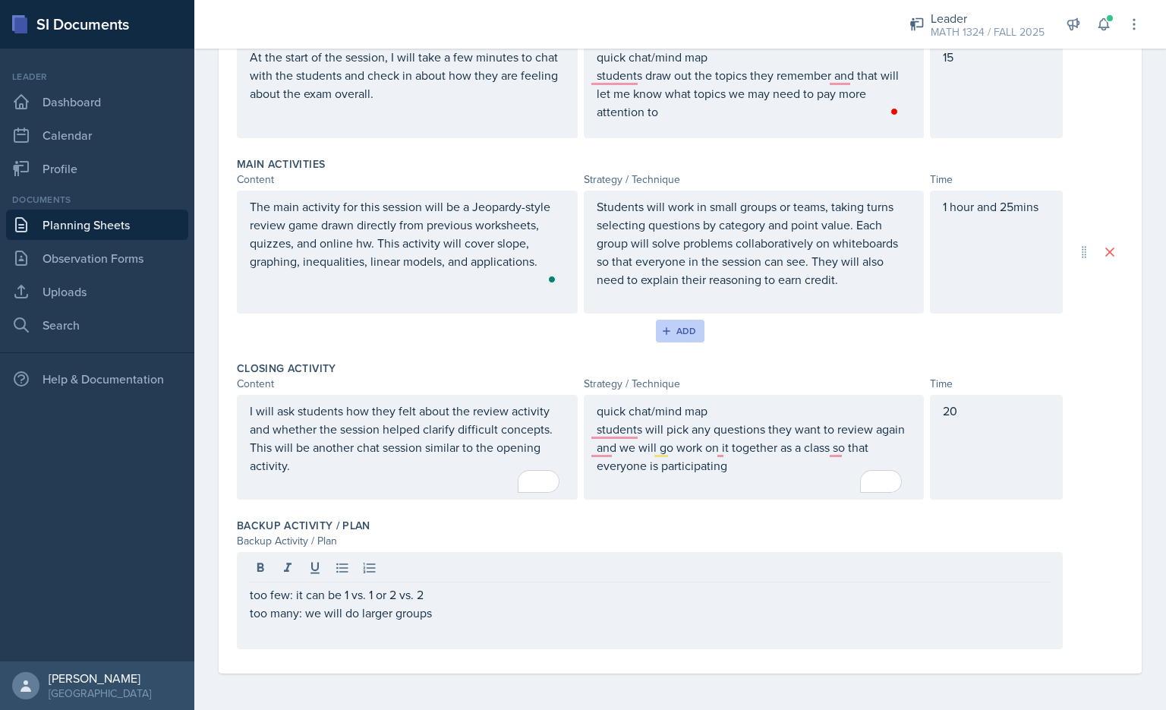
click at [658, 338] on button "Add" at bounding box center [680, 330] width 49 height 23
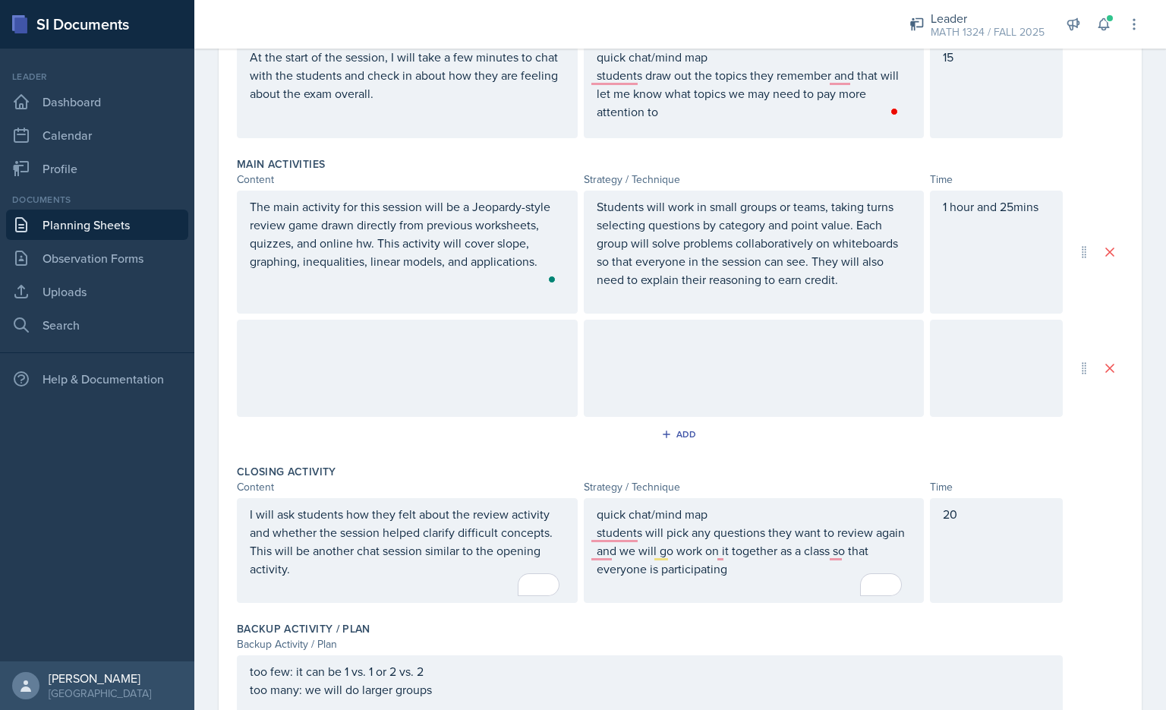
click at [352, 440] on div "Add" at bounding box center [680, 437] width 886 height 29
click at [1102, 375] on icon at bounding box center [1109, 367] width 15 height 15
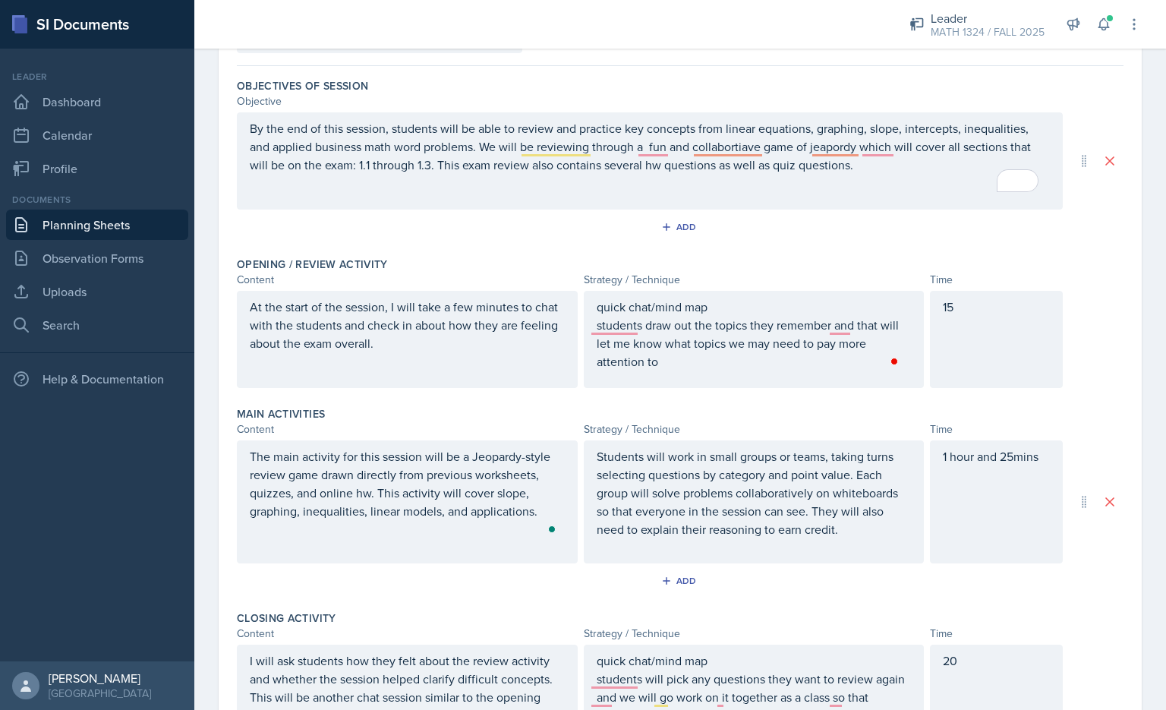
scroll to position [0, 0]
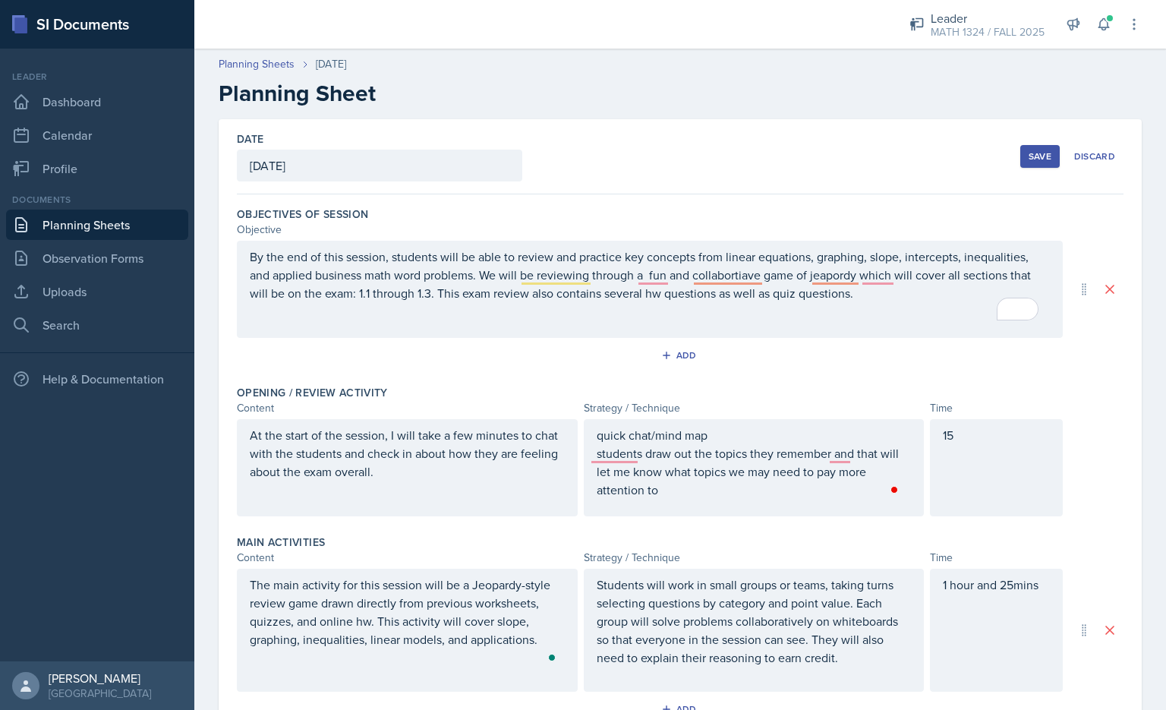
click at [1028, 150] on div "Save" at bounding box center [1039, 156] width 23 height 12
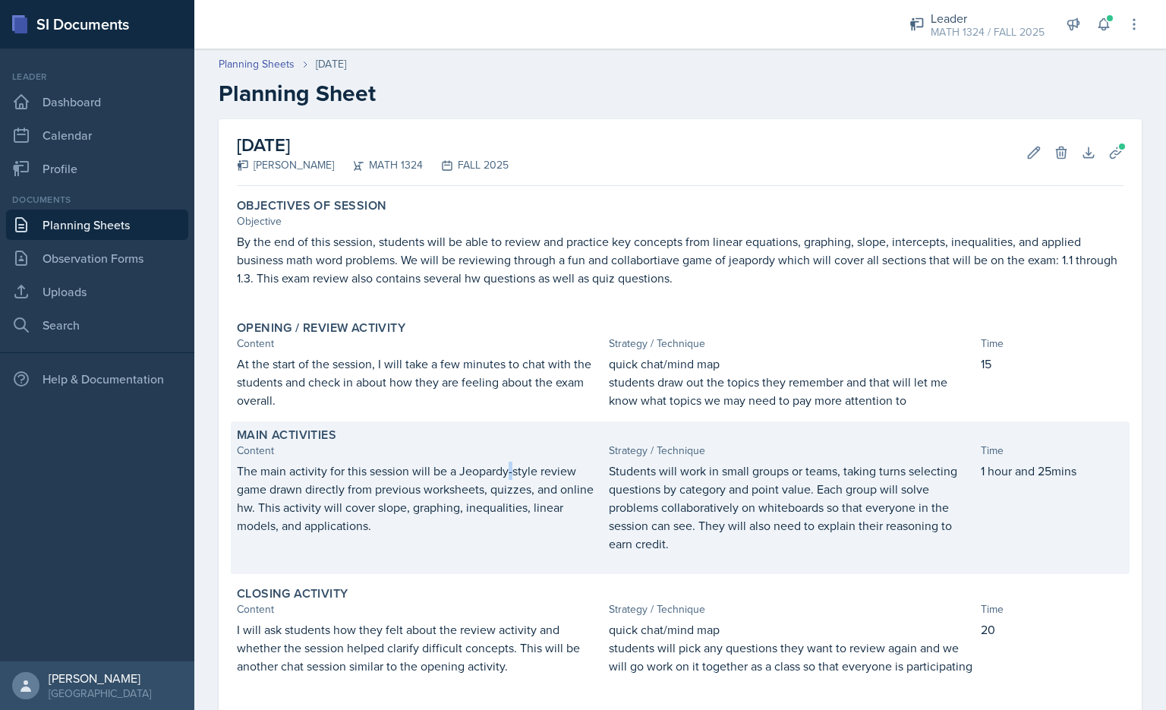
click at [512, 476] on p "The main activity for this session will be a Jeopardy-style review game drawn d…" at bounding box center [420, 497] width 366 height 73
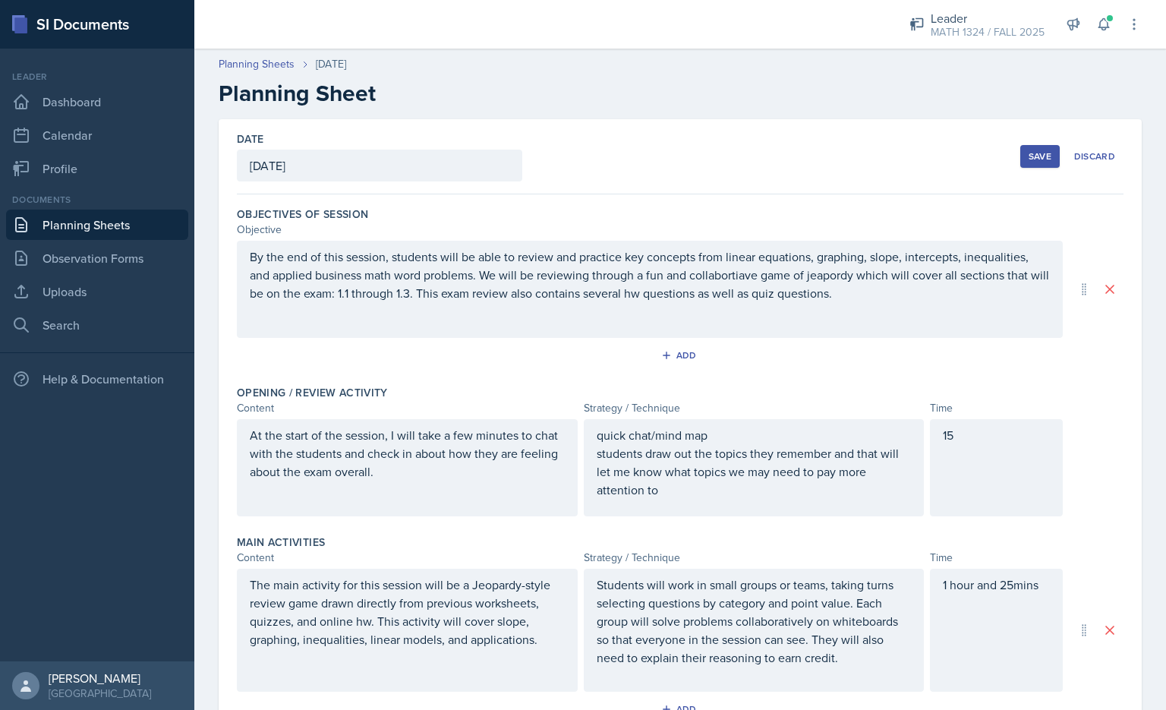
click at [530, 585] on div "The main activity for this session will be a Jeopardy-style review game drawn d…" at bounding box center [407, 629] width 341 height 123
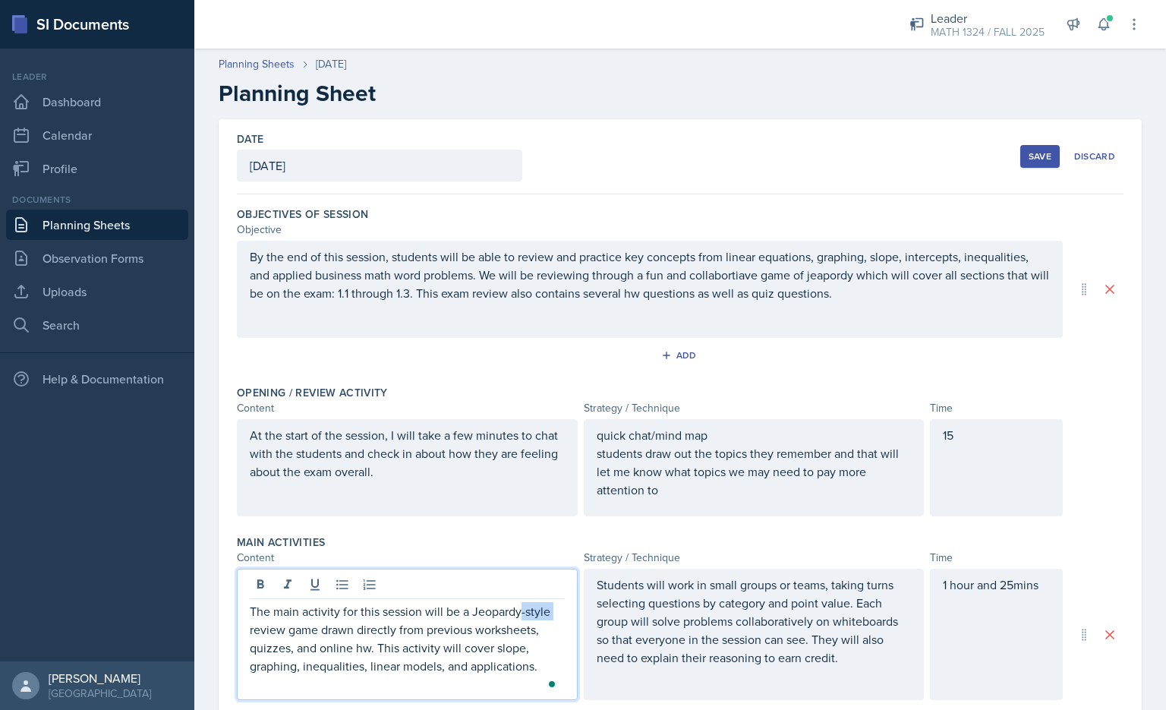
drag, startPoint x: 552, startPoint y: 614, endPoint x: 522, endPoint y: 614, distance: 29.6
click at [522, 614] on p "The main activity for this session will be a Jeopardy-style review game drawn d…" at bounding box center [407, 638] width 315 height 73
click at [1028, 158] on div "Save" at bounding box center [1039, 156] width 23 height 12
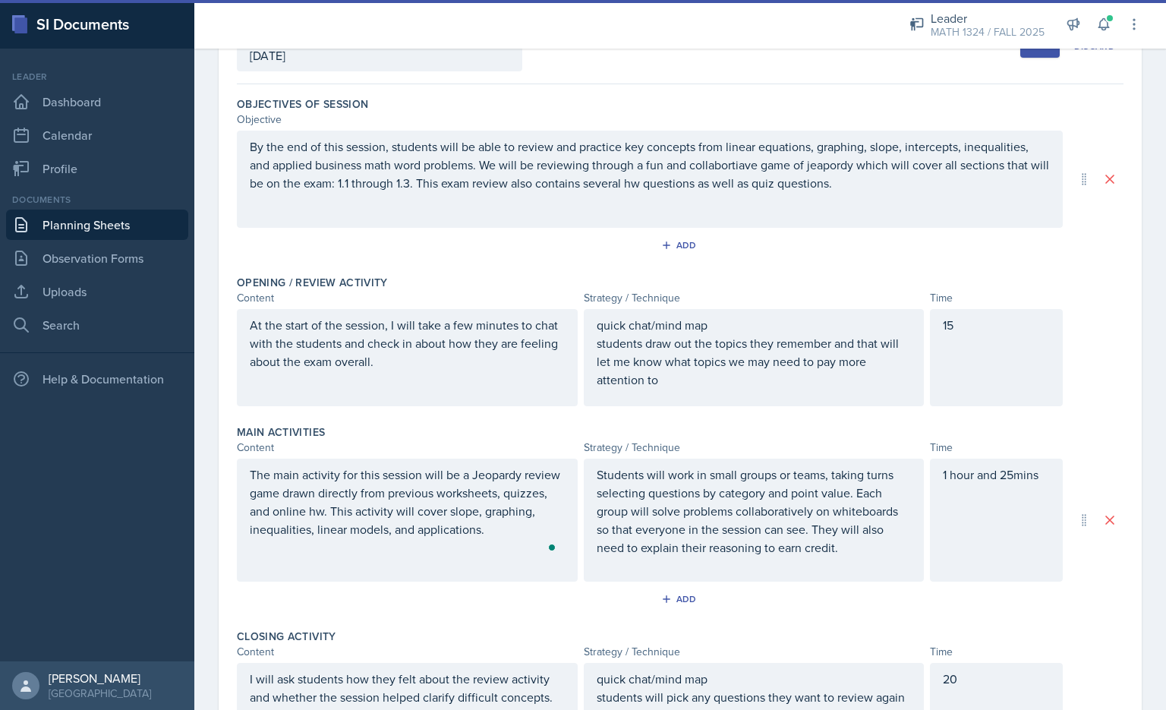
scroll to position [152, 0]
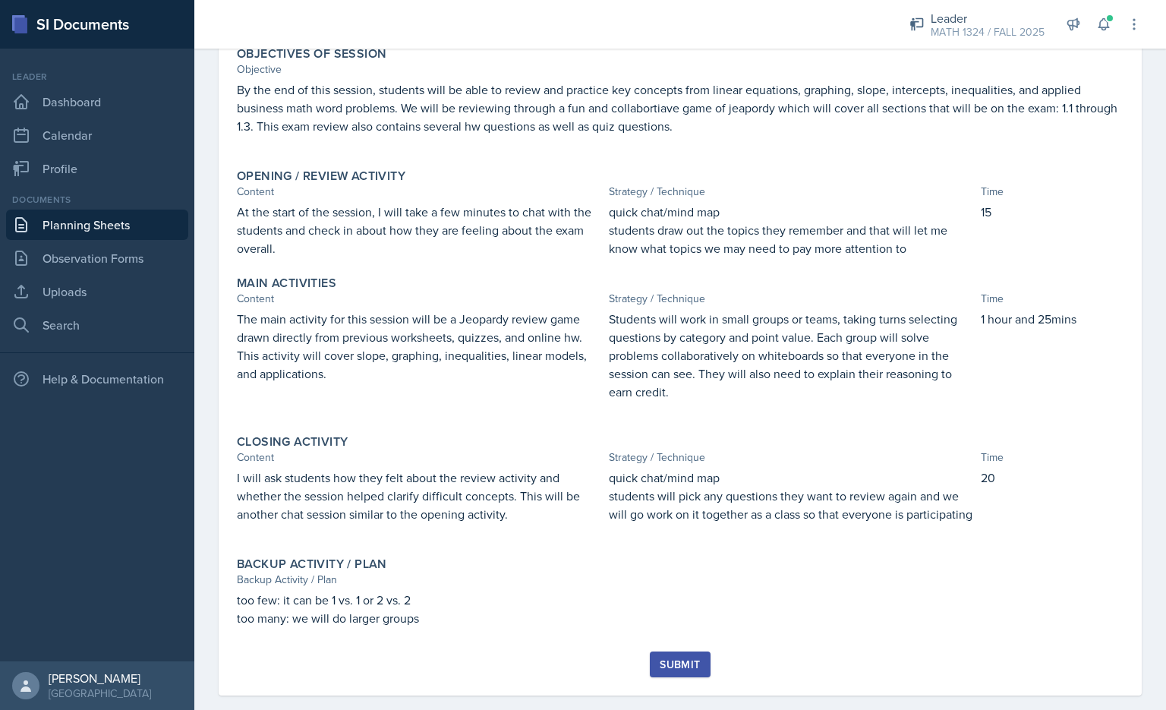
click at [672, 672] on button "Submit" at bounding box center [680, 664] width 60 height 26
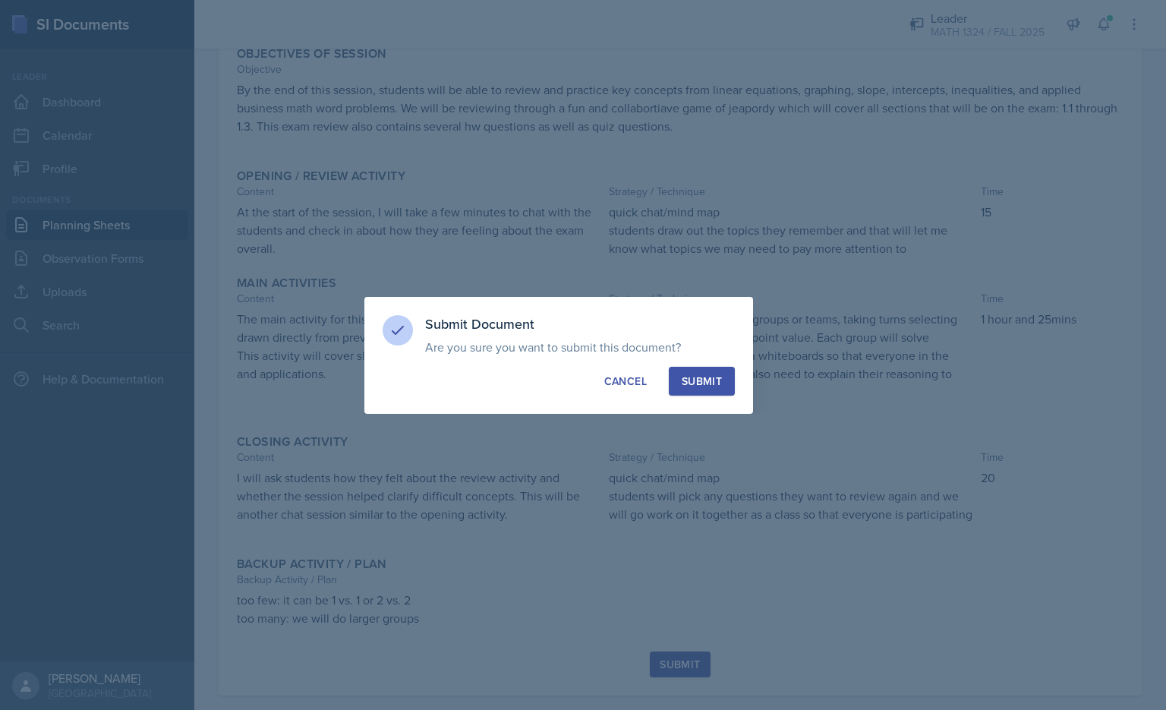
click at [718, 385] on button "Submit" at bounding box center [702, 381] width 66 height 29
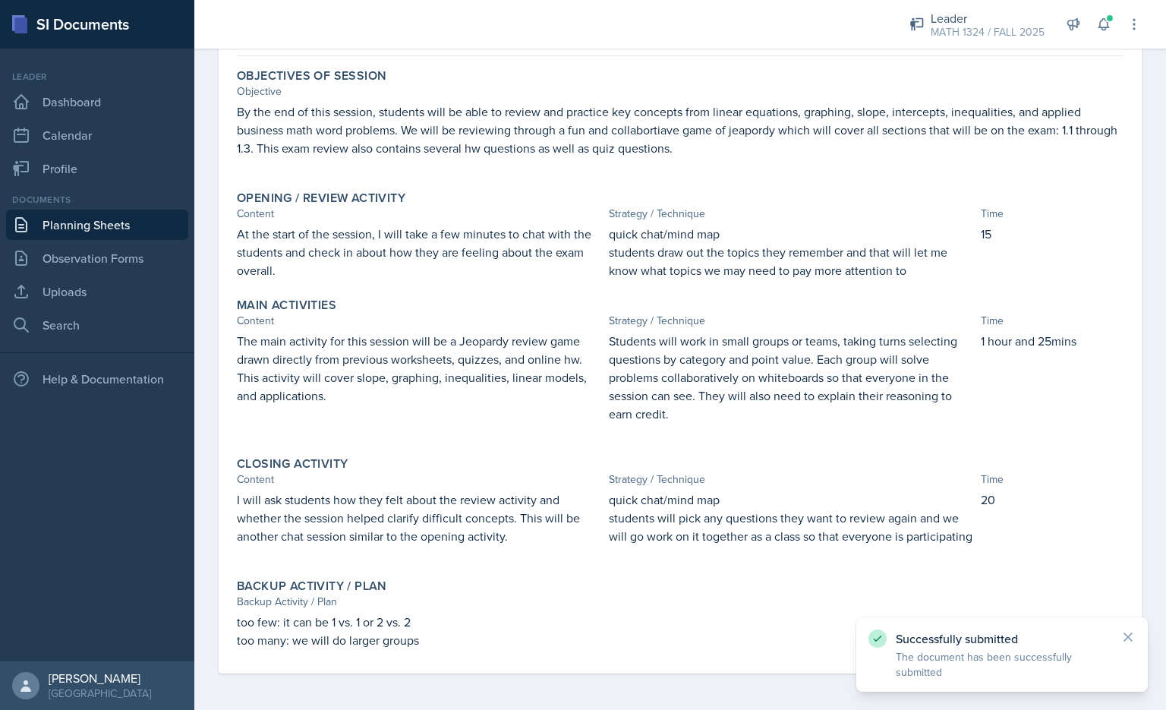
scroll to position [148, 0]
